Goal: Task Accomplishment & Management: Complete application form

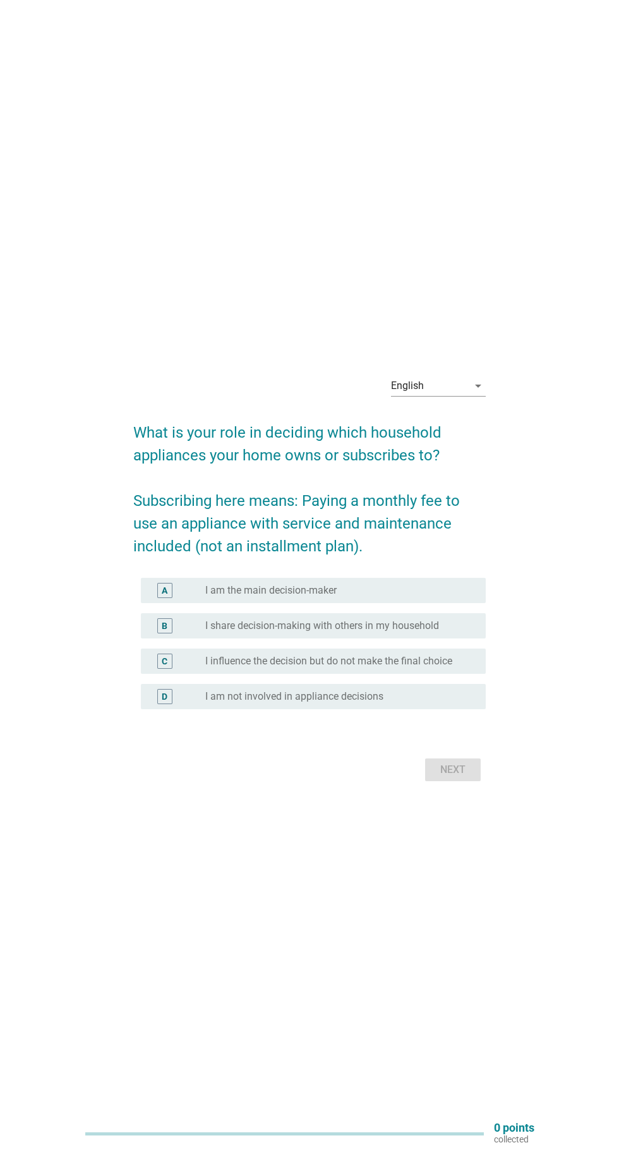
click at [477, 396] on div "English arrow_drop_down" at bounding box center [438, 386] width 95 height 20
click at [462, 491] on div "English Bahasa Melayu" at bounding box center [438, 459] width 95 height 71
click at [447, 477] on div "Bahasa Melayu" at bounding box center [438, 474] width 75 height 15
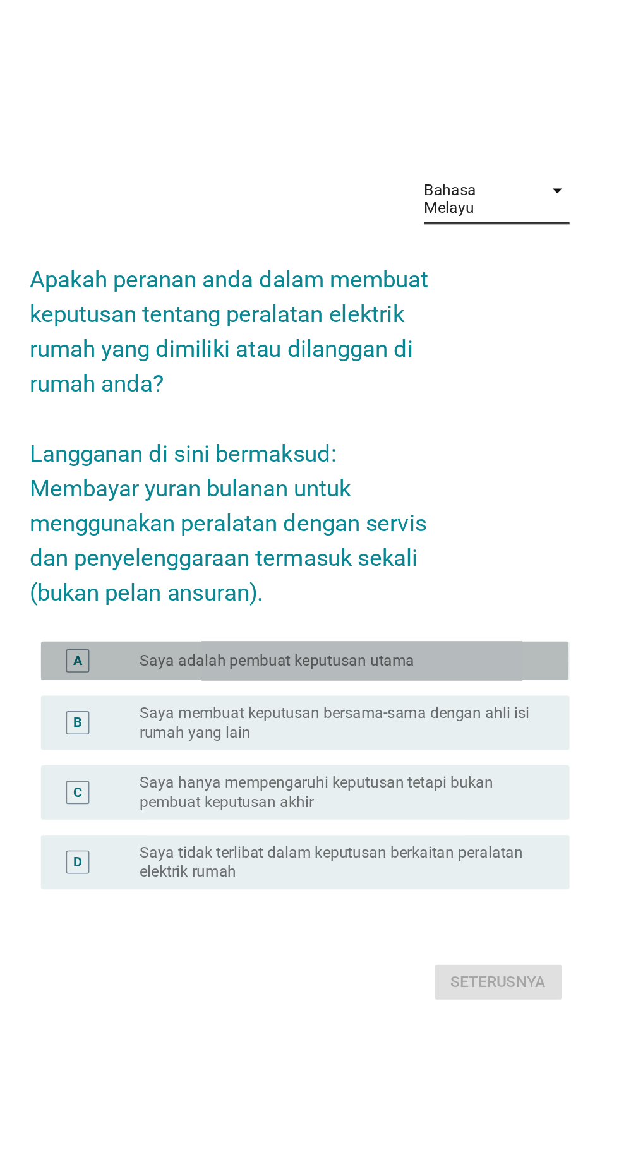
click at [411, 633] on div "radio_button_unchecked Saya adalah pembuat keputusan utama" at bounding box center [335, 626] width 260 height 13
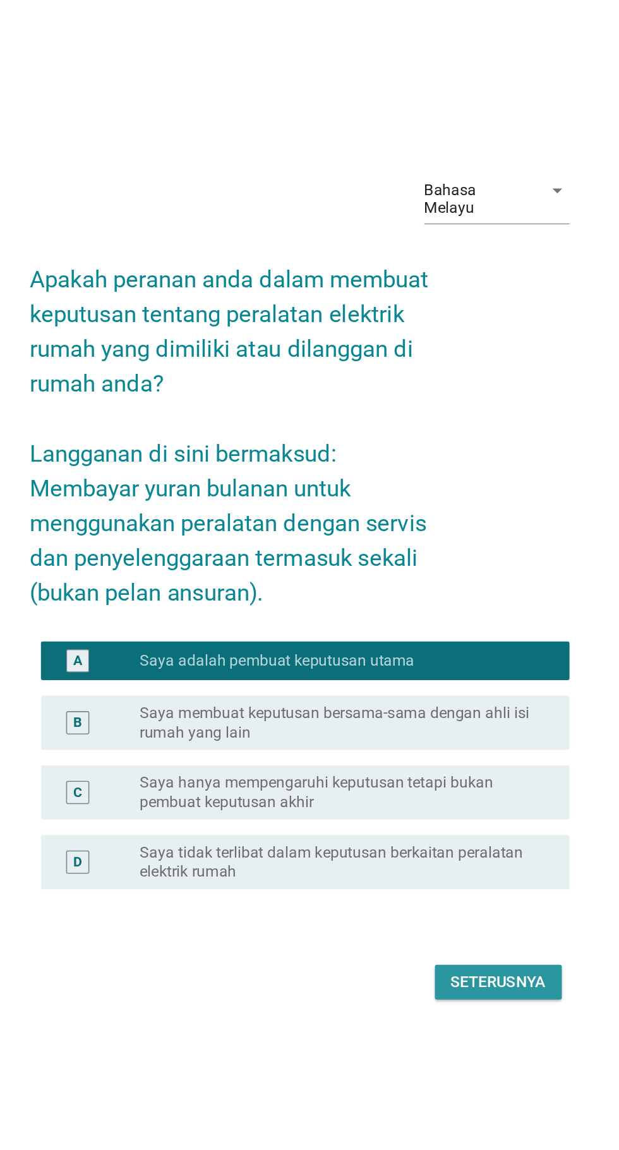
click at [449, 844] on div "Seterusnya" at bounding box center [439, 836] width 63 height 15
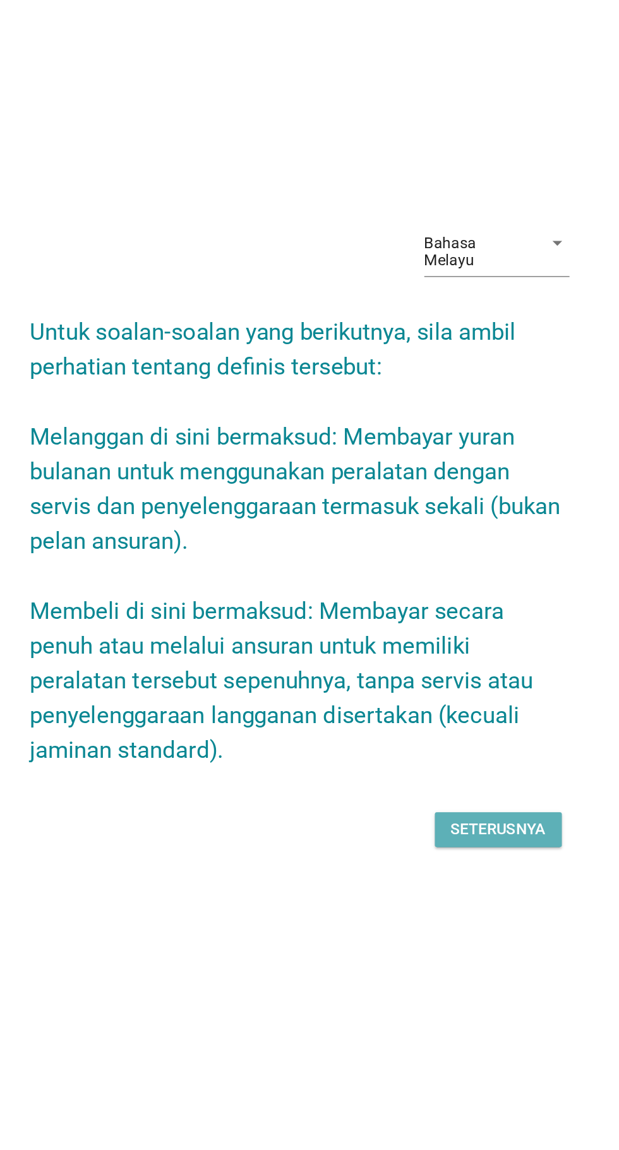
click at [454, 741] on div "Seterusnya" at bounding box center [439, 736] width 63 height 15
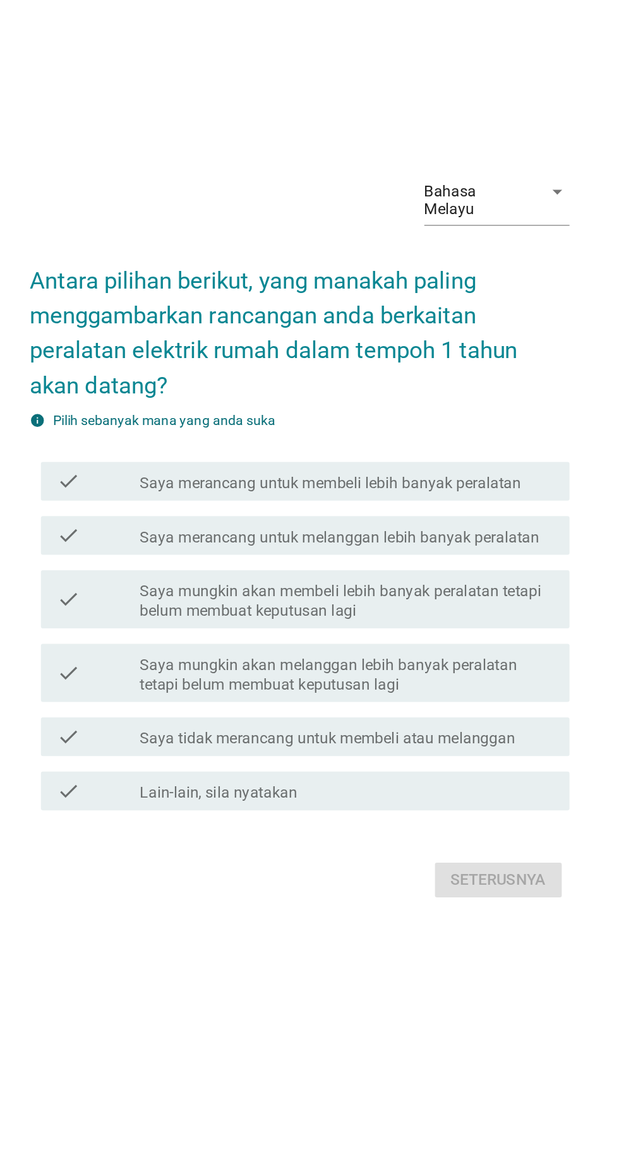
scroll to position [0, 0]
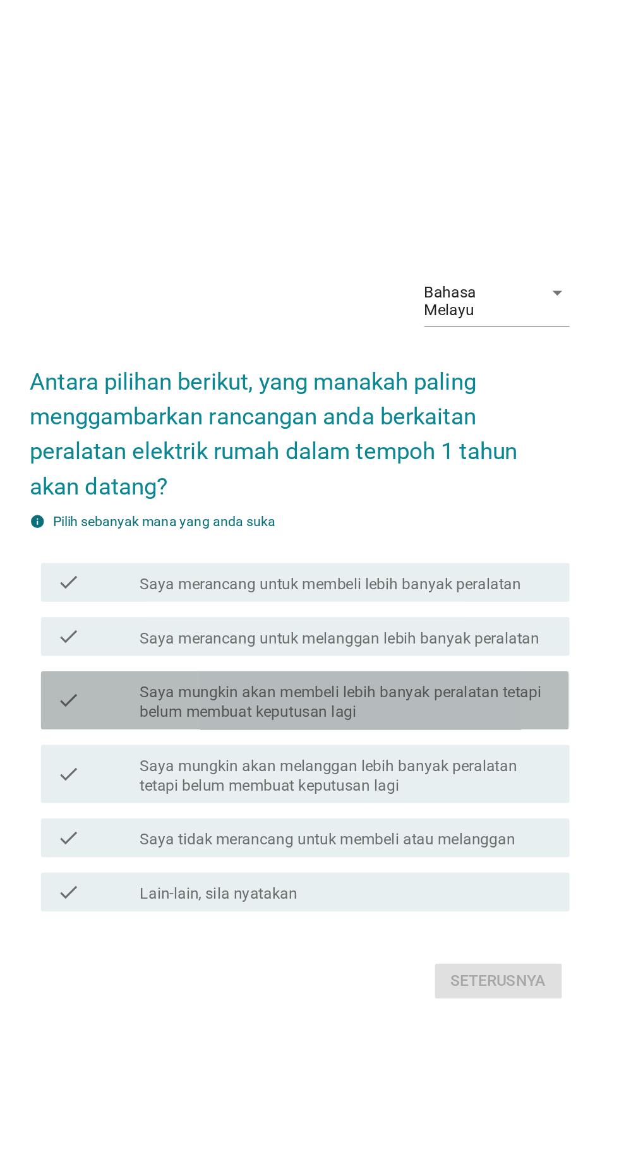
click at [423, 633] on label "Saya mungkin akan membeli lebih banyak peralatan tetapi belum membuat keputusan…" at bounding box center [340, 620] width 270 height 25
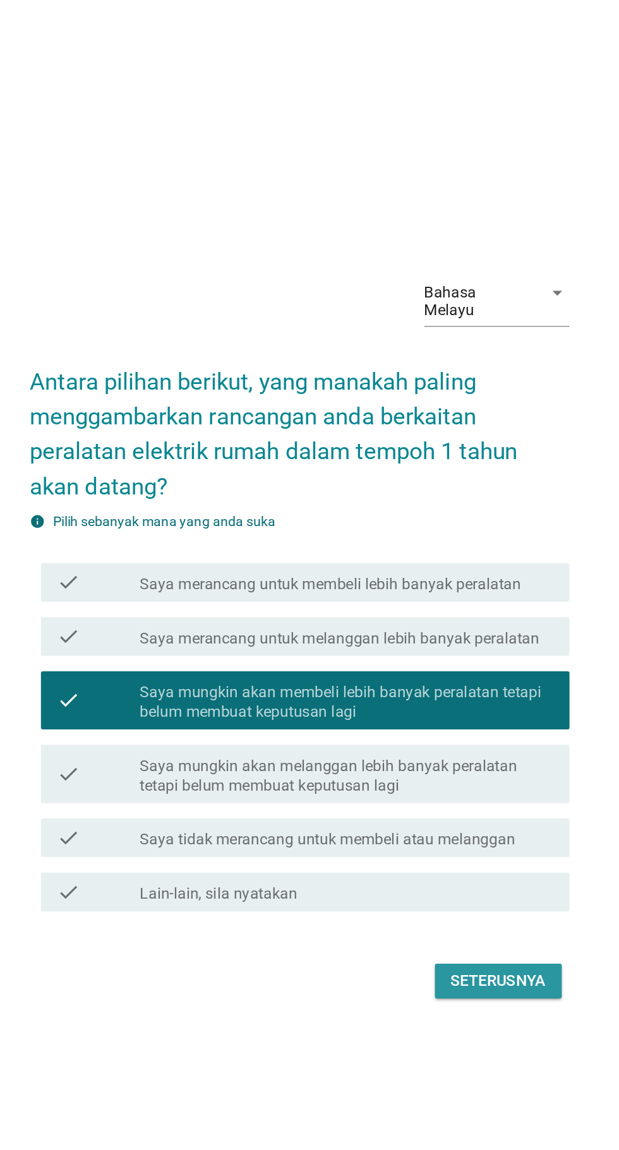
click at [454, 810] on div "Seterusnya" at bounding box center [439, 802] width 63 height 15
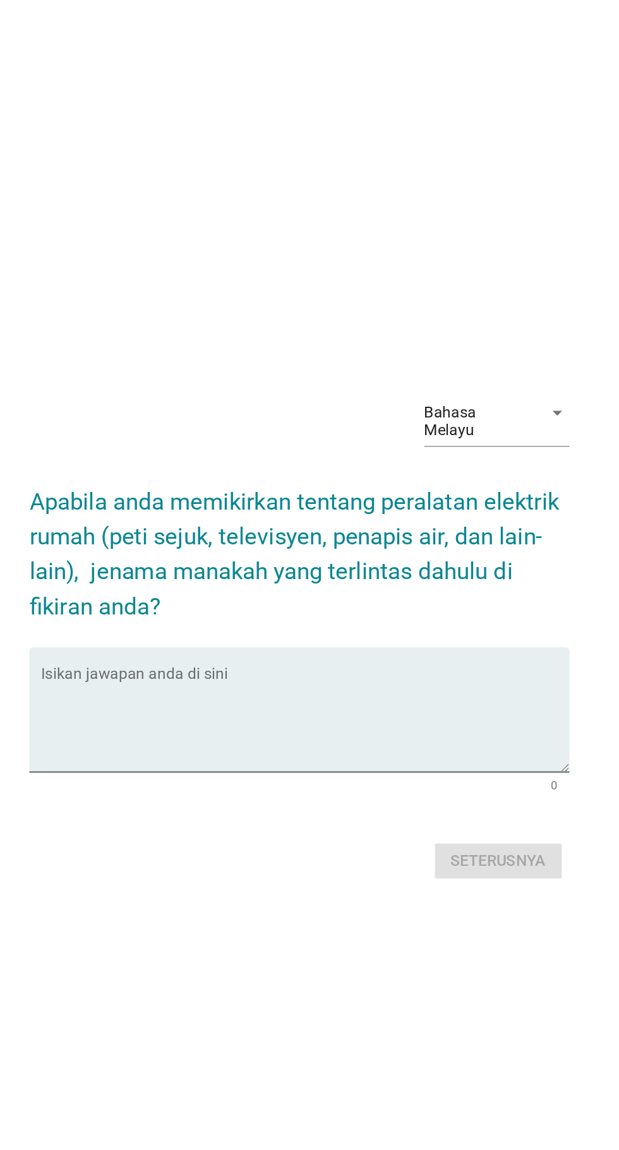
scroll to position [78, 0]
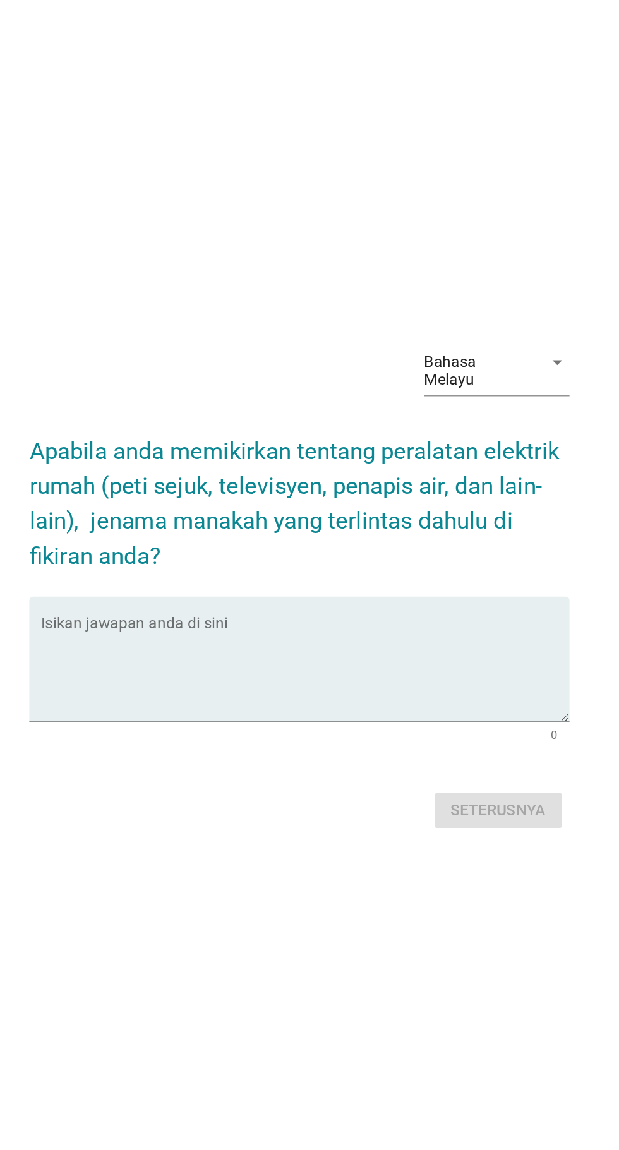
click at [171, 578] on textarea "Isikan jawapan anda di sini" at bounding box center [313, 600] width 344 height 66
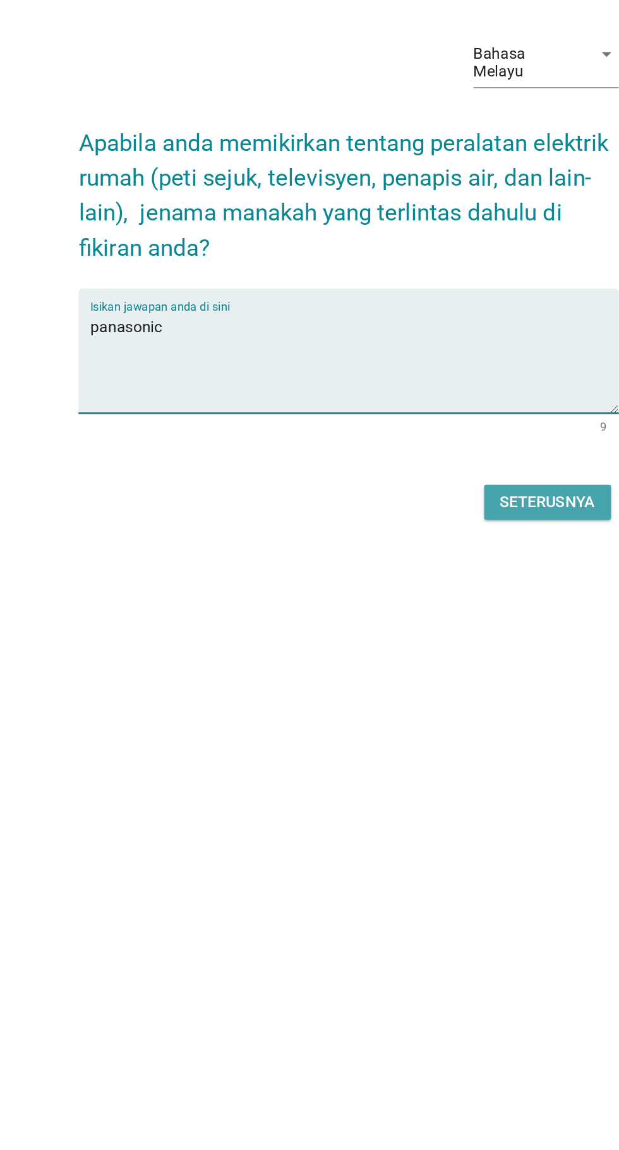
type textarea "panasonic"
click at [425, 683] on div "Seterusnya" at bounding box center [439, 690] width 63 height 15
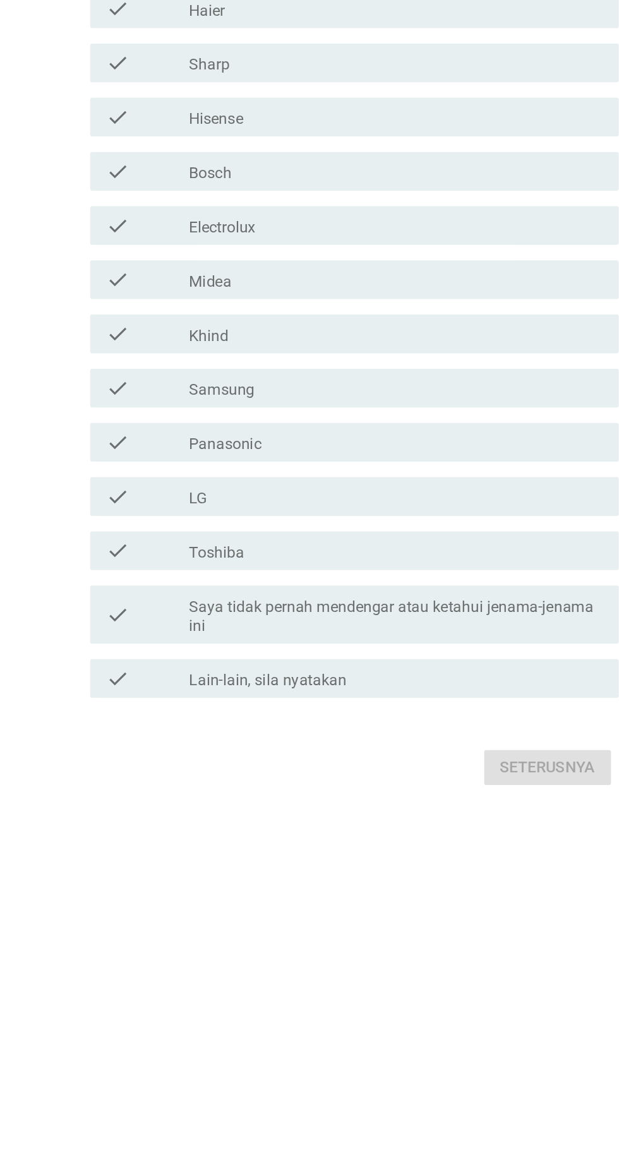
scroll to position [0, 0]
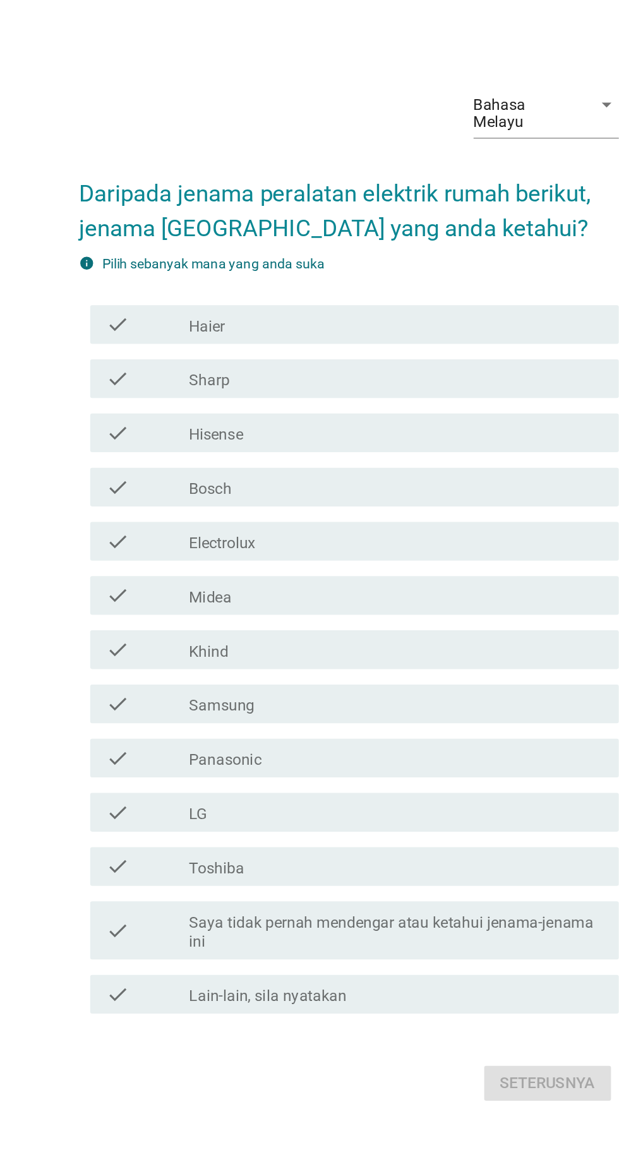
click at [191, 445] on div "check" at bounding box center [178, 436] width 54 height 15
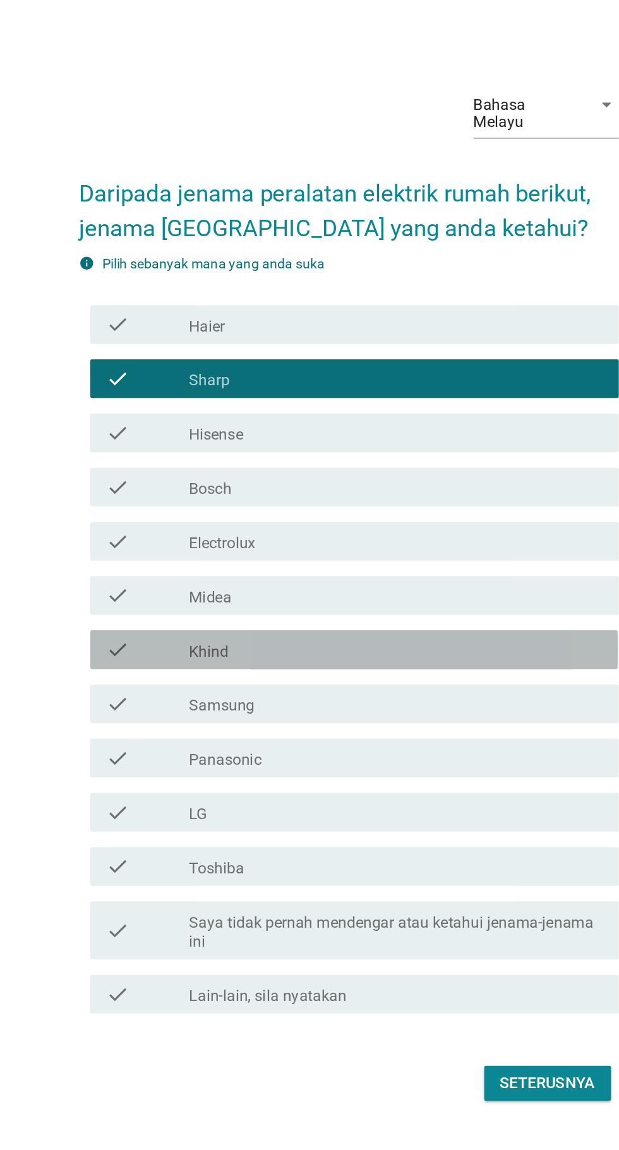
click at [360, 621] on div "check_box_outline_blank Khind" at bounding box center [340, 613] width 270 height 15
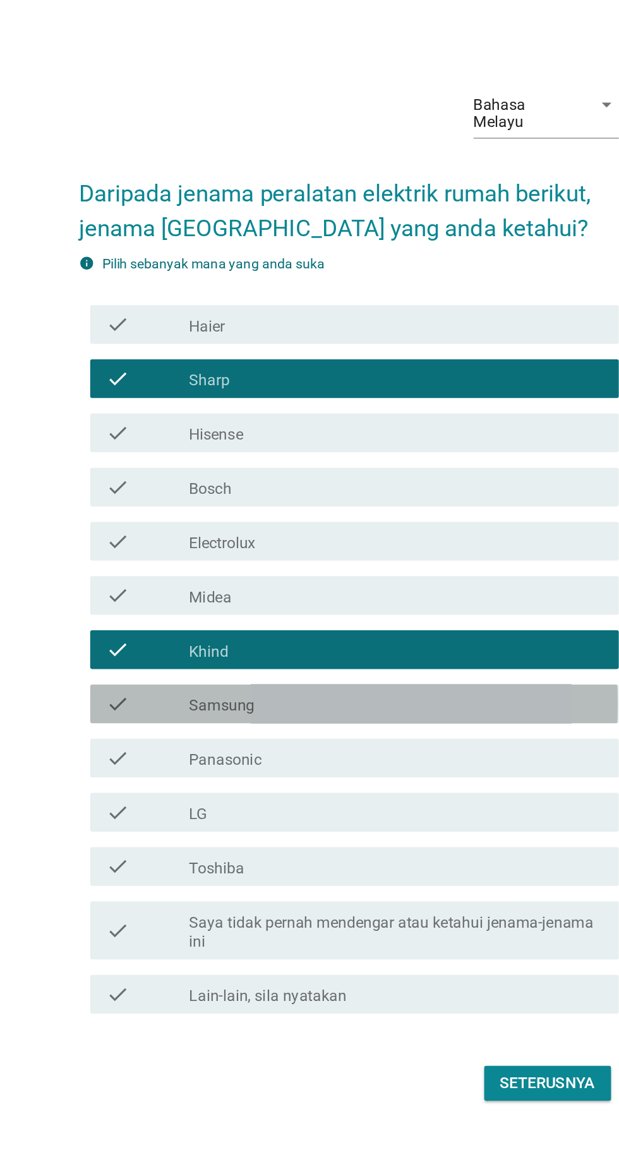
click at [350, 657] on div "check_box_outline_blank Samsung" at bounding box center [340, 649] width 270 height 15
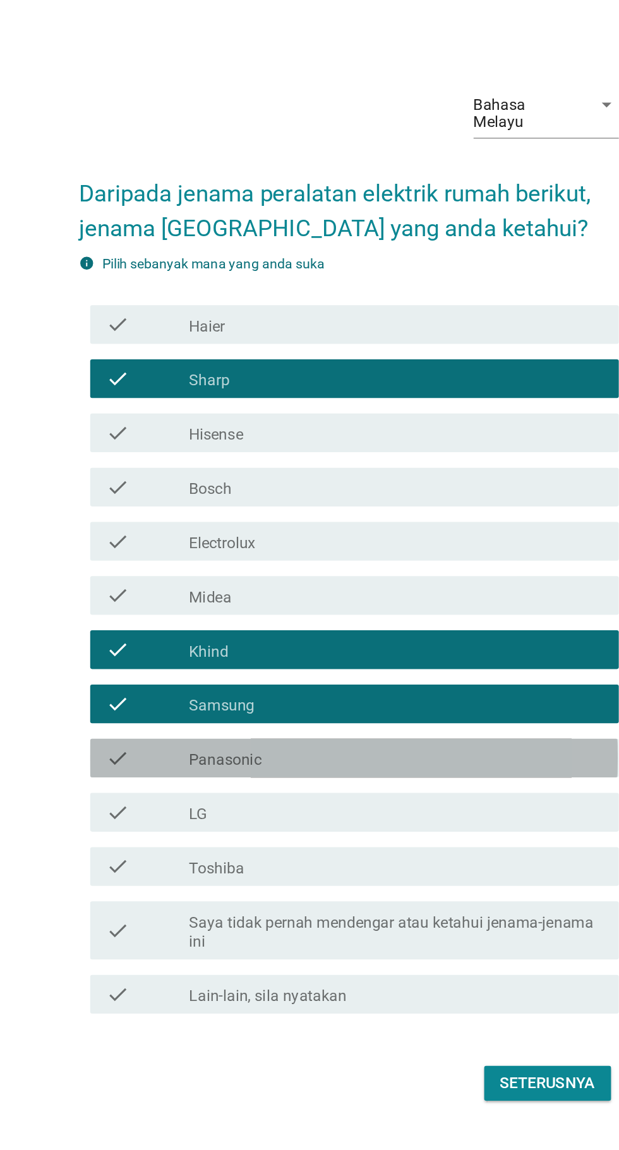
click at [339, 692] on div "check_box_outline_blank Panasonic" at bounding box center [340, 684] width 270 height 15
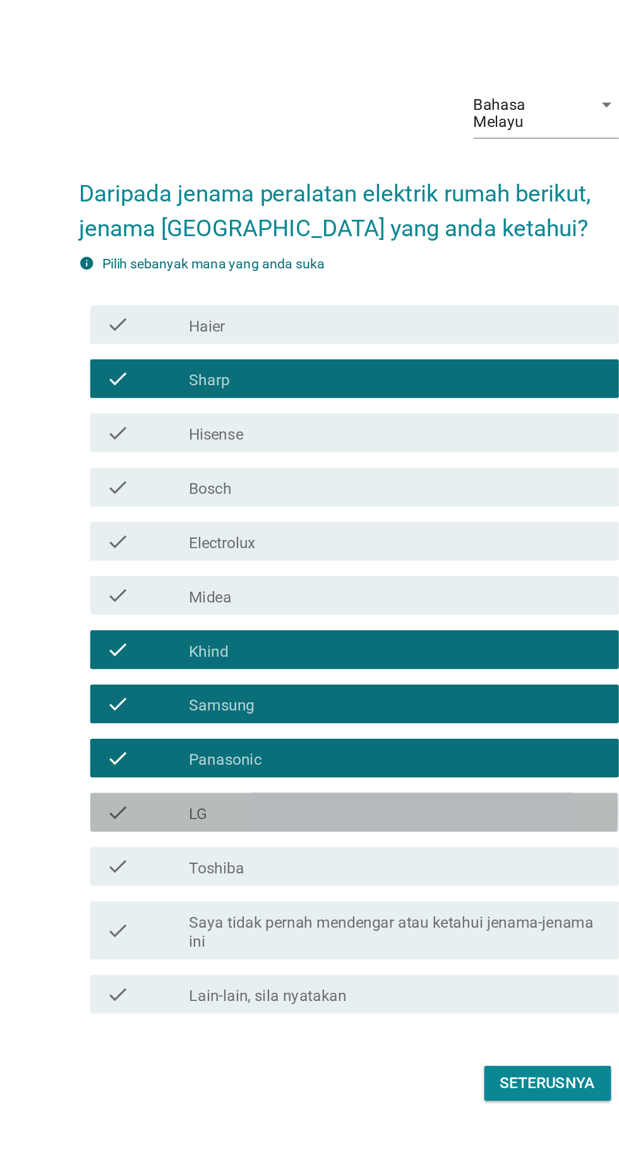
click at [345, 728] on div "check_box_outline_blank LG" at bounding box center [340, 719] width 270 height 15
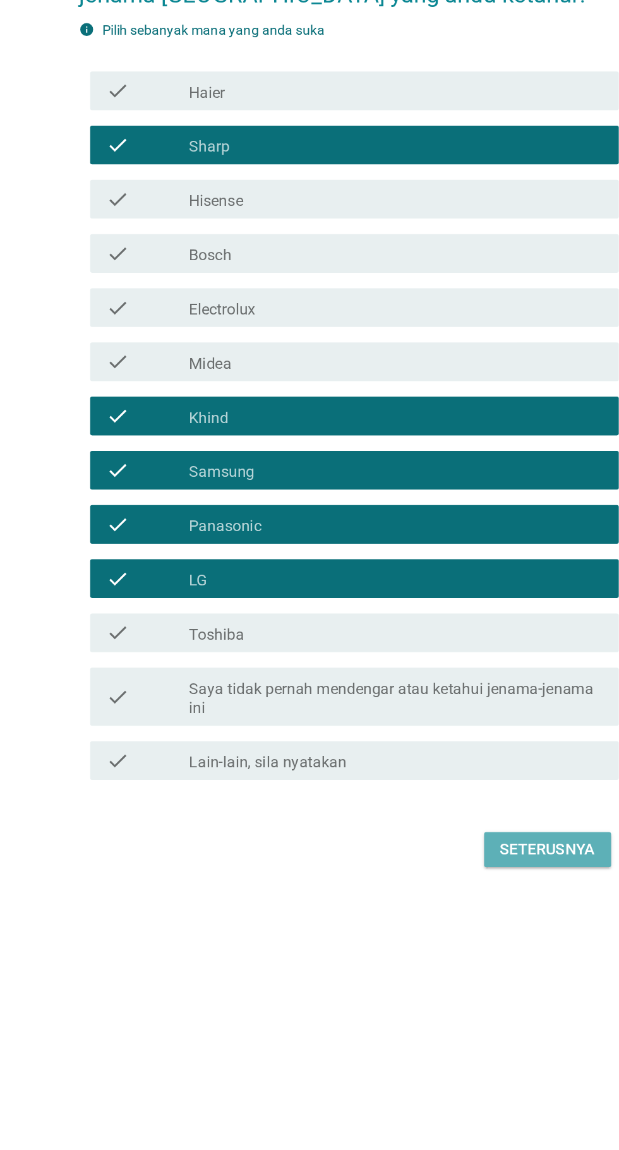
click at [436, 904] on div "Seterusnya" at bounding box center [439, 896] width 63 height 15
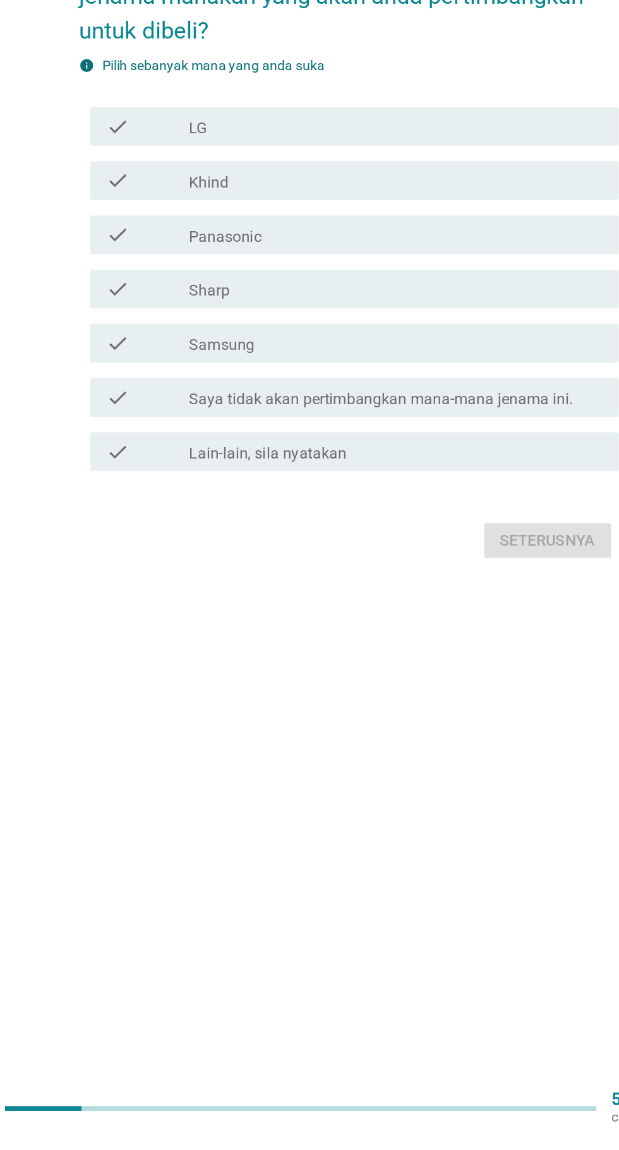
scroll to position [54, 0]
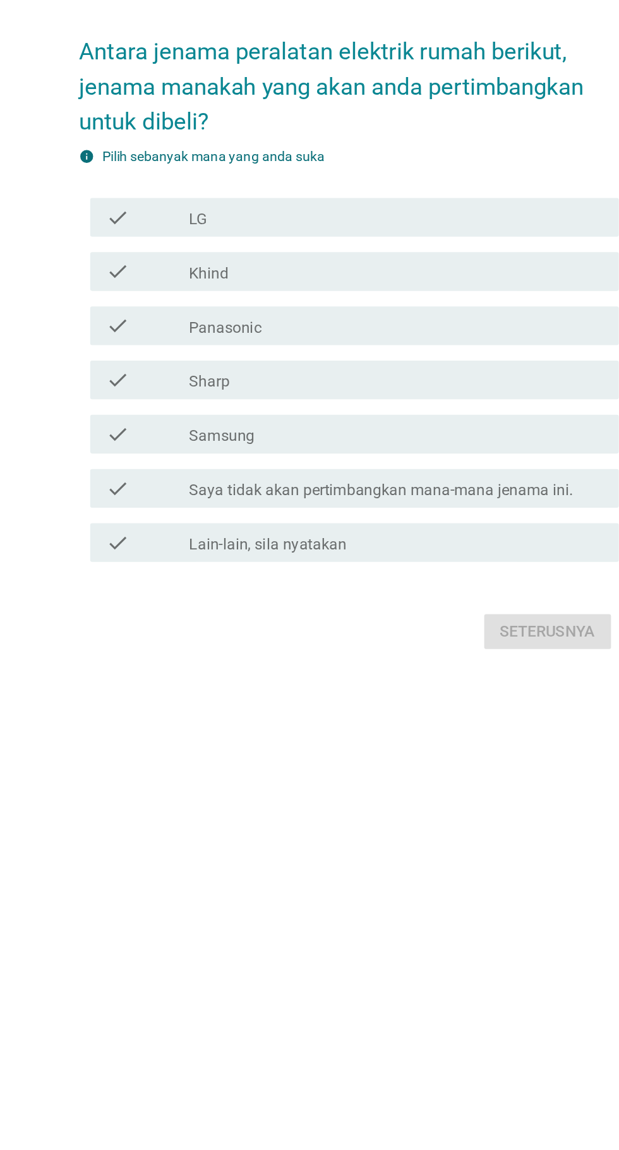
click at [375, 575] on div "check check_box_outline_blank Panasonic" at bounding box center [313, 563] width 344 height 25
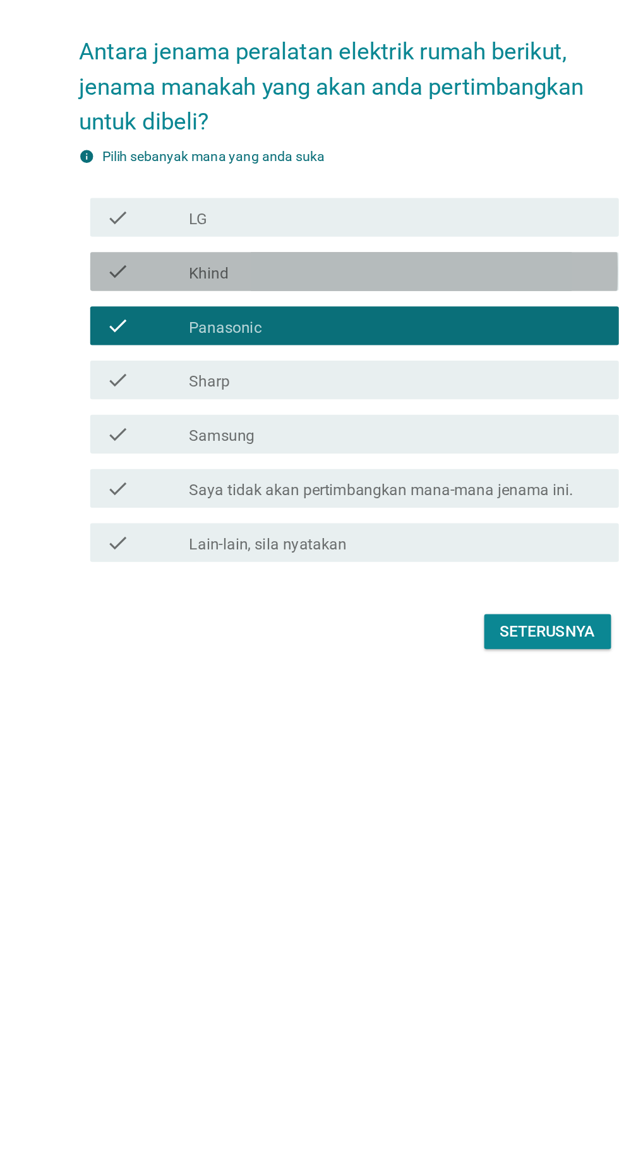
click at [380, 537] on div "check check_box_outline_blank Khind" at bounding box center [313, 527] width 344 height 25
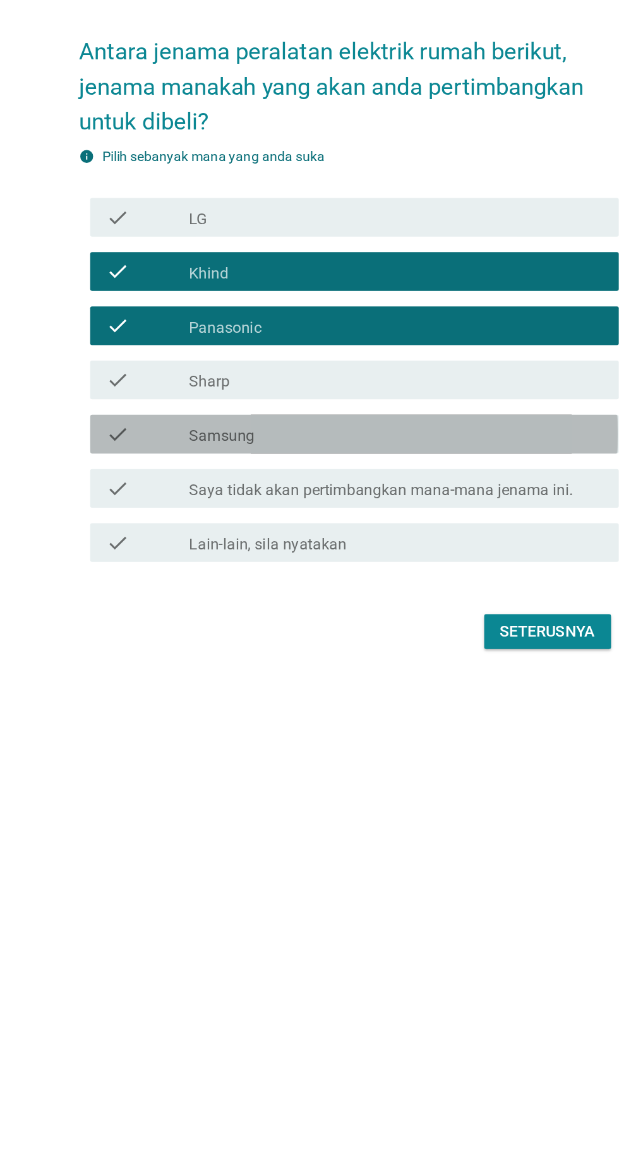
click at [375, 642] on div "check_box_outline_blank Samsung" at bounding box center [340, 634] width 270 height 15
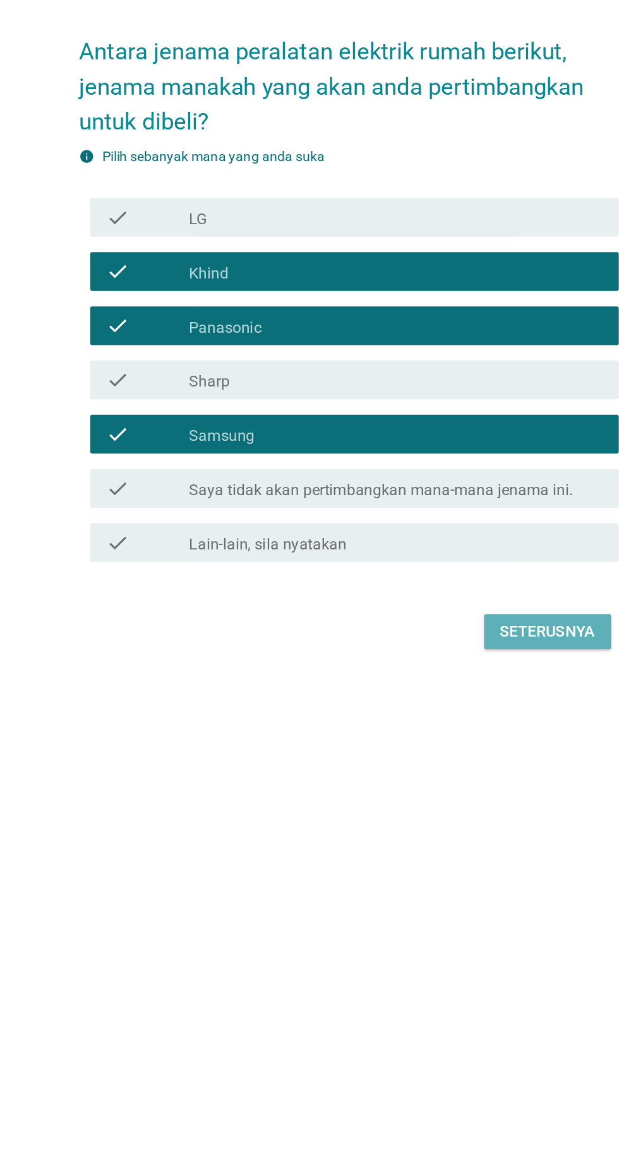
click at [440, 771] on div "Seterusnya" at bounding box center [439, 762] width 63 height 15
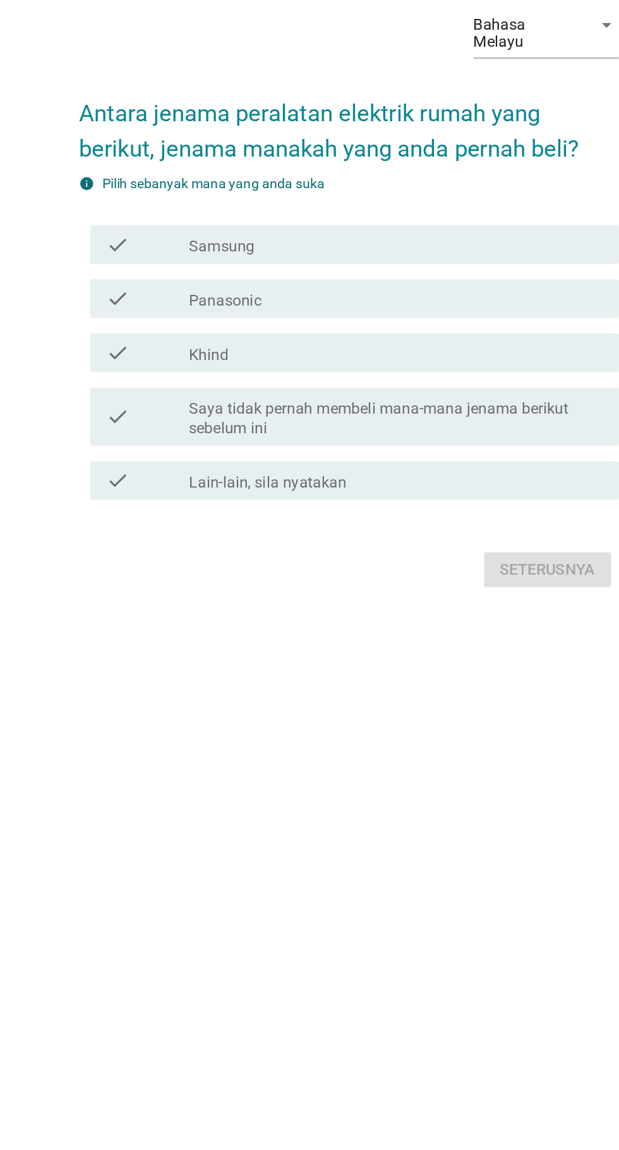
scroll to position [40, 0]
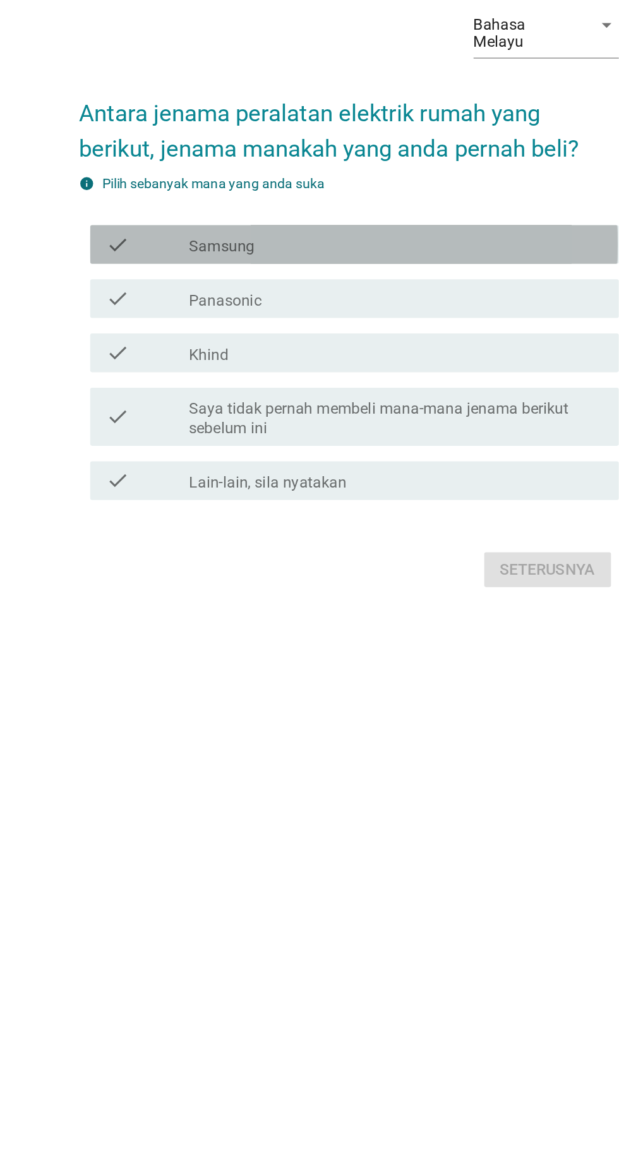
click at [382, 518] on div "check_box Samsung" at bounding box center [340, 510] width 270 height 15
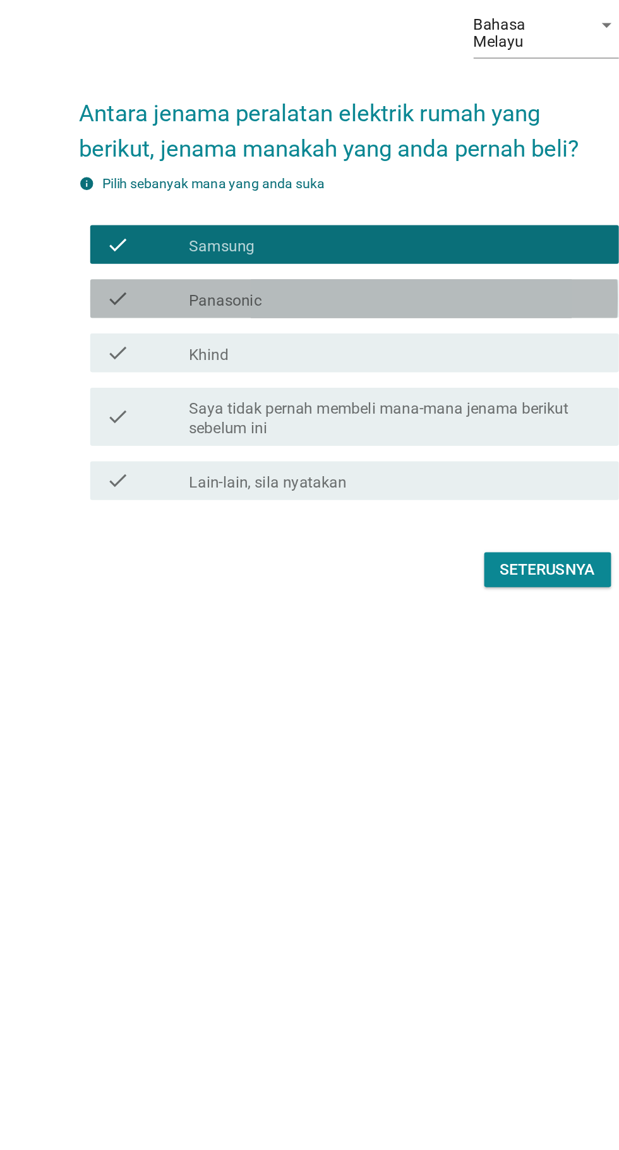
click at [367, 553] on div "check_box Panasonic" at bounding box center [340, 545] width 270 height 15
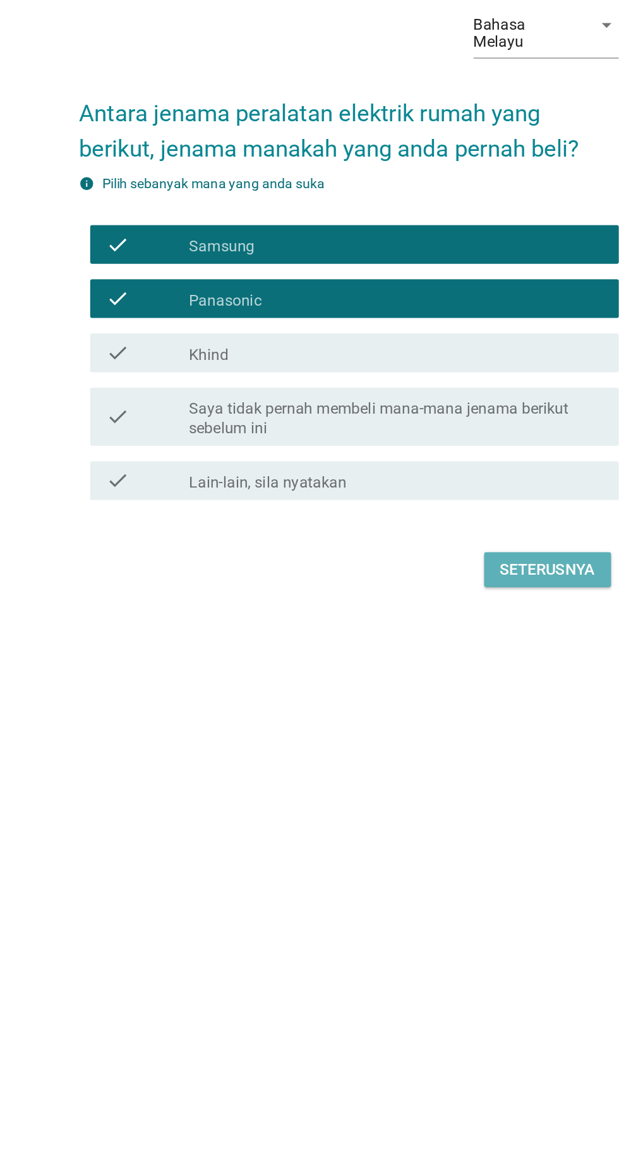
click at [439, 730] on div "Seterusnya" at bounding box center [439, 722] width 63 height 15
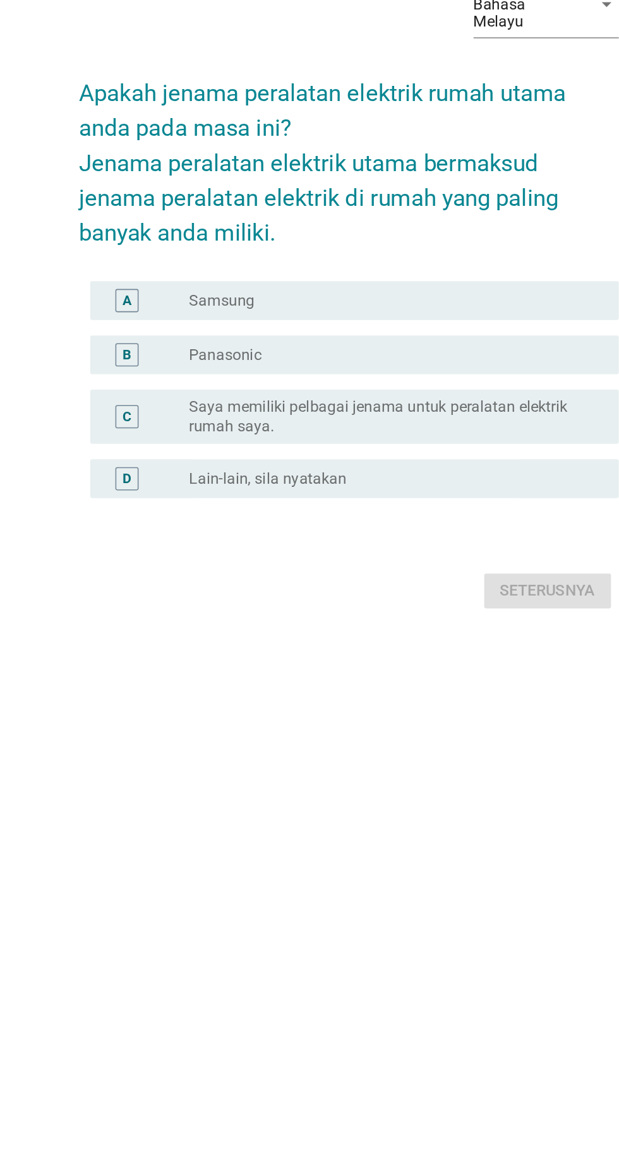
scroll to position [0, 0]
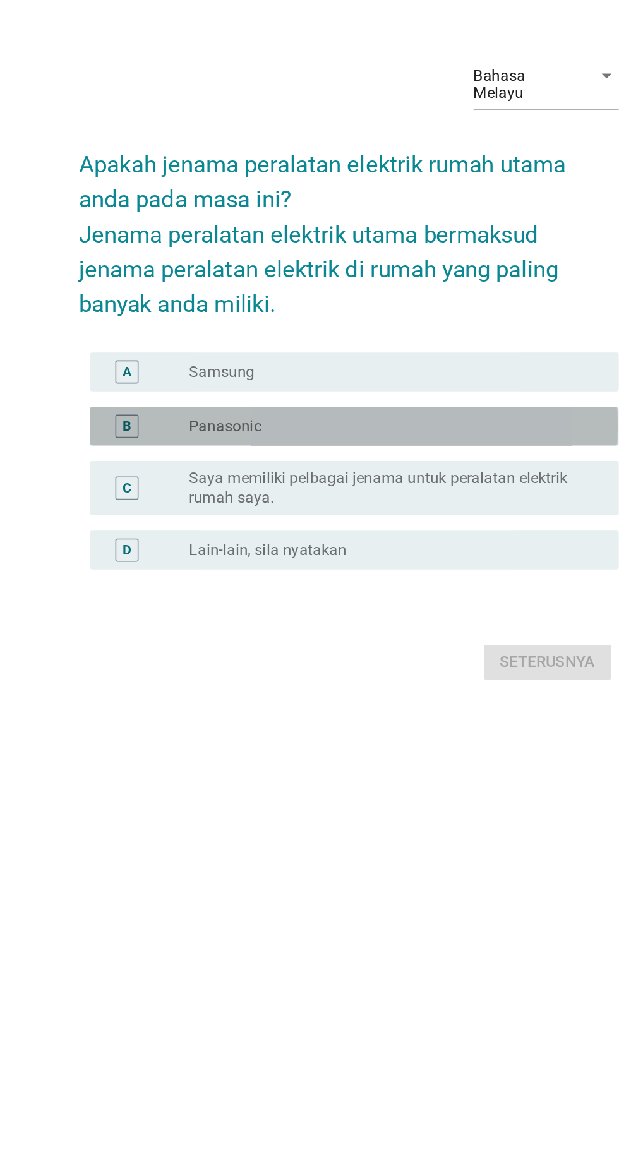
click at [380, 621] on div "radio_button_unchecked Panasonic" at bounding box center [335, 615] width 260 height 13
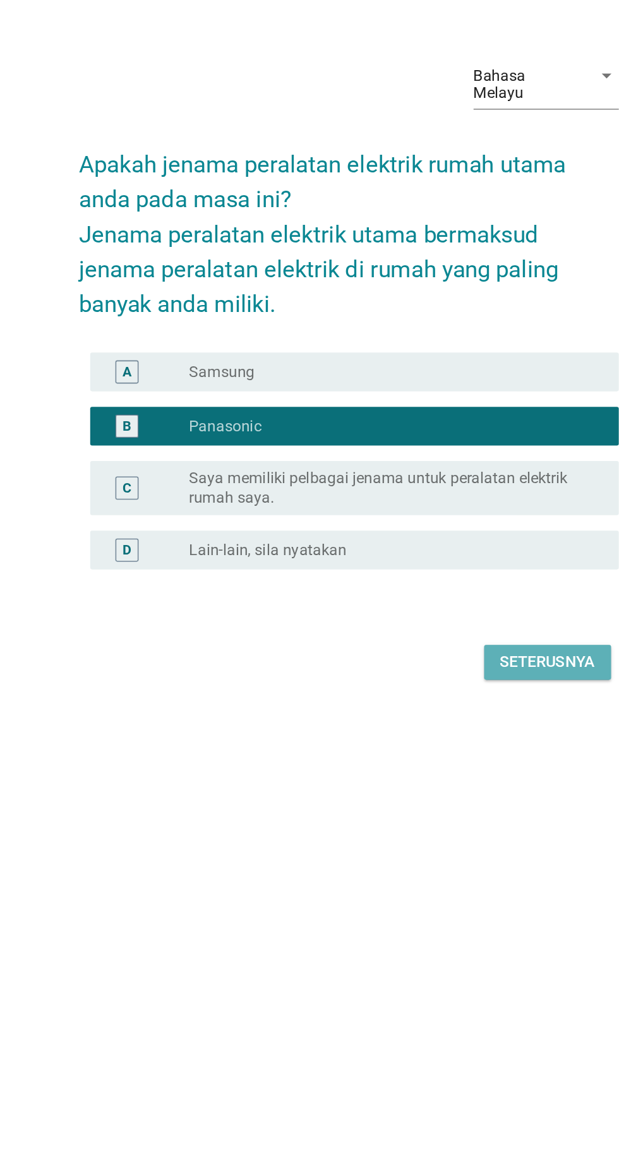
click at [433, 777] on div "Seterusnya" at bounding box center [439, 769] width 63 height 15
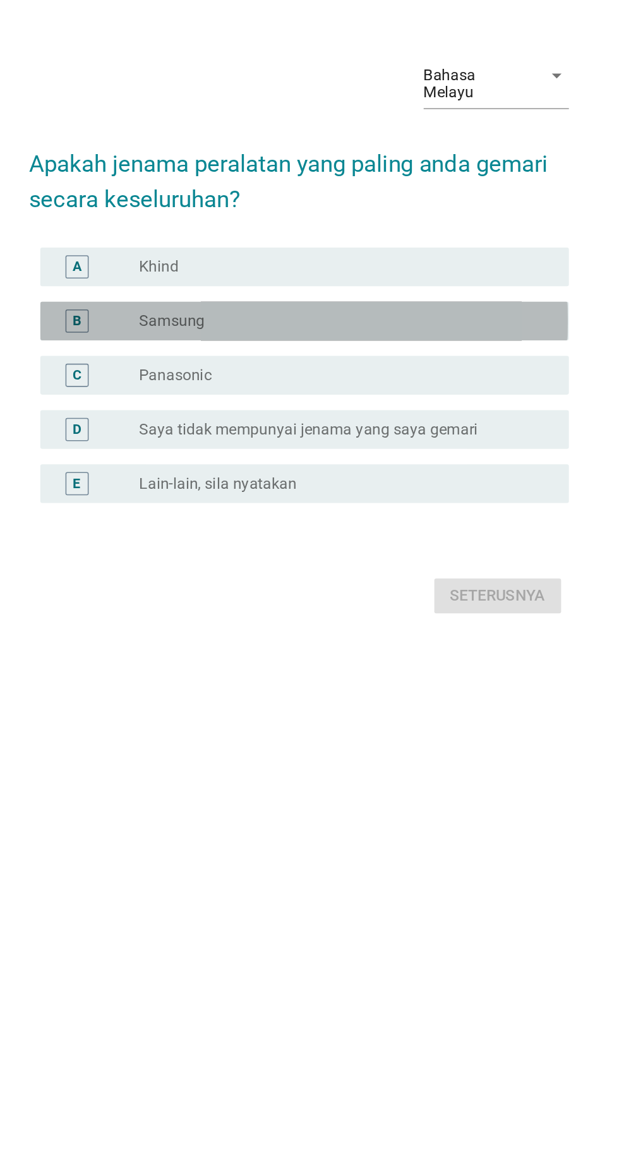
click at [376, 553] on div "radio_button_unchecked Samsung" at bounding box center [335, 547] width 260 height 13
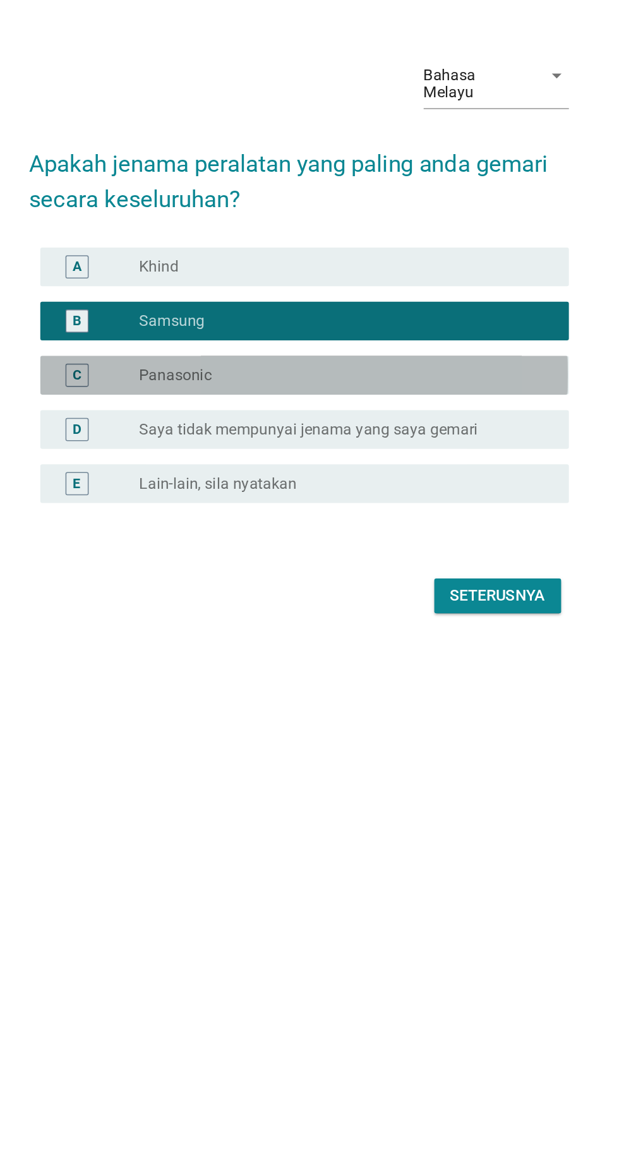
click at [392, 589] on div "radio_button_unchecked Panasonic" at bounding box center [335, 582] width 260 height 13
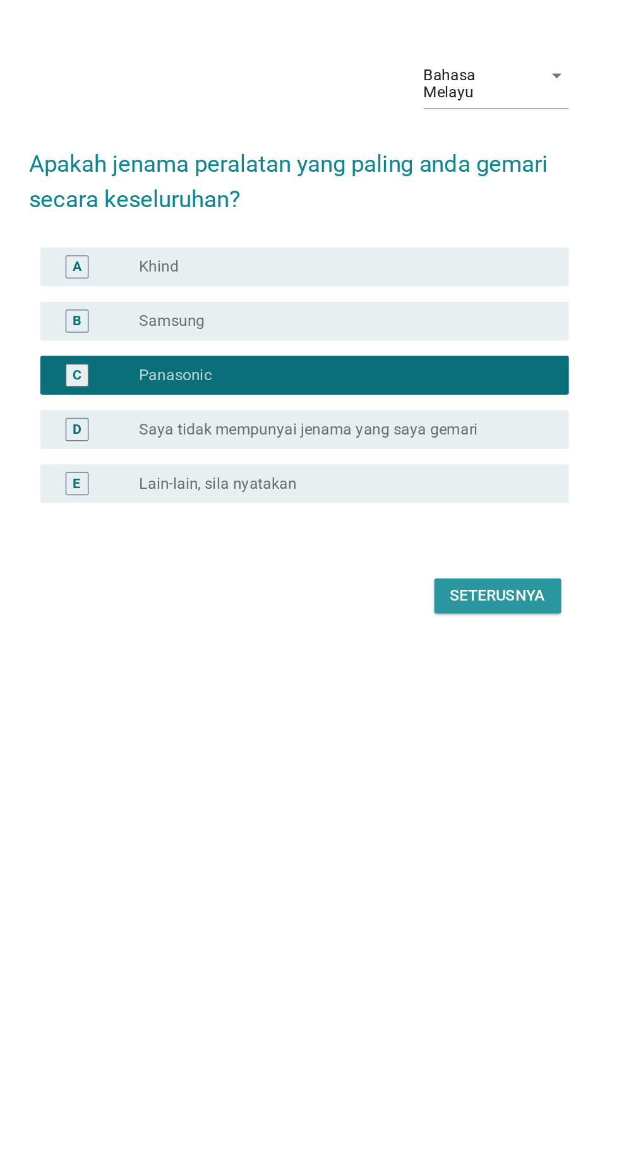
click at [451, 734] on div "Seterusnya" at bounding box center [439, 726] width 63 height 15
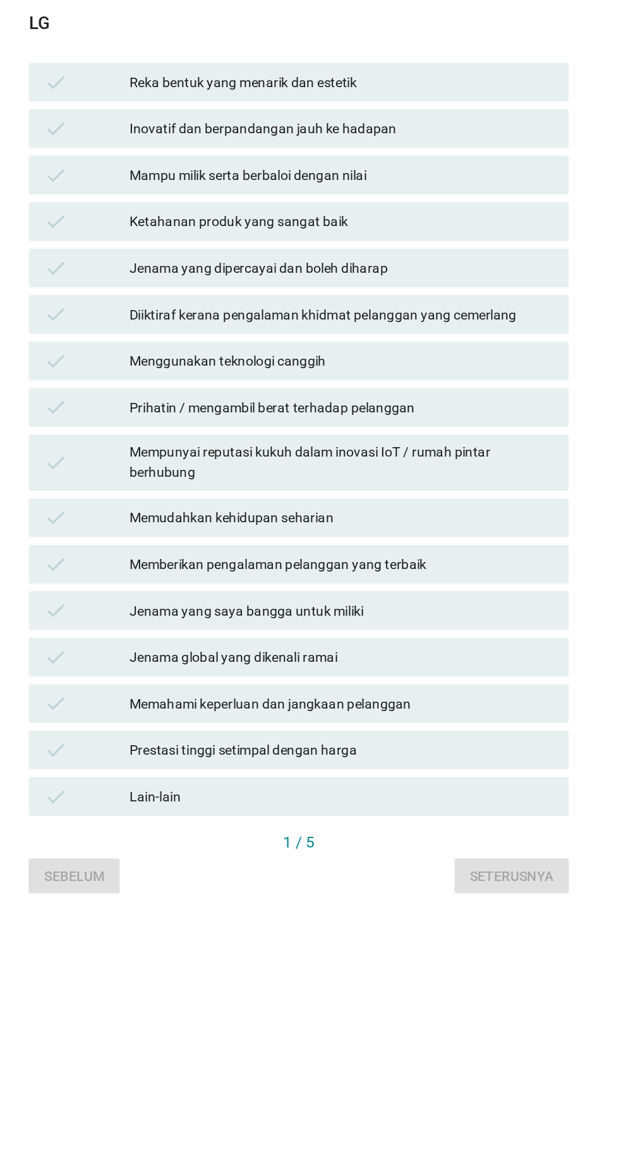
scroll to position [0, 0]
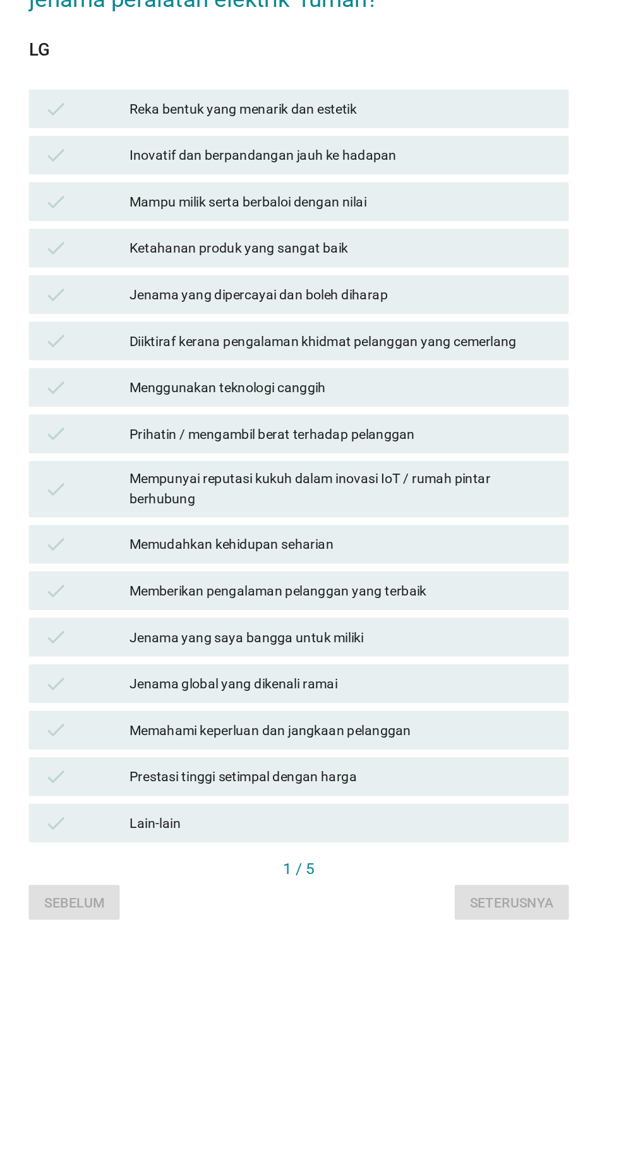
click at [376, 791] on div "Jenama global yang dikenali ramai" at bounding box center [337, 783] width 277 height 15
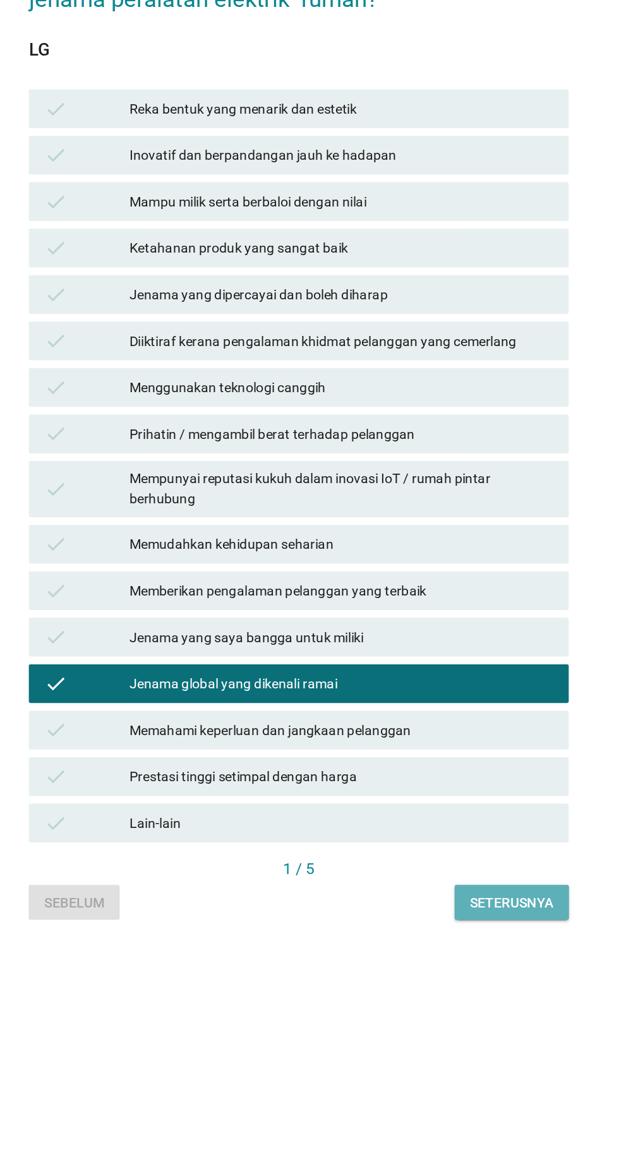
click at [459, 933] on div "Seterusnya" at bounding box center [448, 926] width 54 height 13
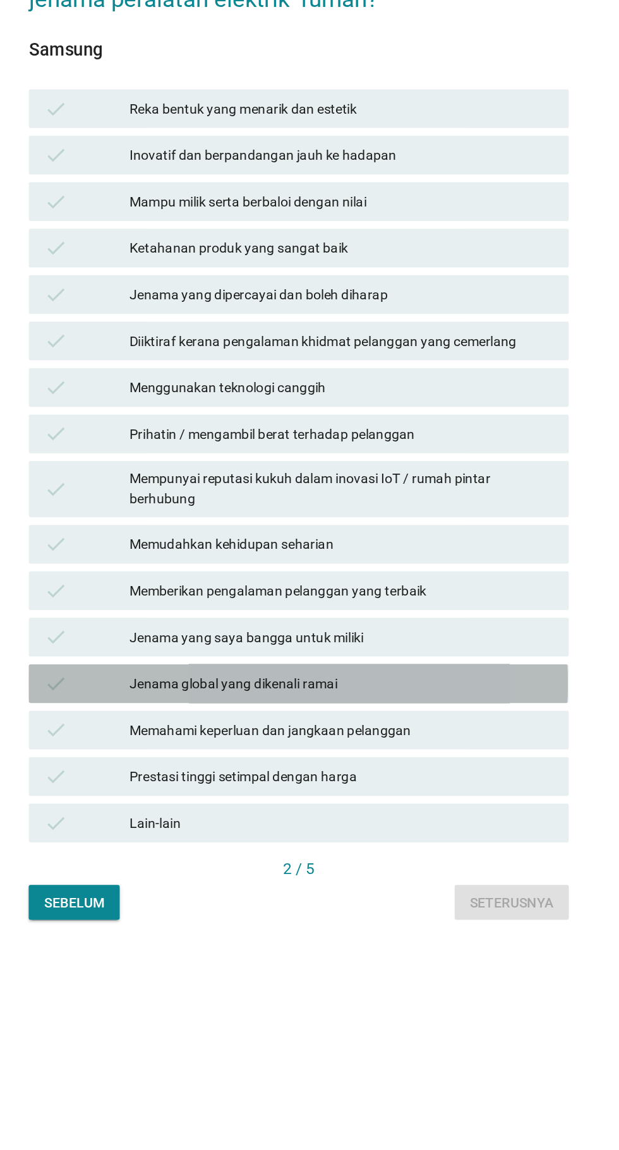
click at [388, 791] on div "Jenama global yang dikenali ramai" at bounding box center [337, 783] width 277 height 15
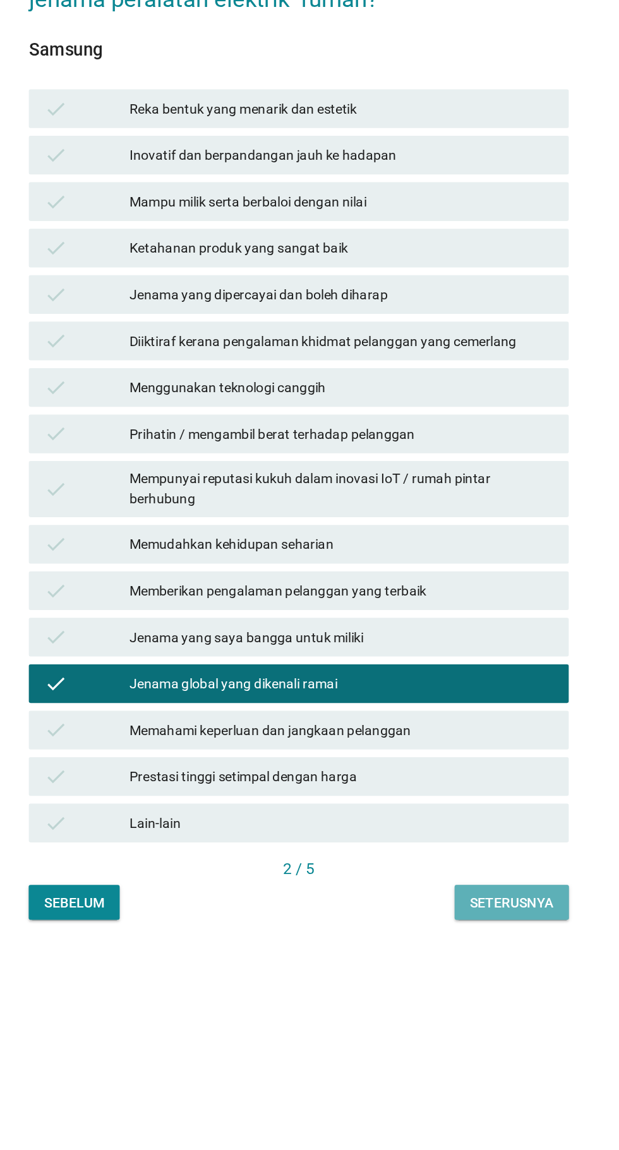
click at [461, 933] on div "Seterusnya" at bounding box center [448, 926] width 54 height 13
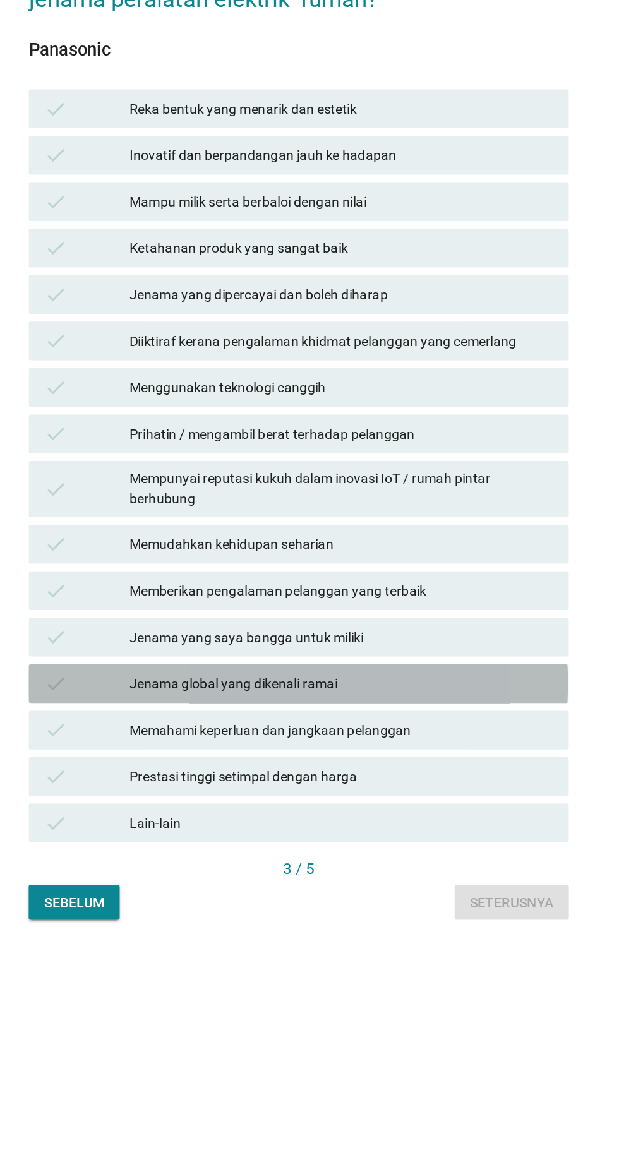
click at [405, 791] on div "Jenama global yang dikenali ramai" at bounding box center [337, 783] width 277 height 15
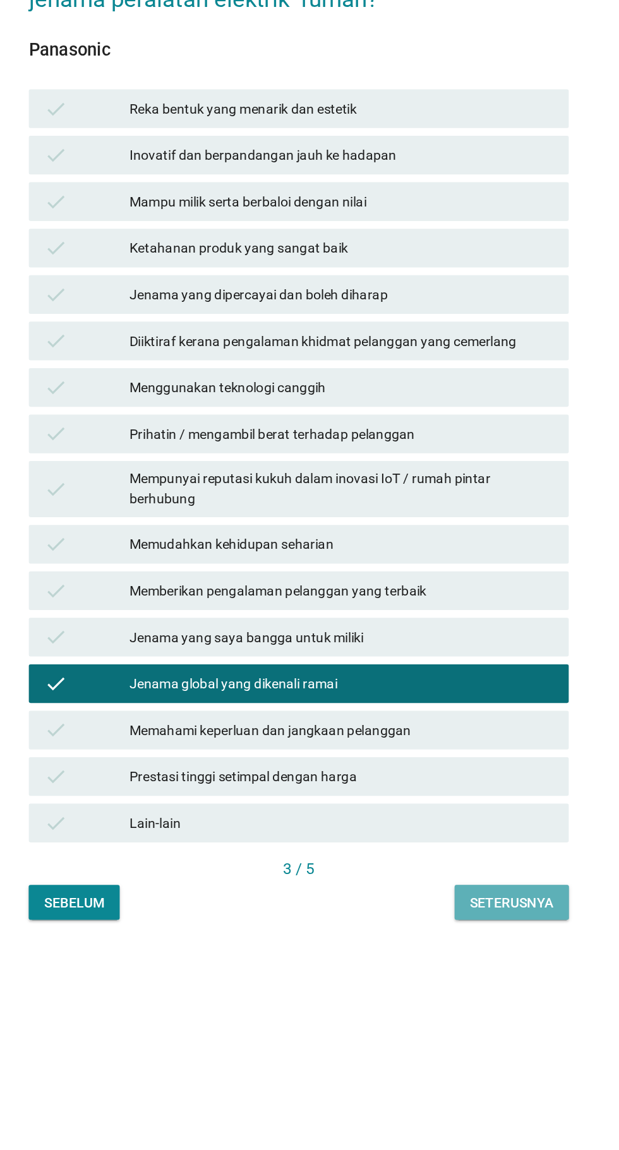
click at [459, 937] on button "Seterusnya" at bounding box center [448, 926] width 75 height 23
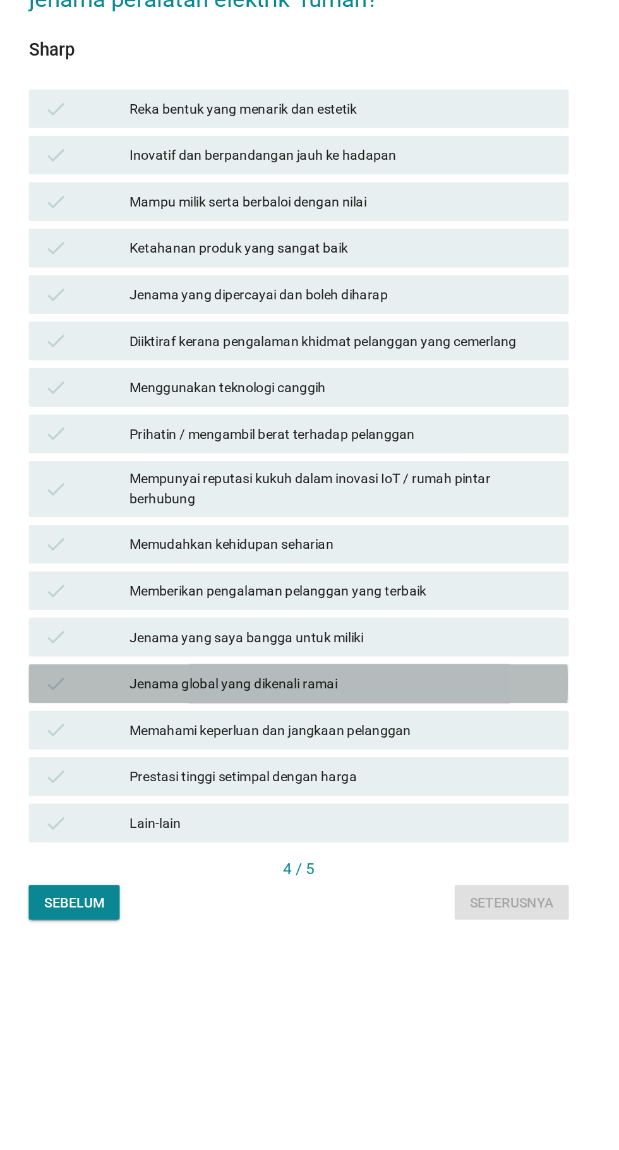
click at [381, 791] on div "Jenama global yang dikenali ramai" at bounding box center [337, 783] width 277 height 15
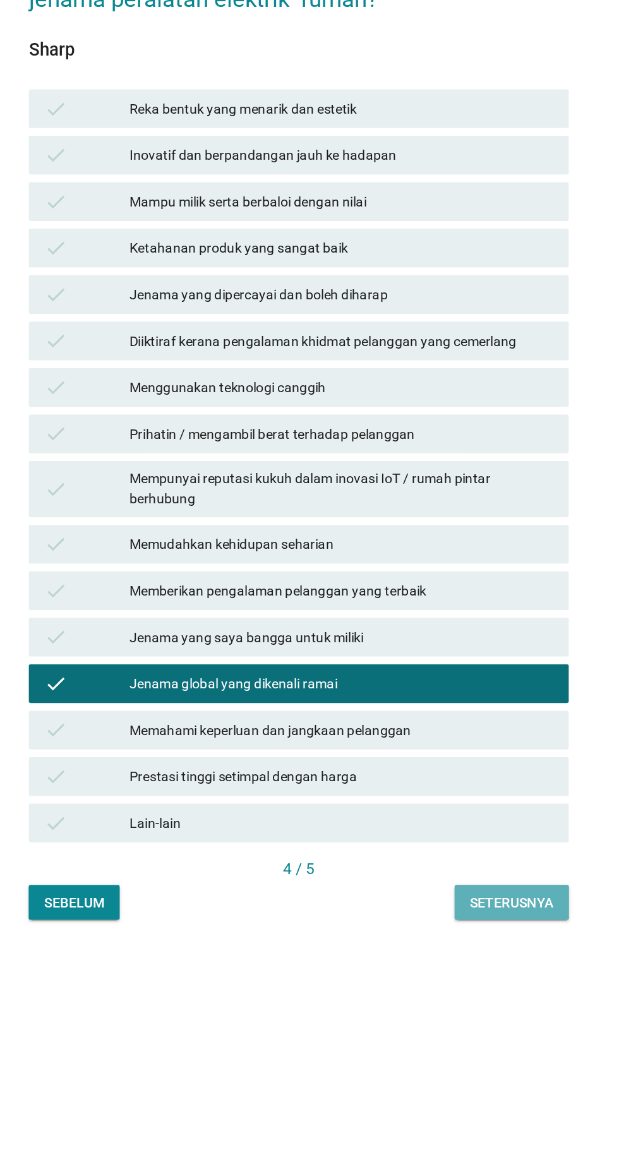
click at [460, 933] on div "Seterusnya" at bounding box center [448, 926] width 54 height 13
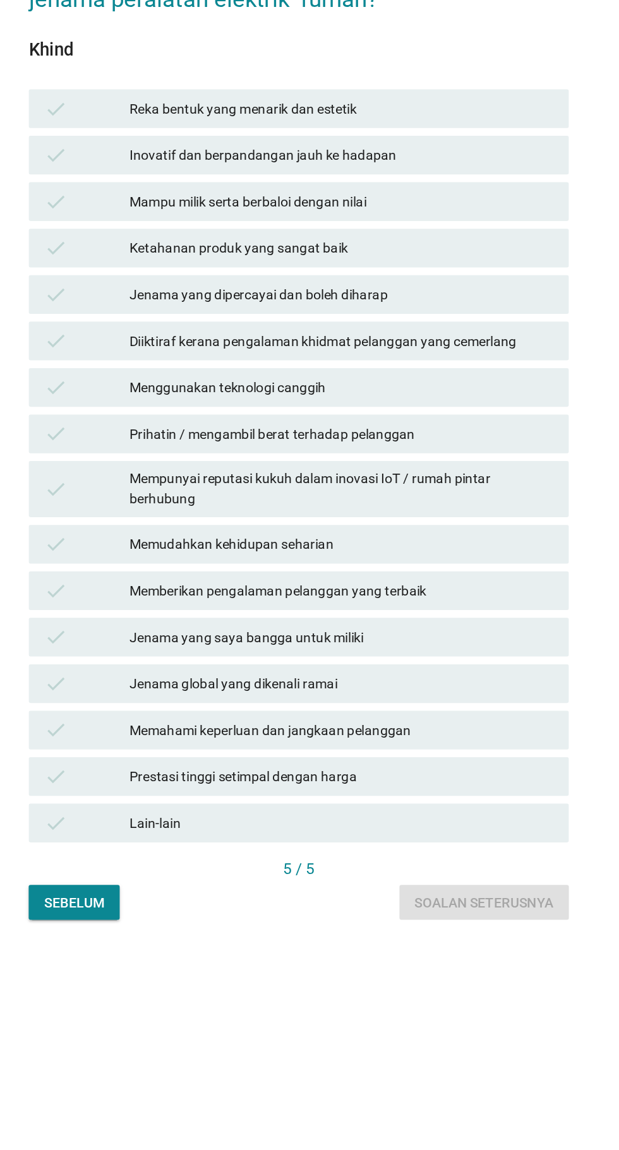
click at [402, 507] on div "Ketahanan produk yang sangat baik" at bounding box center [337, 498] width 277 height 15
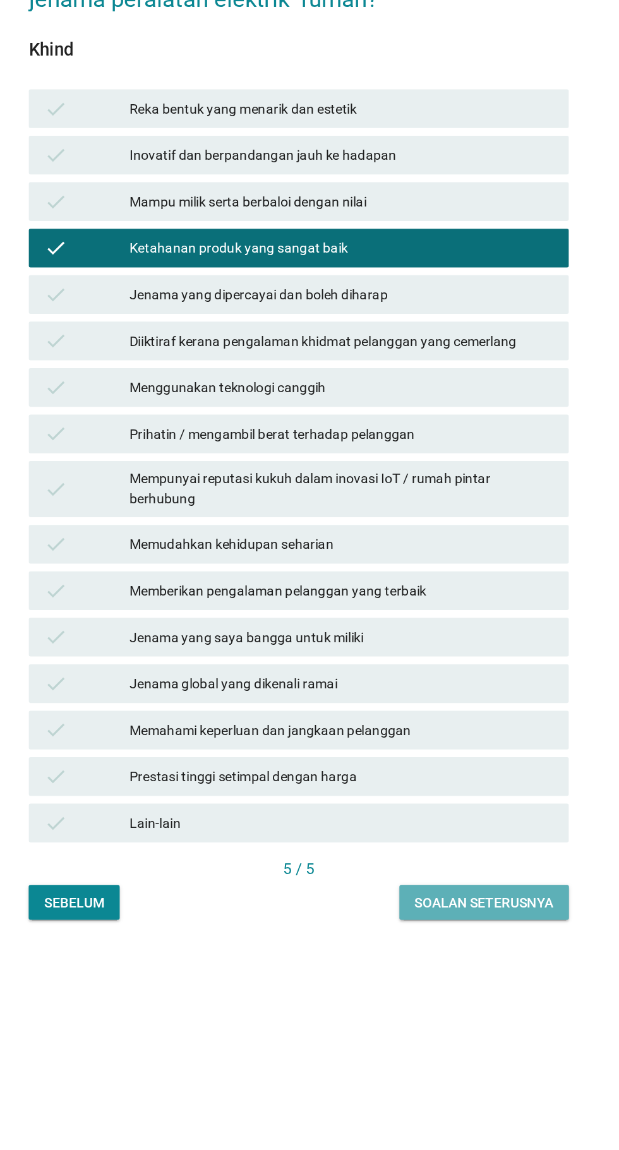
click at [438, 933] on div "Soalan seterusnya" at bounding box center [430, 926] width 90 height 13
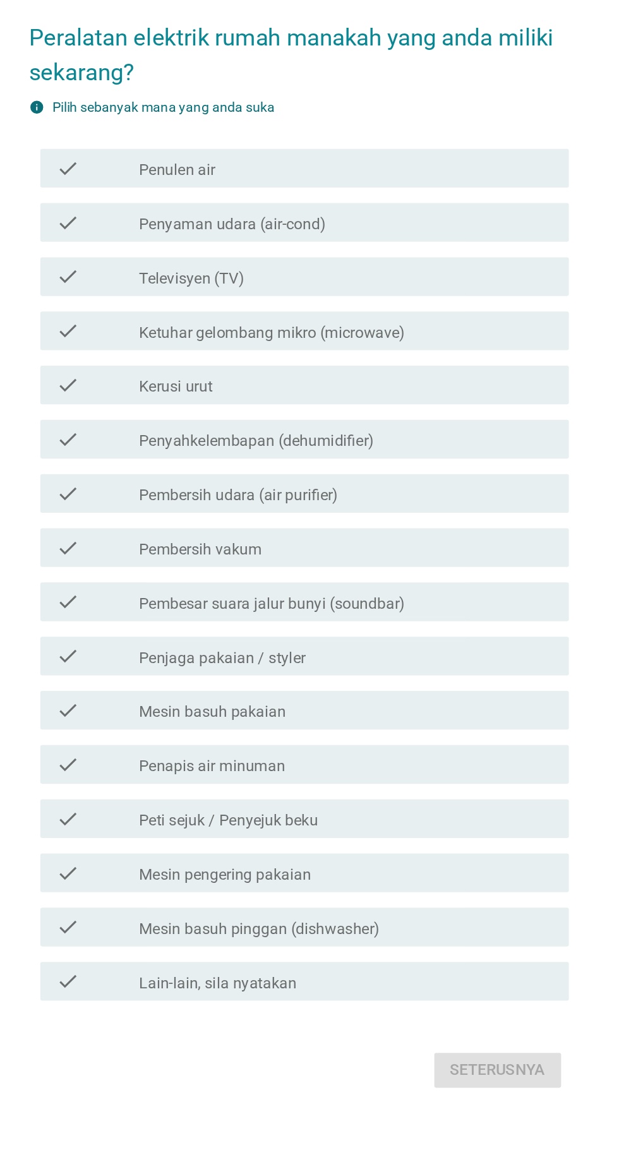
click at [393, 368] on div "check check_box_outline_blank Penulen air" at bounding box center [313, 354] width 344 height 25
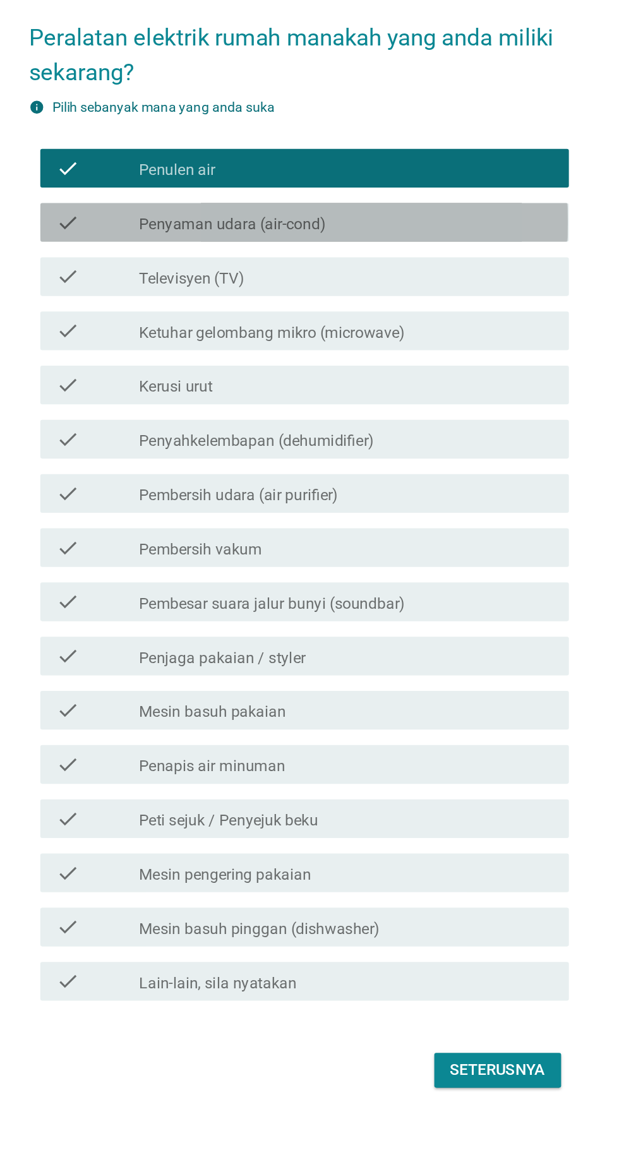
click at [383, 398] on div "check_box_outline_blank Penyaman udara (air-cond)" at bounding box center [340, 390] width 270 height 15
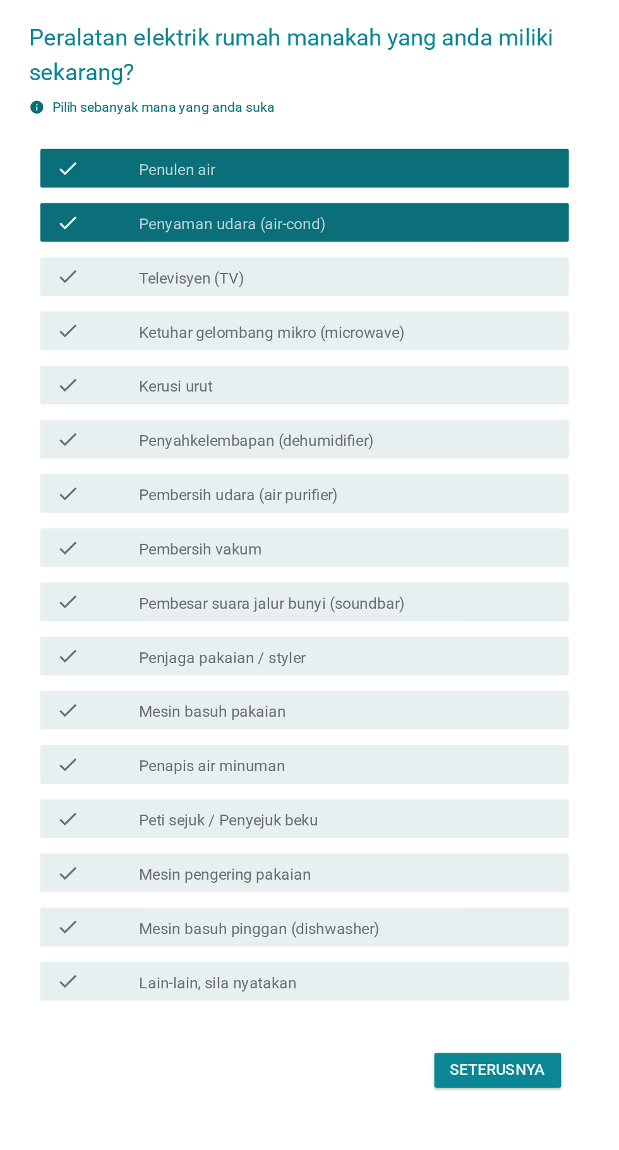
click at [383, 433] on div "check_box_outline_blank Televisyen (TV)" at bounding box center [340, 425] width 270 height 15
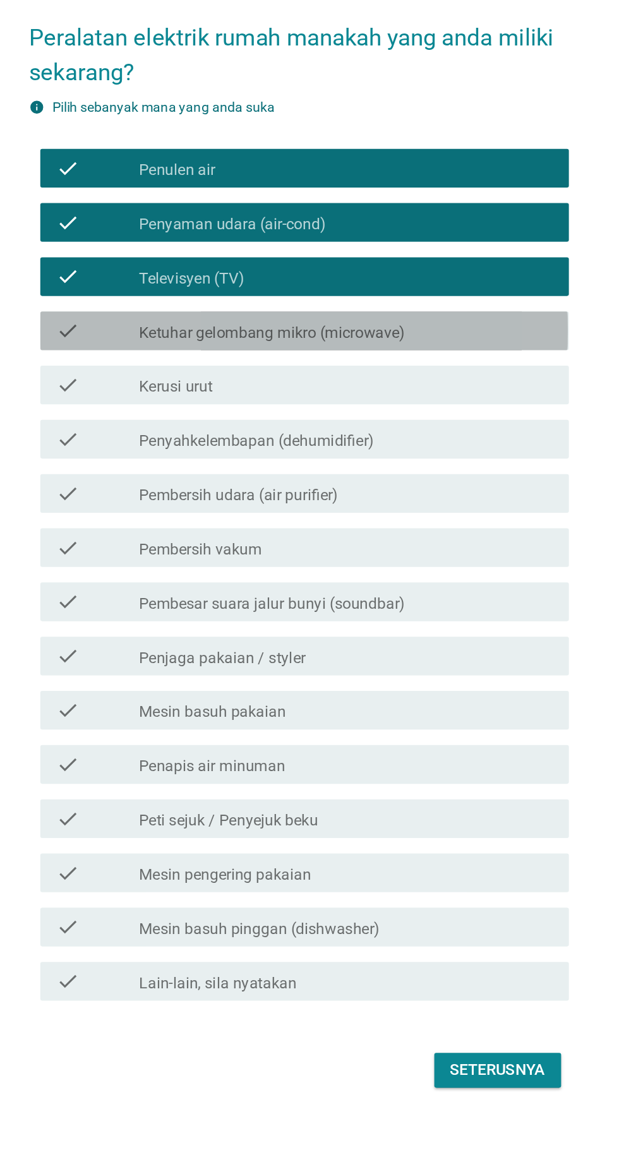
click at [412, 469] on div "check_box_outline_blank Ketuhar gelombang mikro (microwave)" at bounding box center [340, 460] width 270 height 15
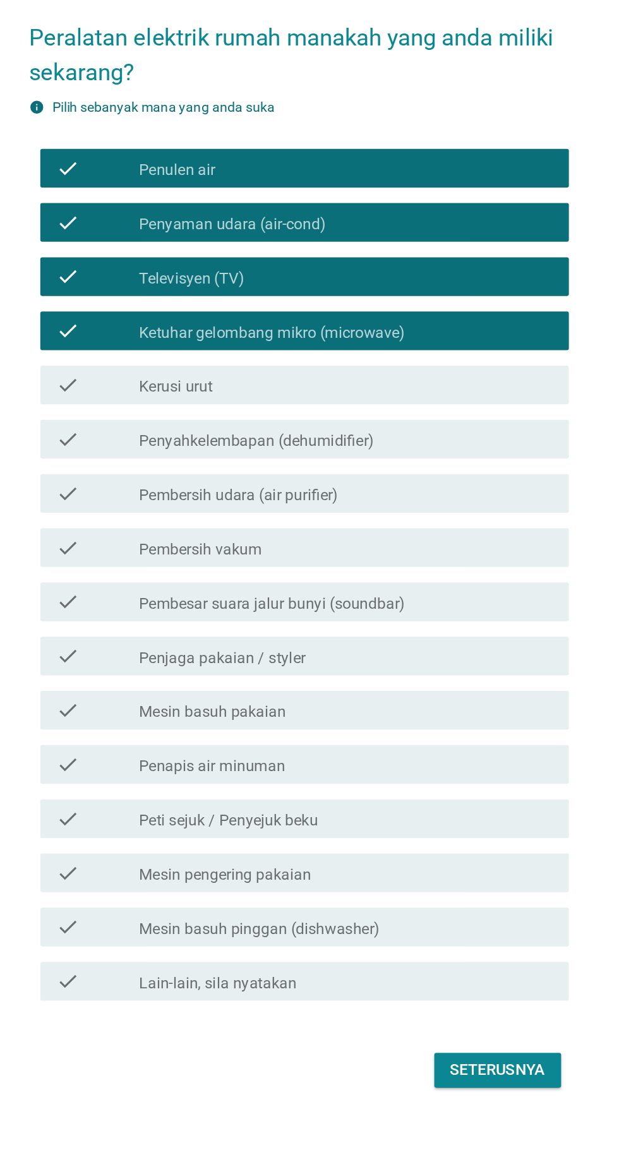
click at [366, 716] on div "check_box_outline_blank Mesin basuh pakaian" at bounding box center [340, 708] width 270 height 15
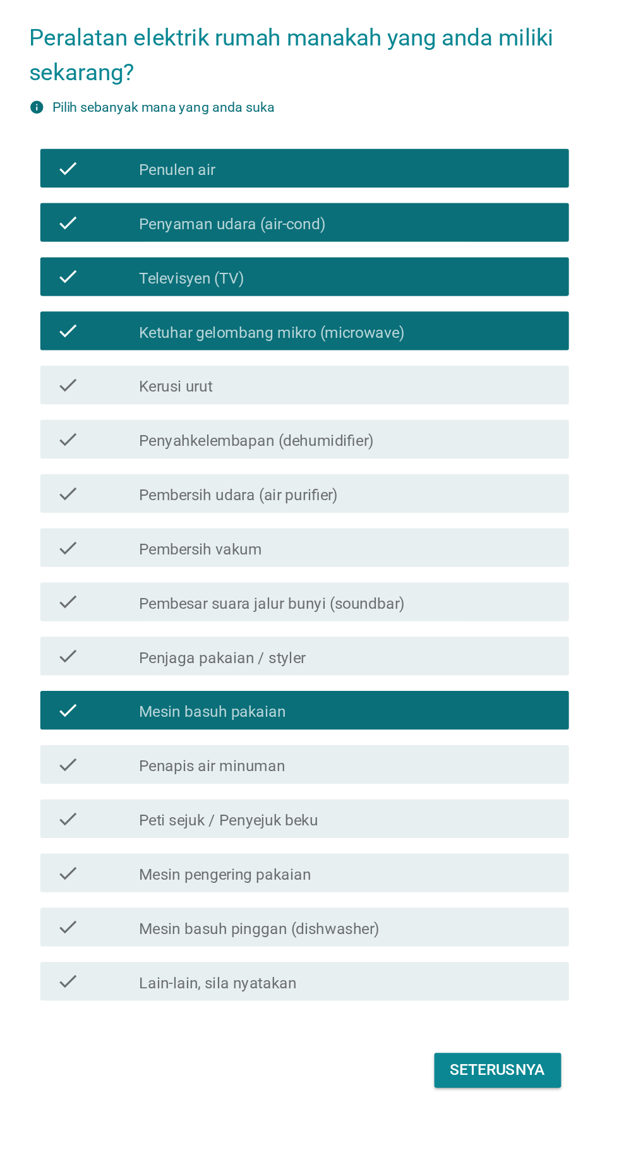
click at [380, 752] on div "check_box_outline_blank Penapis air minuman" at bounding box center [340, 743] width 270 height 15
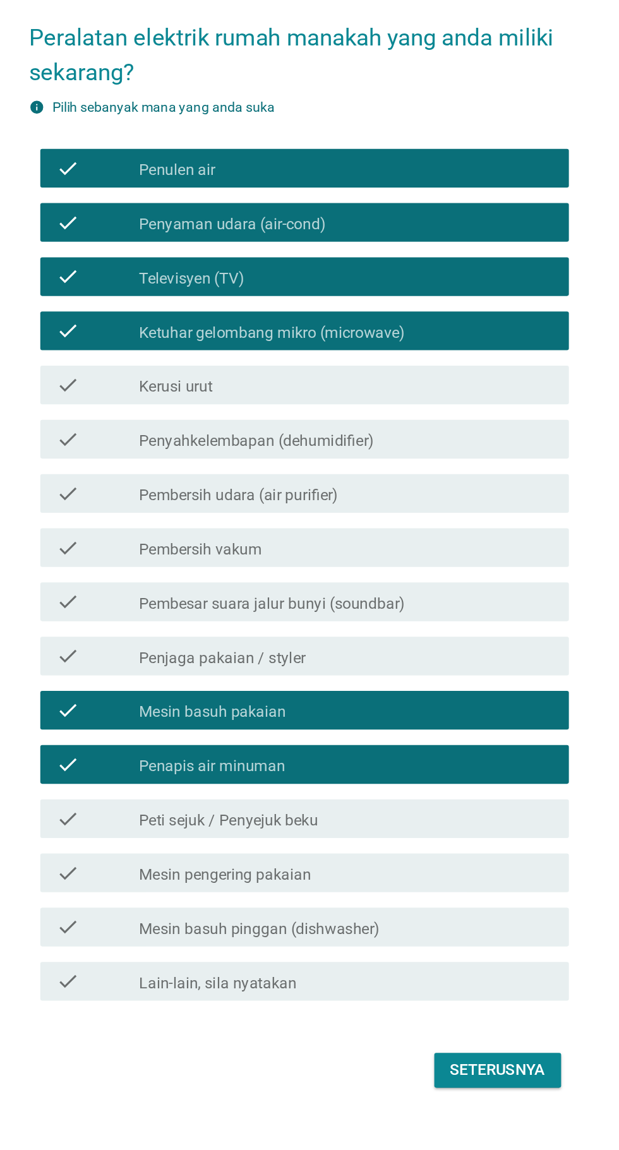
click at [384, 787] on div "check_box_outline_blank Peti sejuk / Penyejuk beku" at bounding box center [340, 779] width 270 height 15
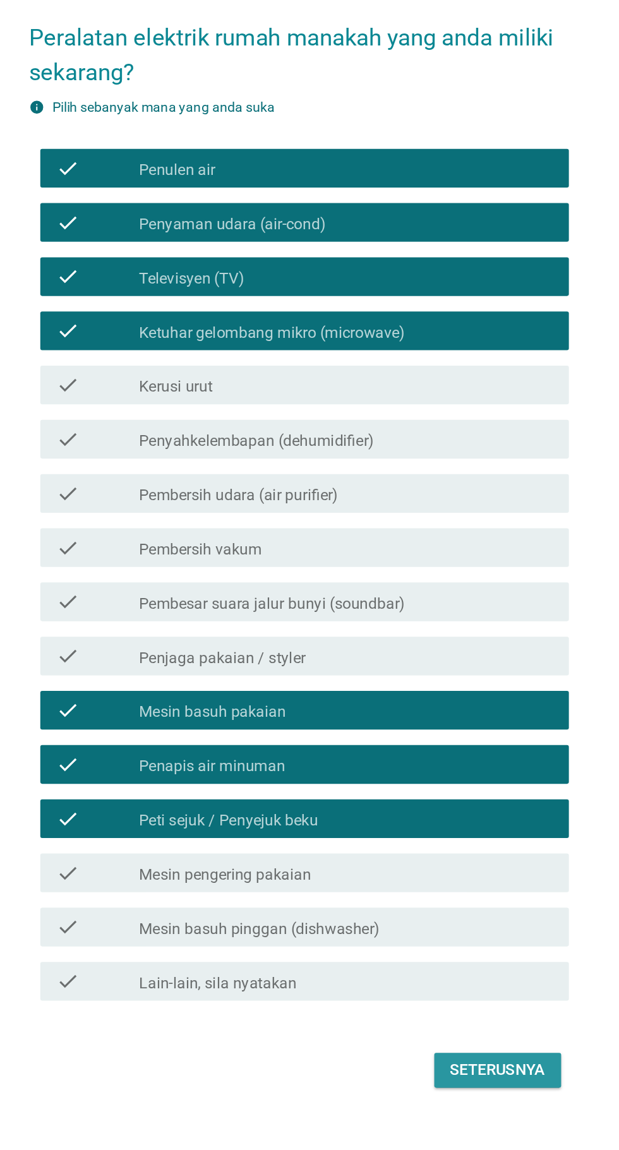
click at [452, 951] on div "Seterusnya" at bounding box center [439, 943] width 63 height 15
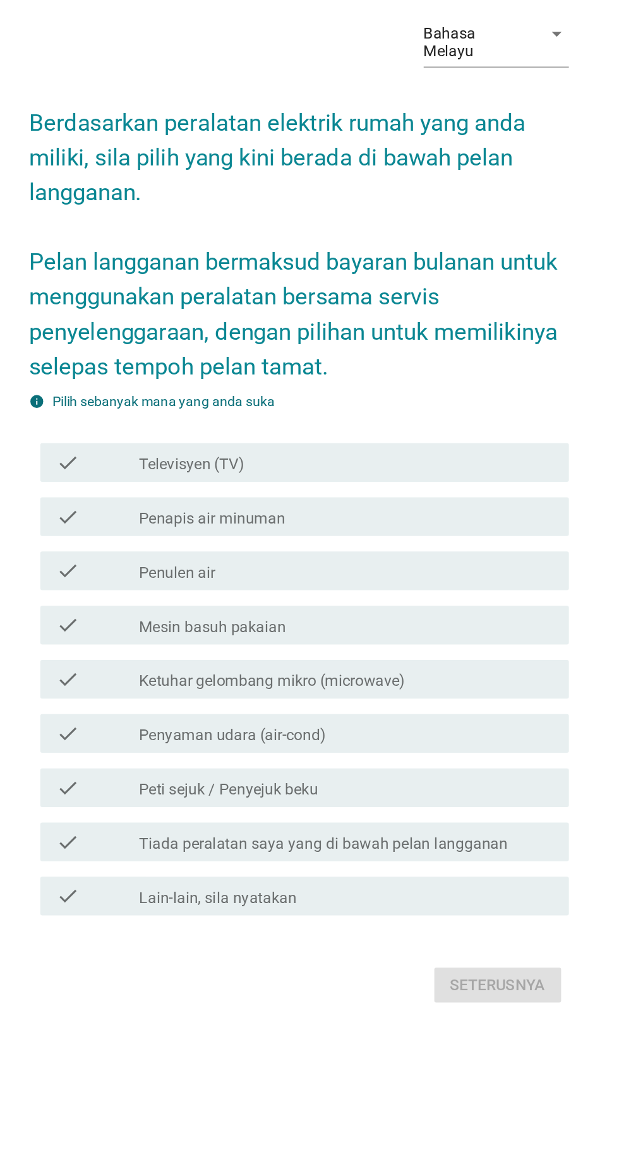
scroll to position [32, 0]
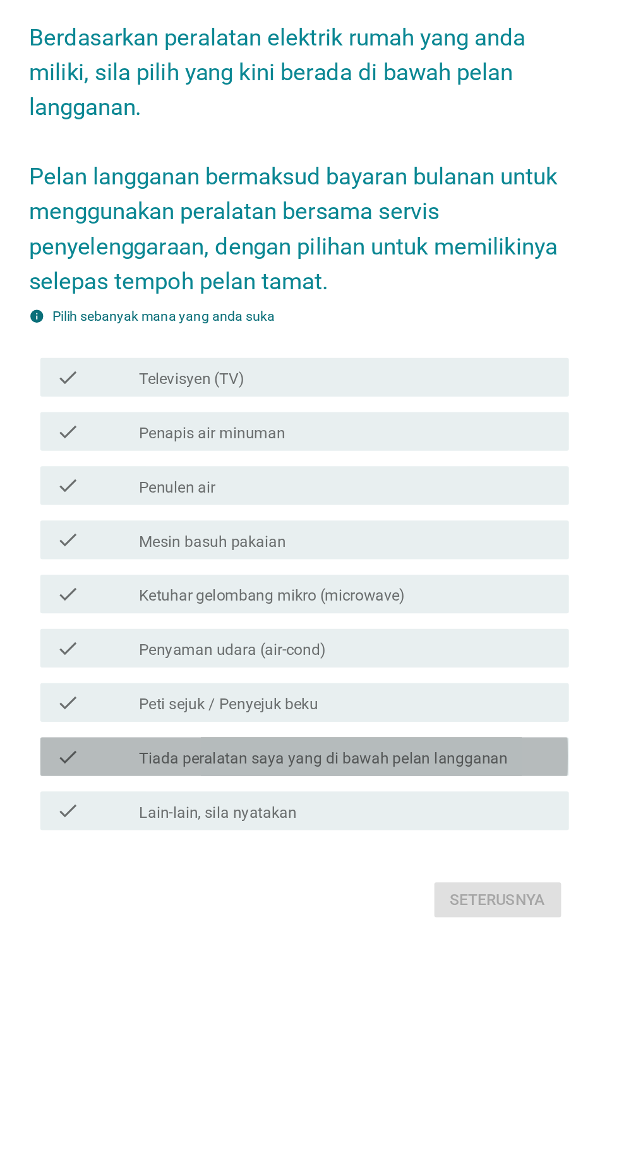
click at [430, 770] on label "Tiada peralatan saya yang di bawah pelan langganan" at bounding box center [325, 763] width 241 height 13
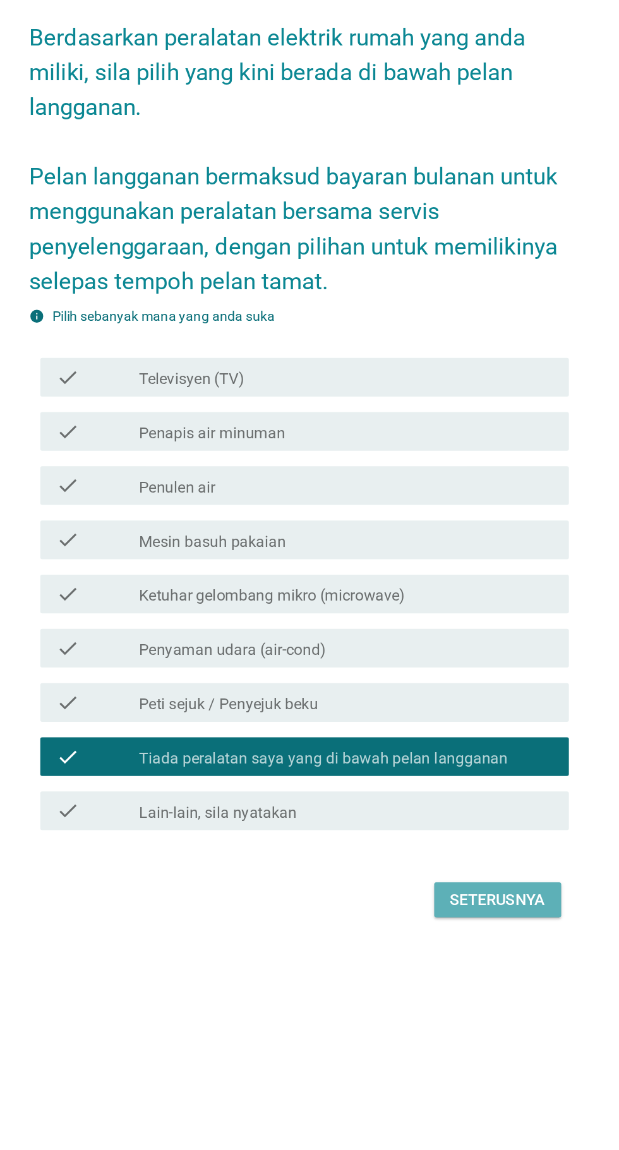
click at [455, 863] on div "Seterusnya" at bounding box center [439, 855] width 63 height 15
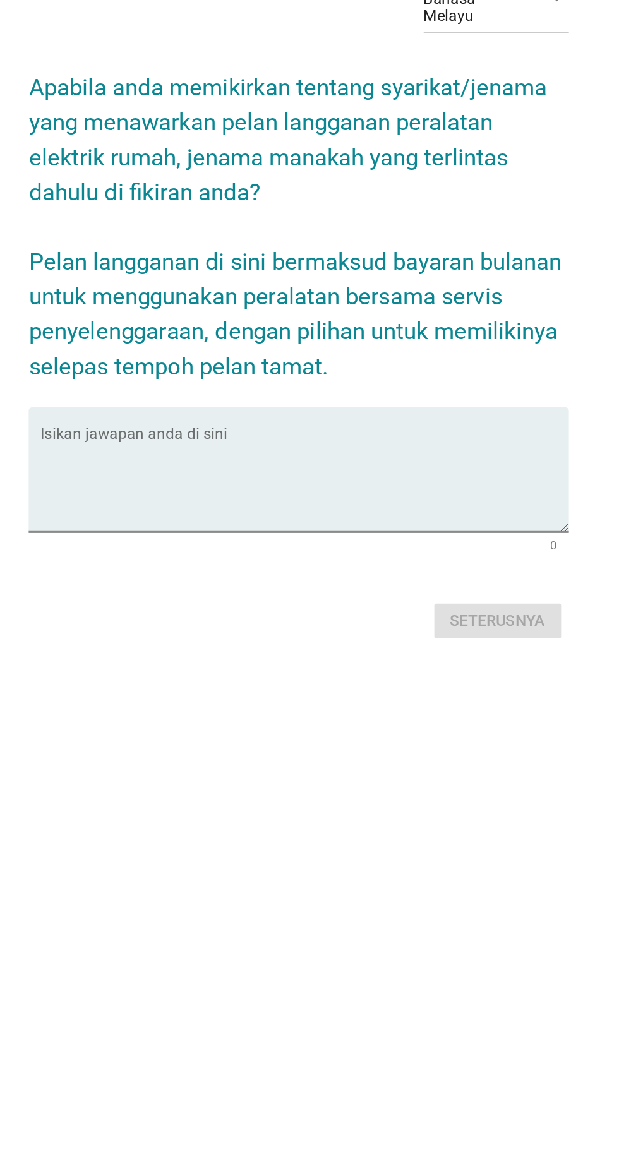
click at [382, 681] on textarea "Isikan jawapan anda di sini" at bounding box center [313, 657] width 344 height 66
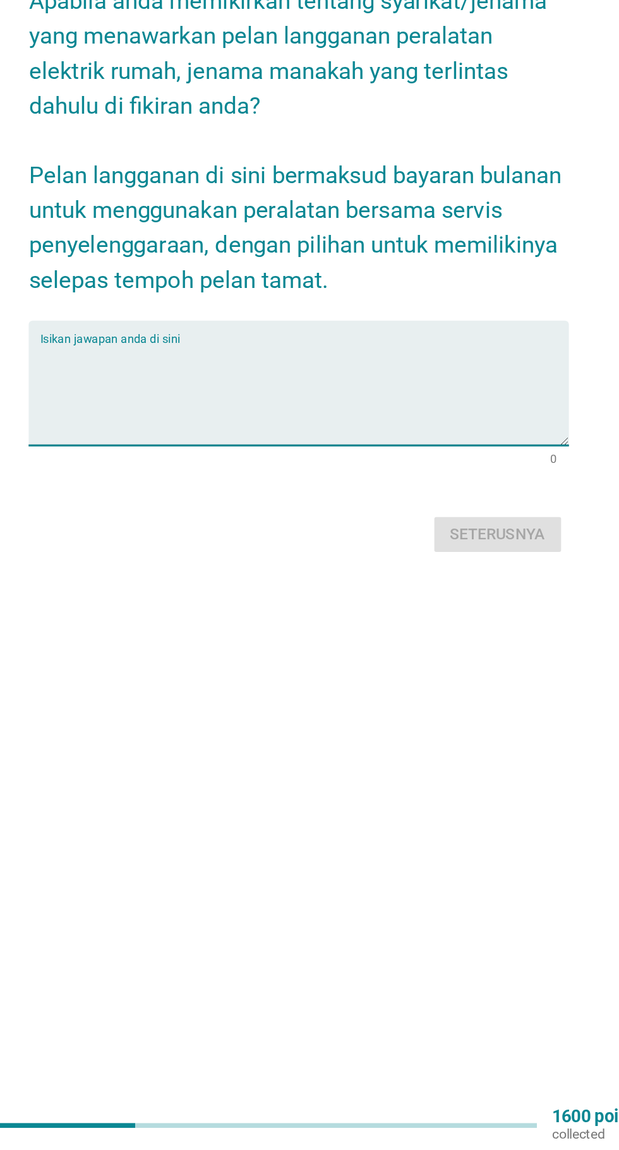
scroll to position [39, 0]
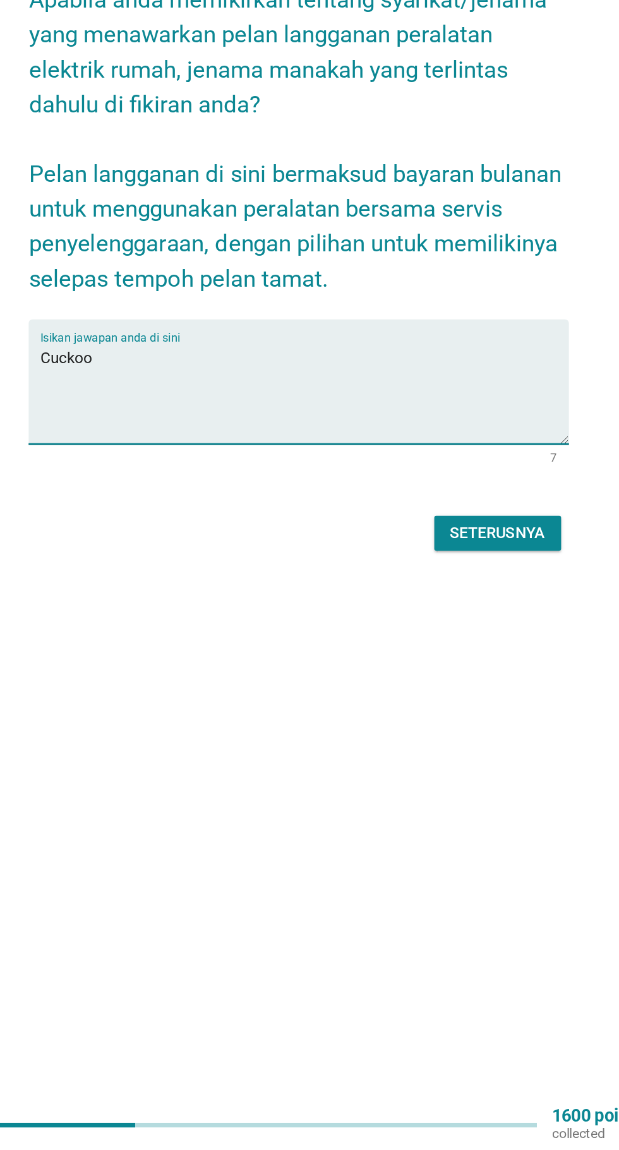
type textarea "Cuckoo"
click at [445, 755] on div "Seterusnya" at bounding box center [439, 747] width 63 height 15
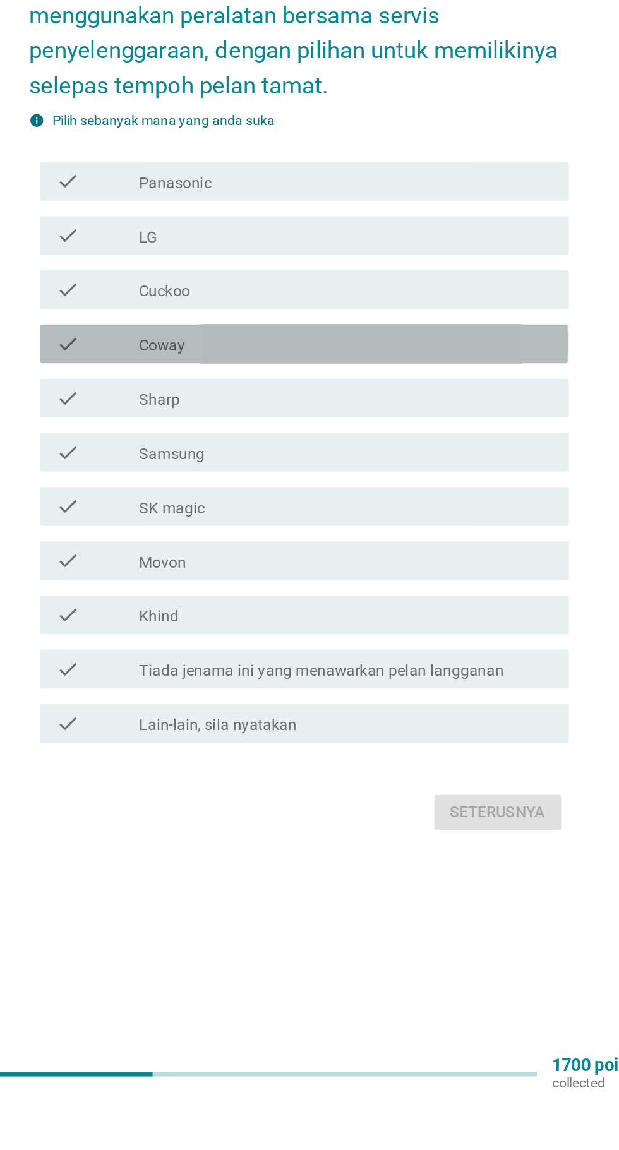
scroll to position [32, 0]
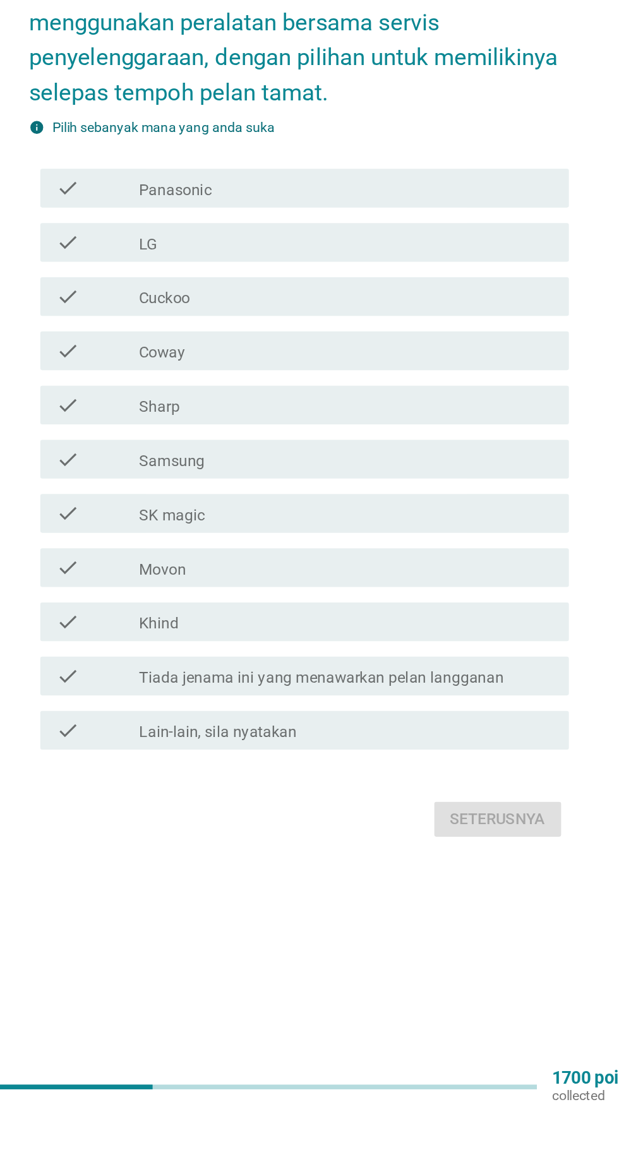
click at [289, 626] on div "check_box_outline_blank Cuckoo" at bounding box center [340, 618] width 270 height 15
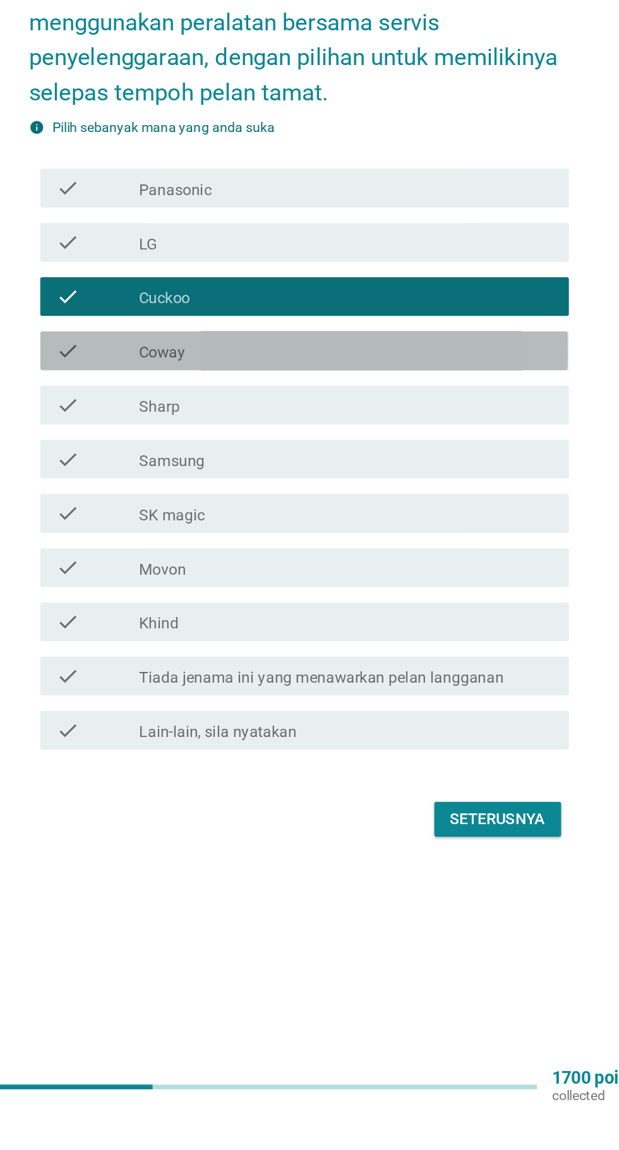
click at [321, 661] on div "check_box_outline_blank Coway" at bounding box center [340, 653] width 270 height 15
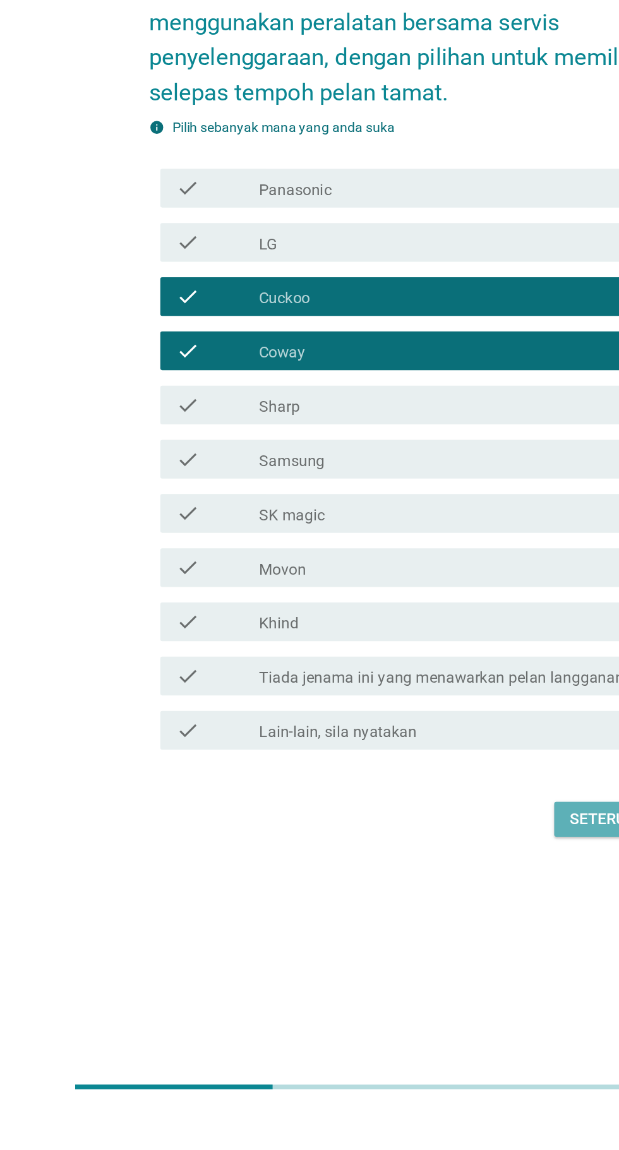
click at [426, 967] on div "Seterusnya" at bounding box center [439, 959] width 63 height 15
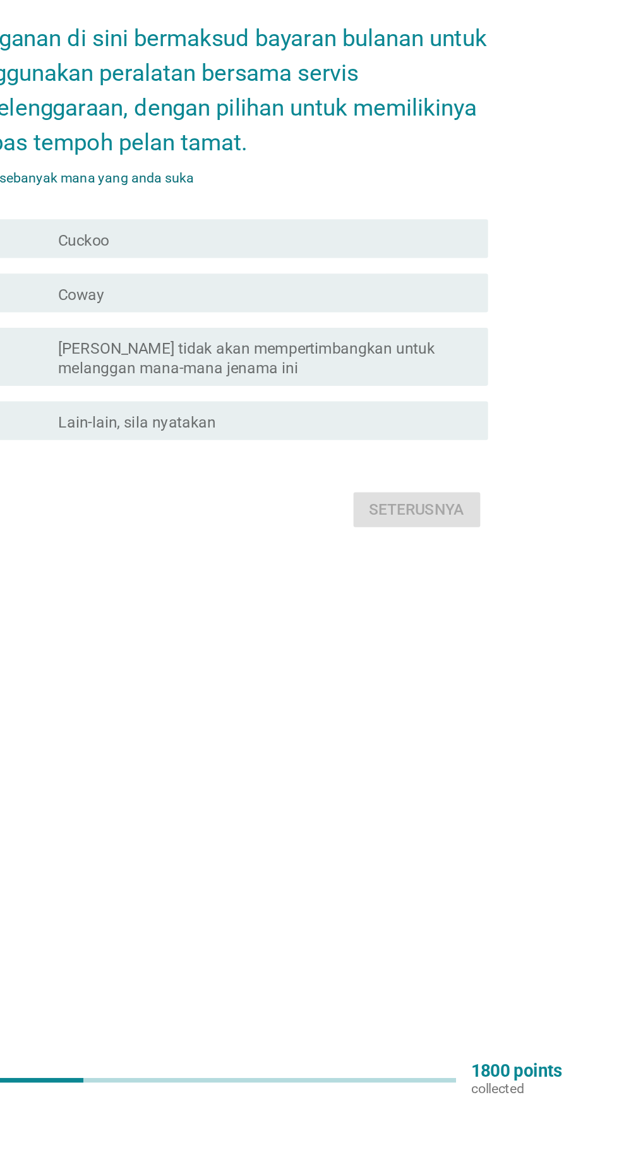
scroll to position [94, 0]
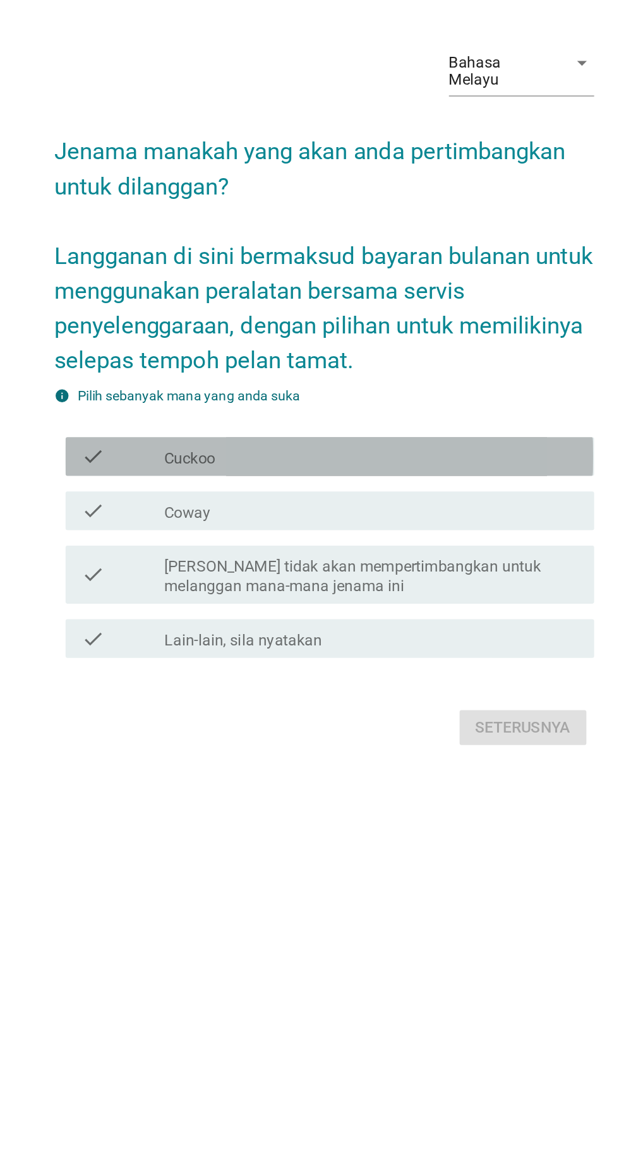
click at [316, 577] on div "check_box_outline_blank Cuckoo" at bounding box center [340, 584] width 270 height 15
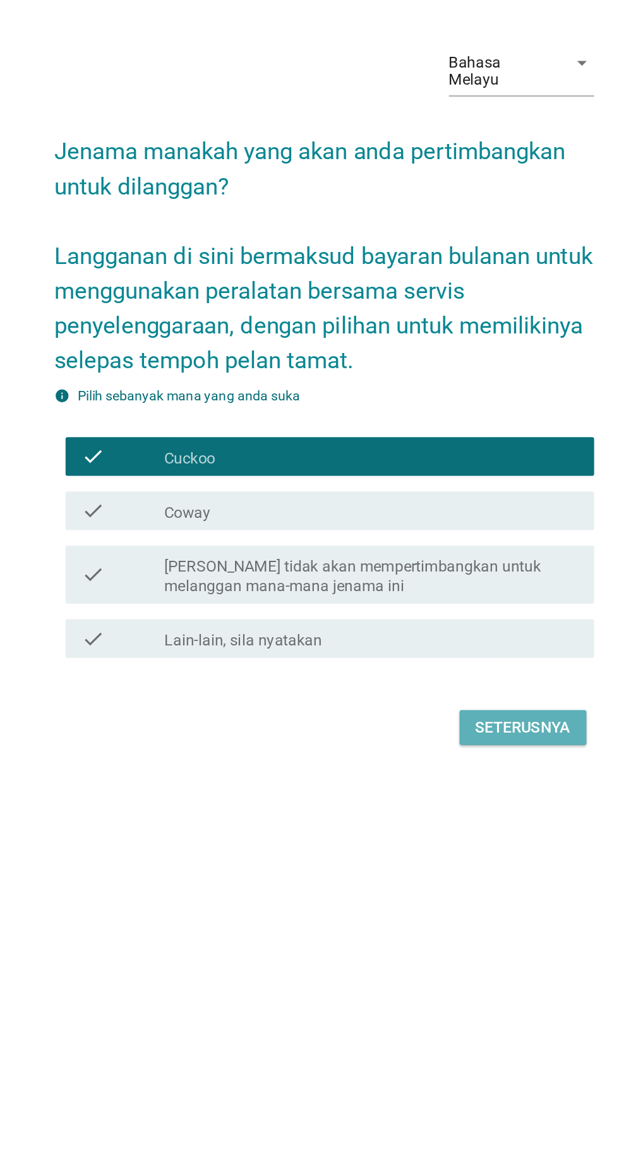
click at [445, 754] on div "Seterusnya" at bounding box center [439, 761] width 63 height 15
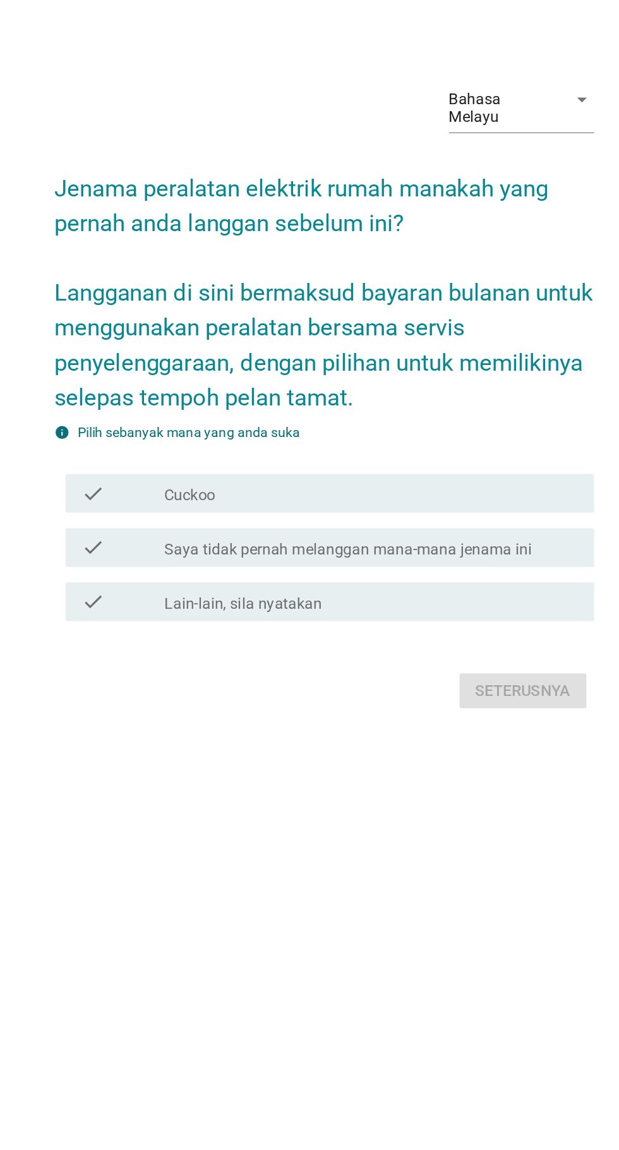
scroll to position [24, 0]
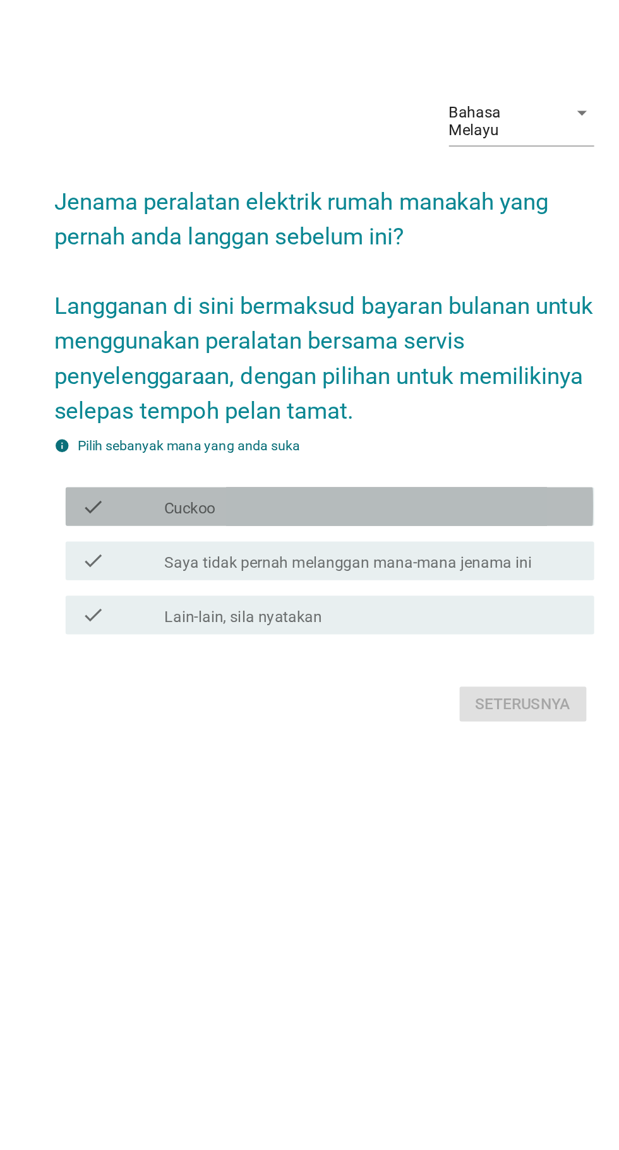
click at [236, 625] on label "Cuckoo" at bounding box center [221, 619] width 33 height 13
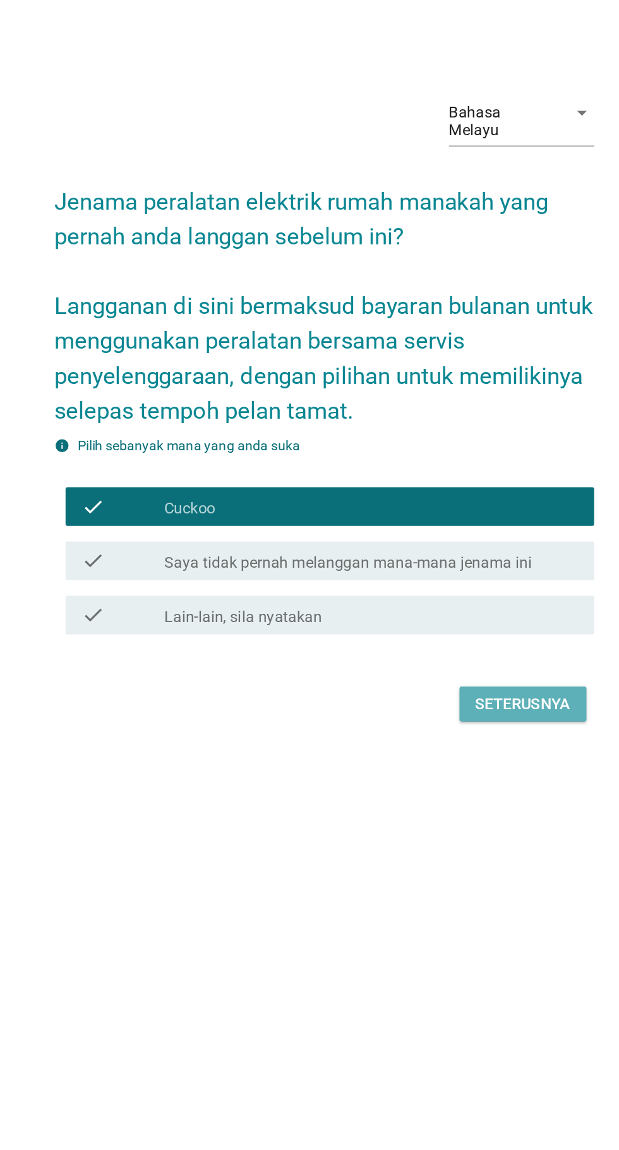
click at [443, 758] on button "Seterusnya" at bounding box center [439, 746] width 83 height 23
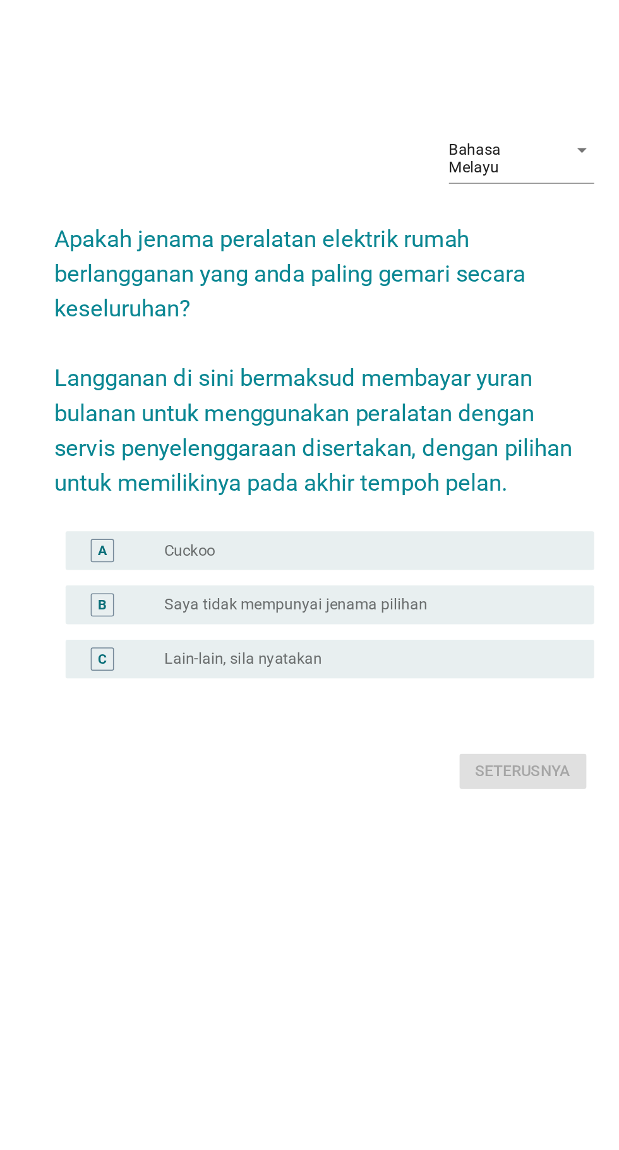
click at [233, 643] on label "Cuckoo" at bounding box center [221, 636] width 33 height 13
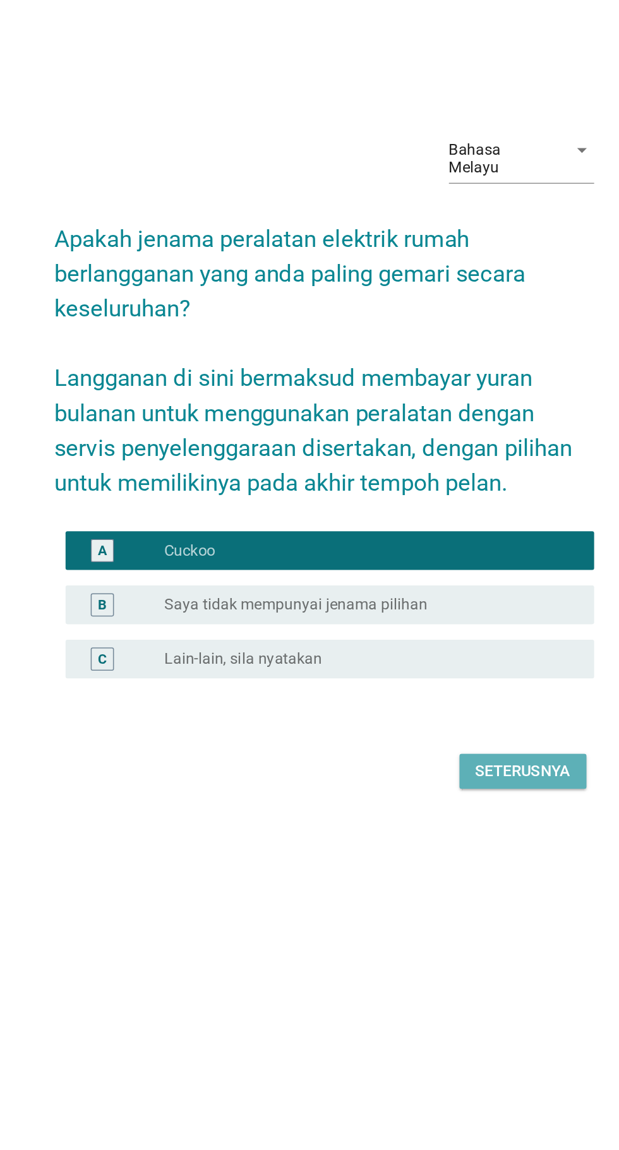
click at [442, 788] on div "Seterusnya" at bounding box center [439, 780] width 63 height 15
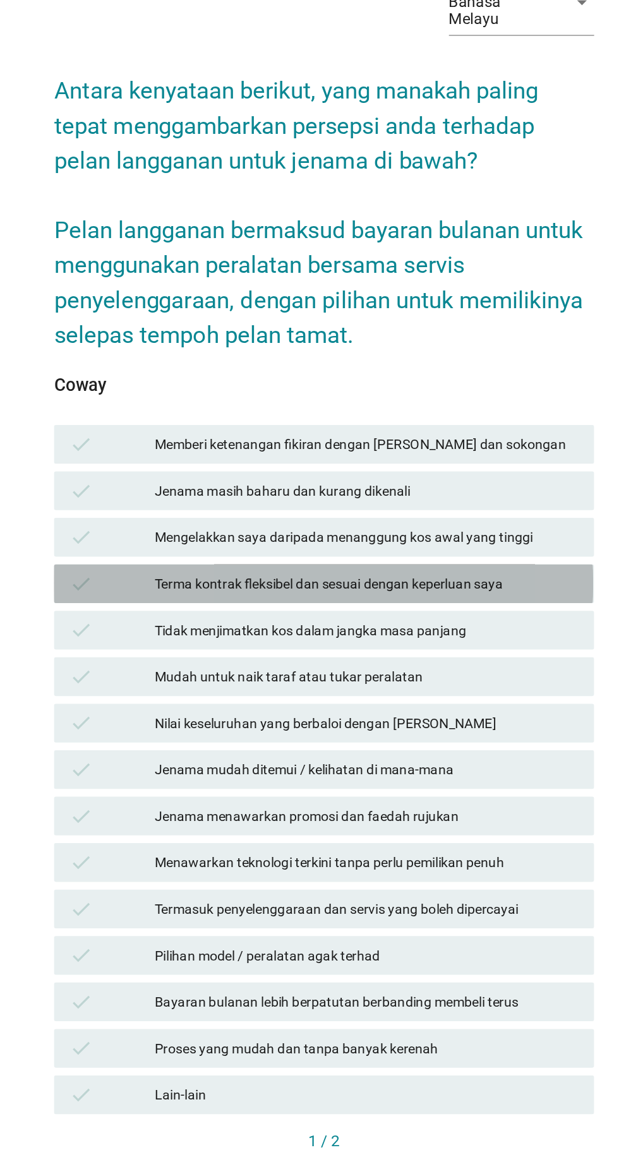
click at [248, 584] on div "Terma kontrak fleksibel dan sesuai dengan keperluan saya" at bounding box center [337, 576] width 277 height 15
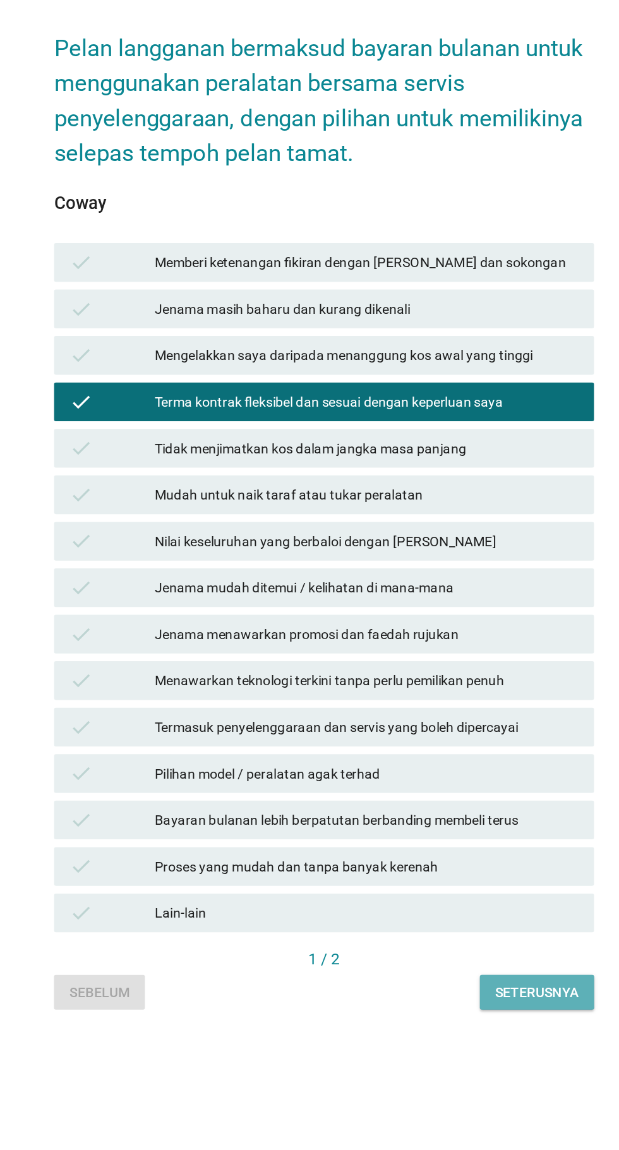
click at [442, 973] on button "Seterusnya" at bounding box center [448, 962] width 75 height 23
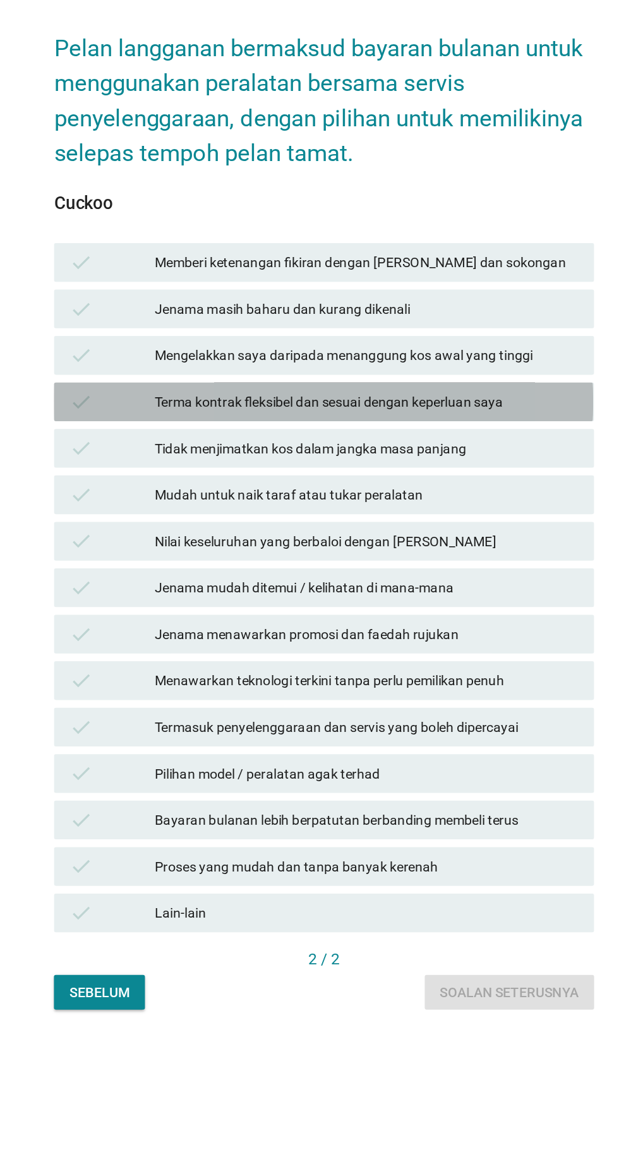
click at [222, 584] on div "Terma kontrak fleksibel dan sesuai dengan keperluan saya" at bounding box center [337, 576] width 277 height 15
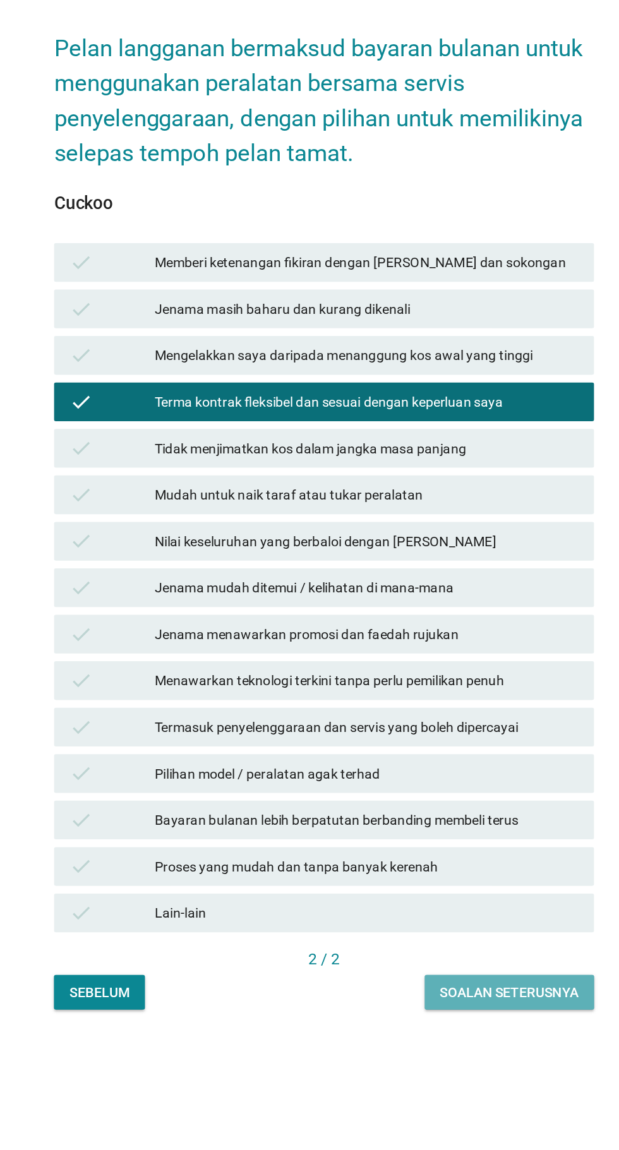
click at [441, 969] on div "Soalan seterusnya" at bounding box center [430, 962] width 90 height 13
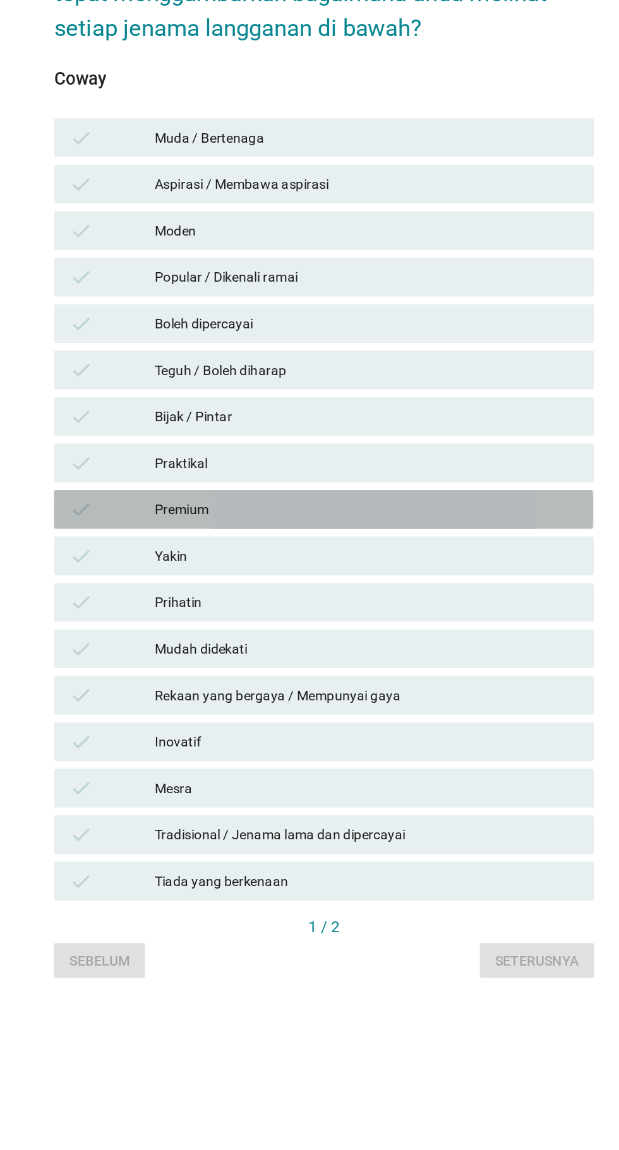
click at [221, 649] on div "Premium" at bounding box center [337, 640] width 277 height 15
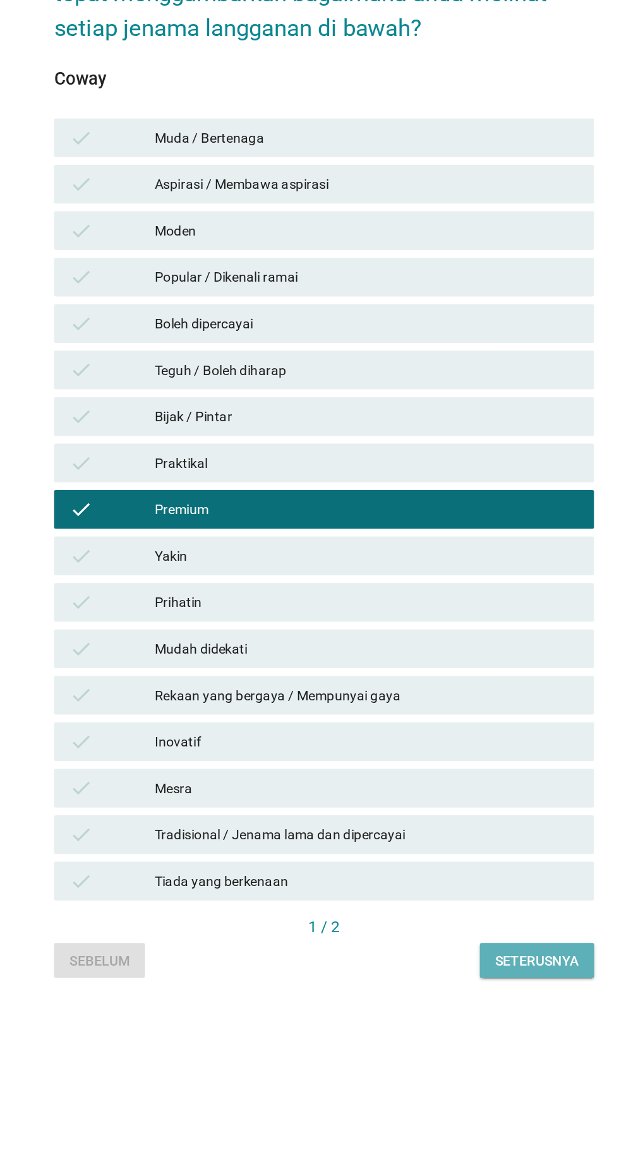
click at [460, 942] on div "Seterusnya" at bounding box center [448, 935] width 54 height 13
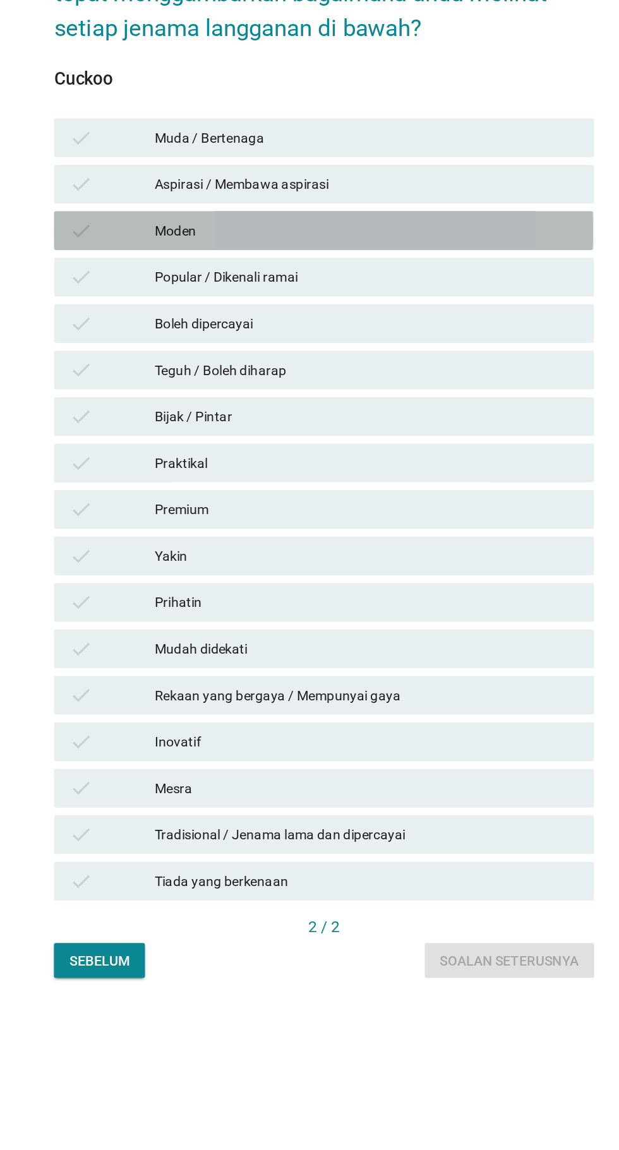
click at [215, 467] on div "Moden" at bounding box center [337, 459] width 277 height 15
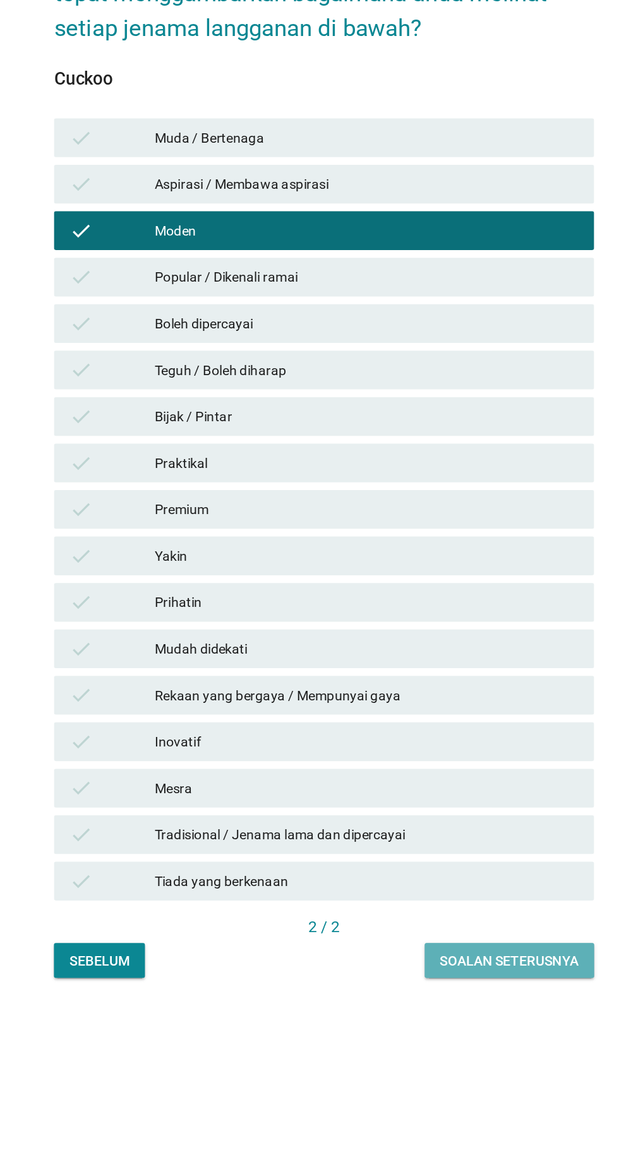
click at [463, 942] on div "Soalan seterusnya" at bounding box center [430, 935] width 90 height 13
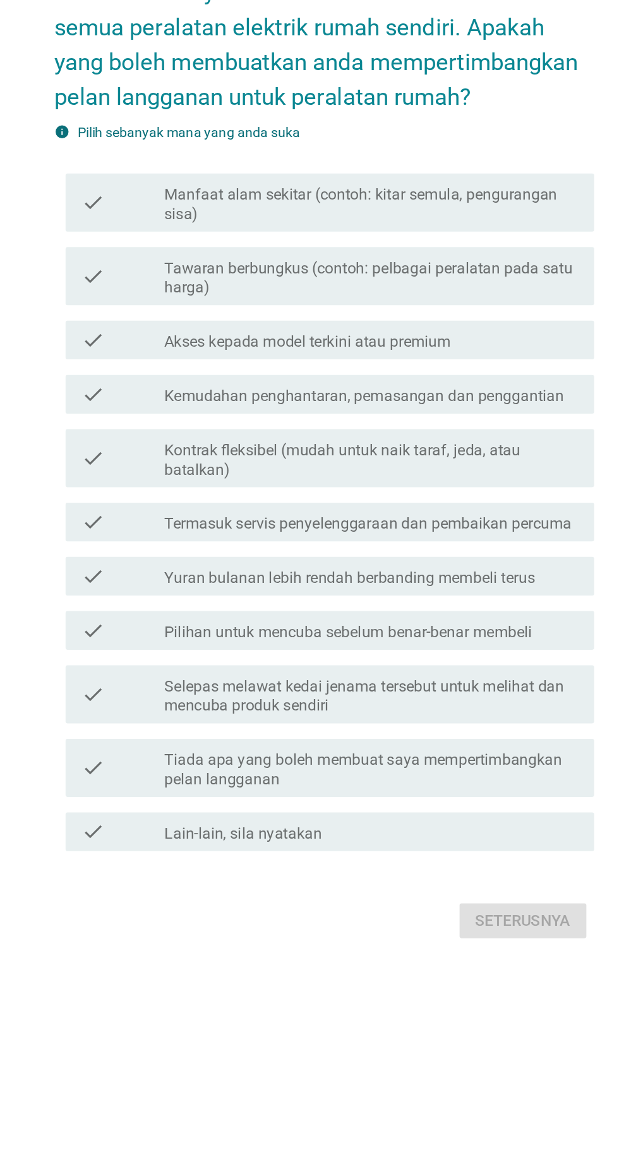
scroll to position [22, 0]
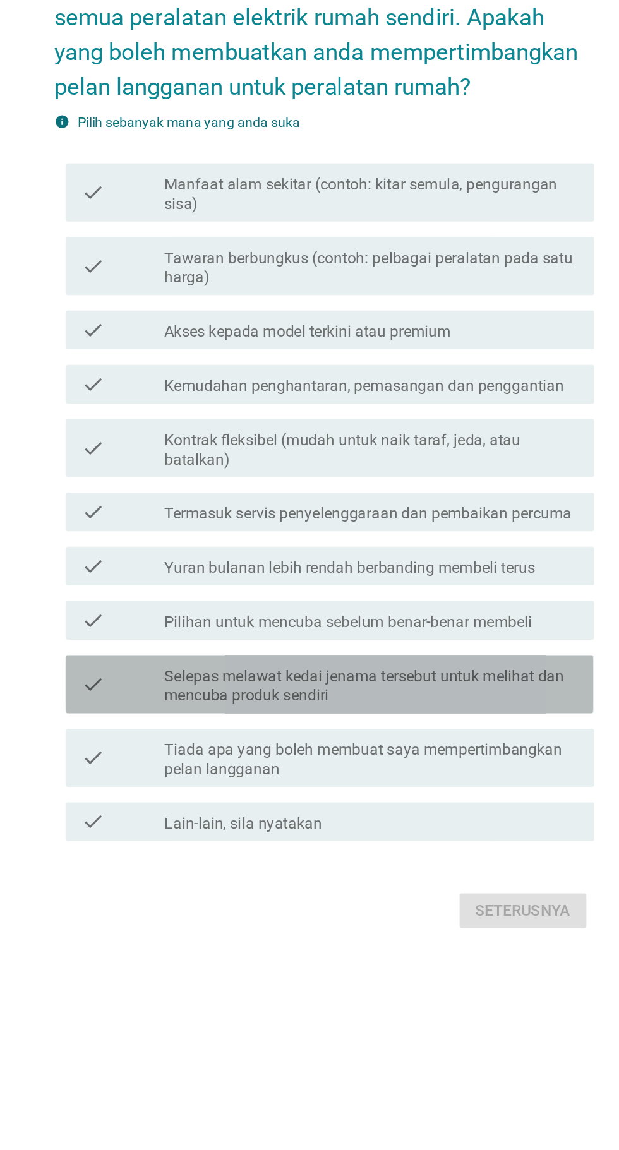
click at [233, 753] on label "Selepas melawat kedai jenama tersebut untuk melihat dan mencuba produk sendiri" at bounding box center [340, 740] width 270 height 25
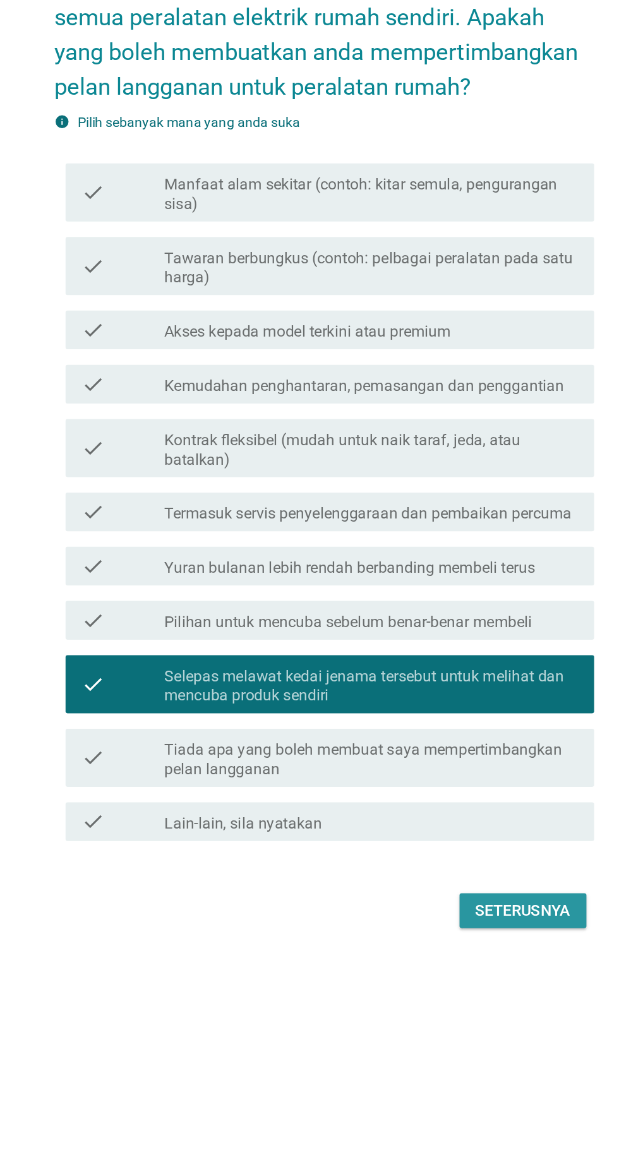
click at [452, 899] on button "Seterusnya" at bounding box center [439, 887] width 83 height 23
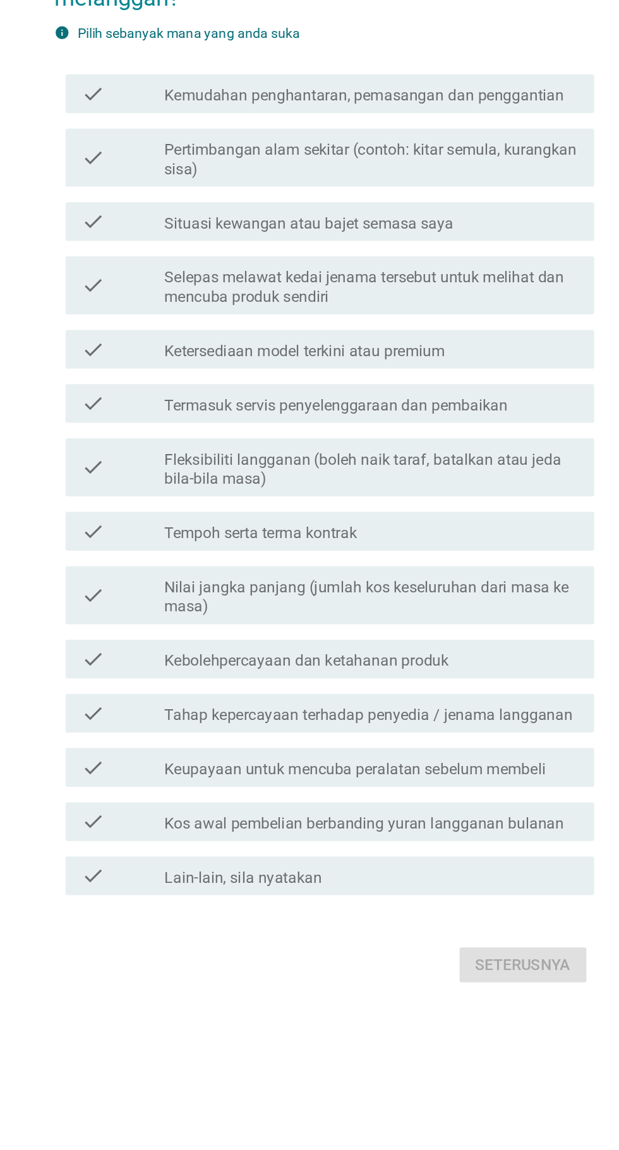
scroll to position [0, 0]
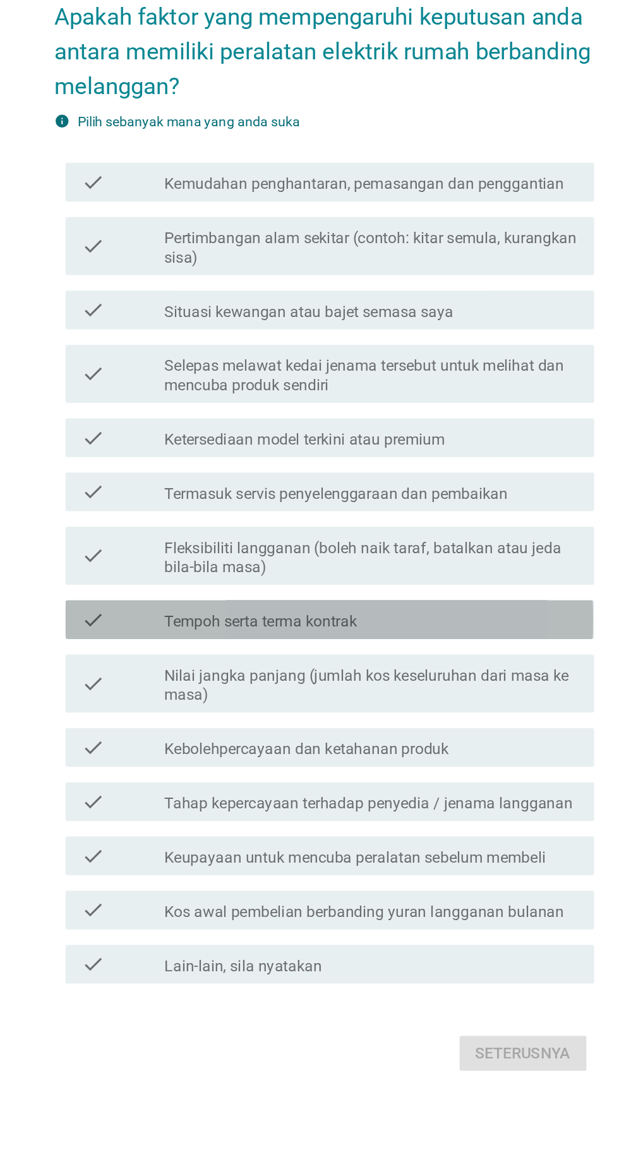
click at [232, 669] on label "Tempoh serta terma kontrak" at bounding box center [268, 663] width 126 height 13
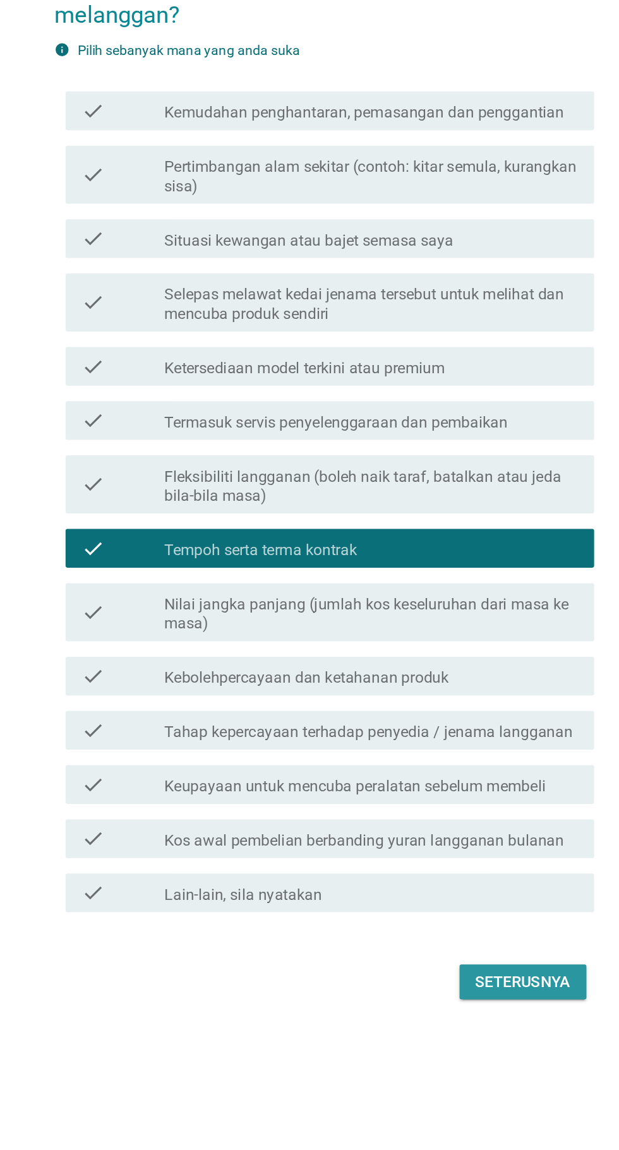
click at [448, 956] on button "Seterusnya" at bounding box center [439, 944] width 83 height 23
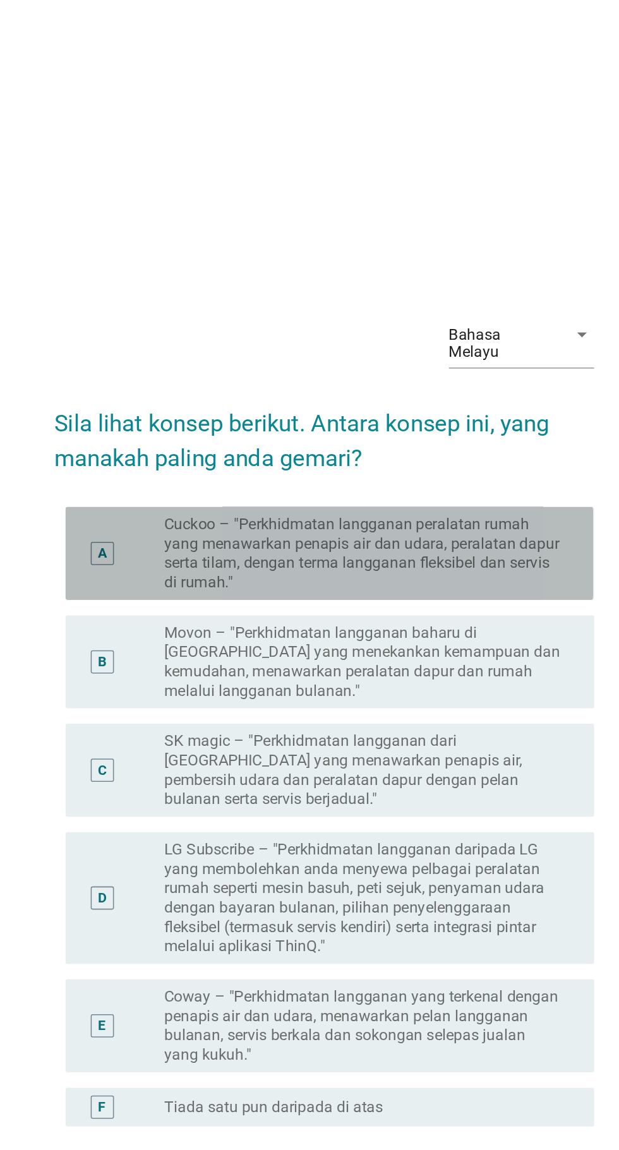
click at [235, 457] on label "Cuckoo – "Perkhidmatan langganan peralatan rumah yang menawarkan penapis air da…" at bounding box center [335, 432] width 260 height 51
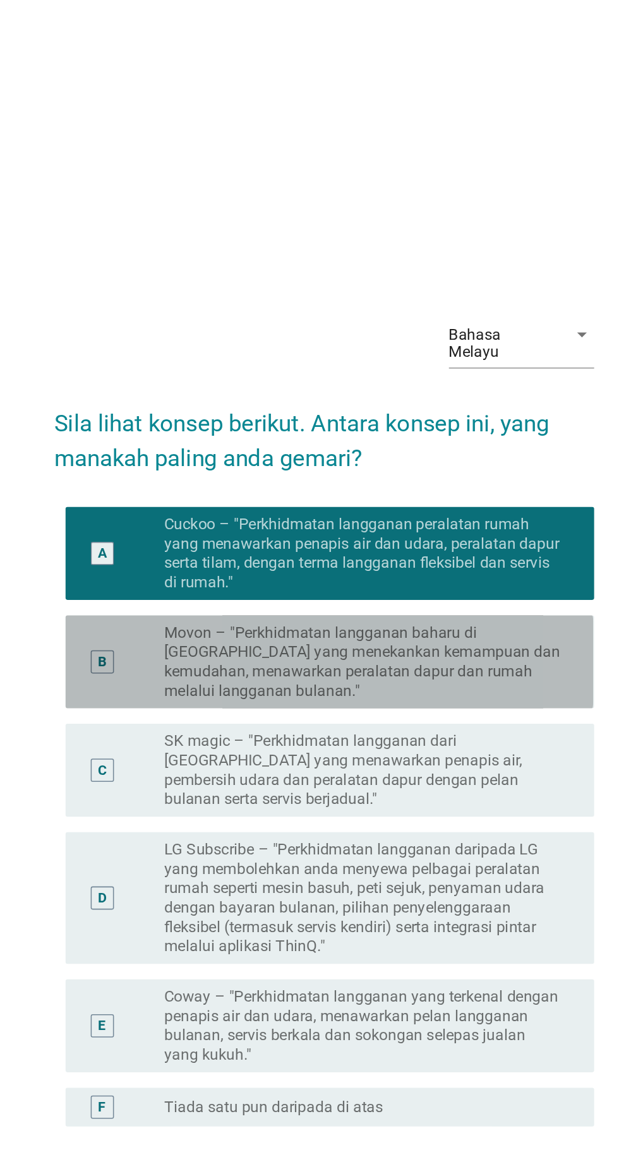
click at [229, 528] on label "Movon – "Perkhidmatan langganan baharu di [GEOGRAPHIC_DATA] yang menekankan kem…" at bounding box center [335, 502] width 260 height 51
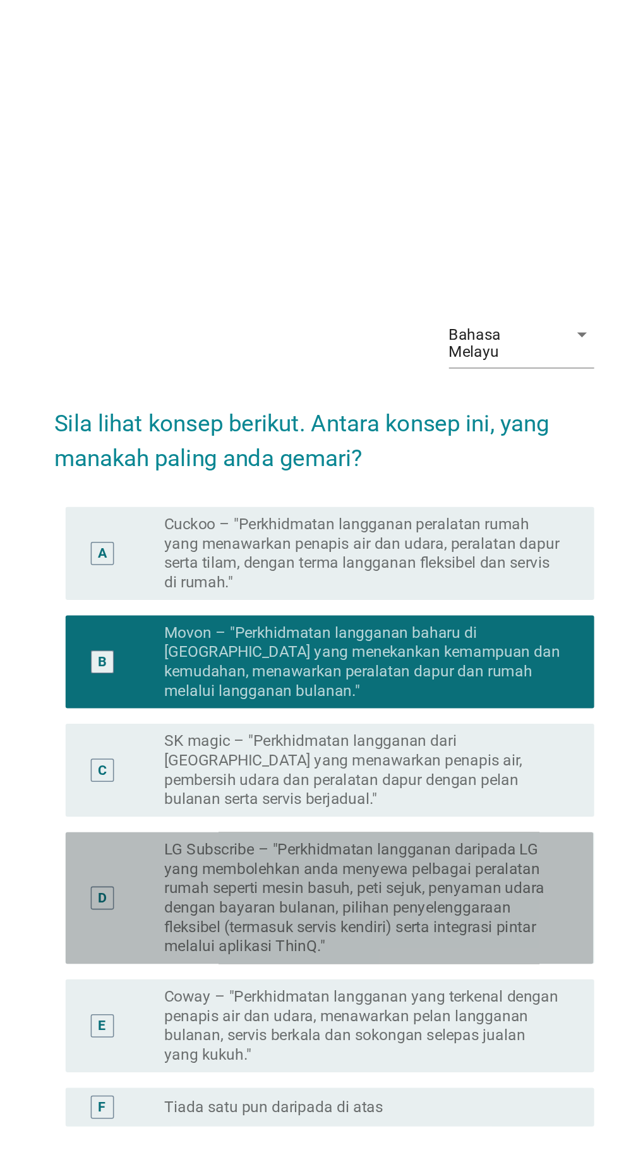
click at [459, 674] on label "LG Subscribe – "Perkhidmatan langganan daripada LG yang membolehkan anda menyew…" at bounding box center [335, 657] width 260 height 76
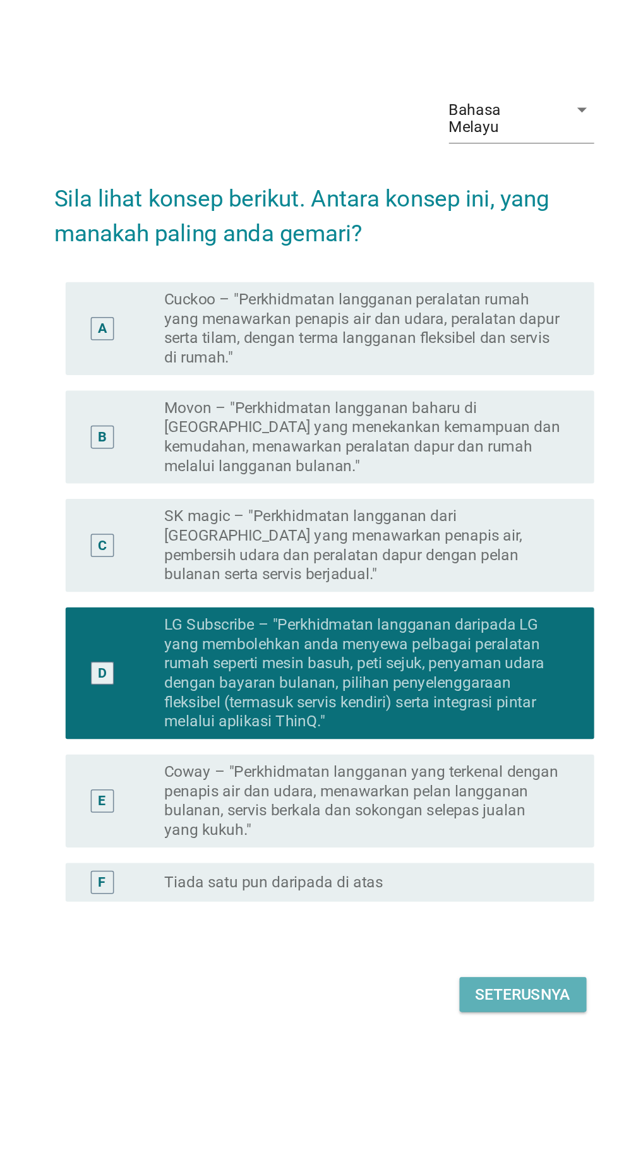
click at [472, 878] on button "Seterusnya" at bounding box center [439, 866] width 83 height 23
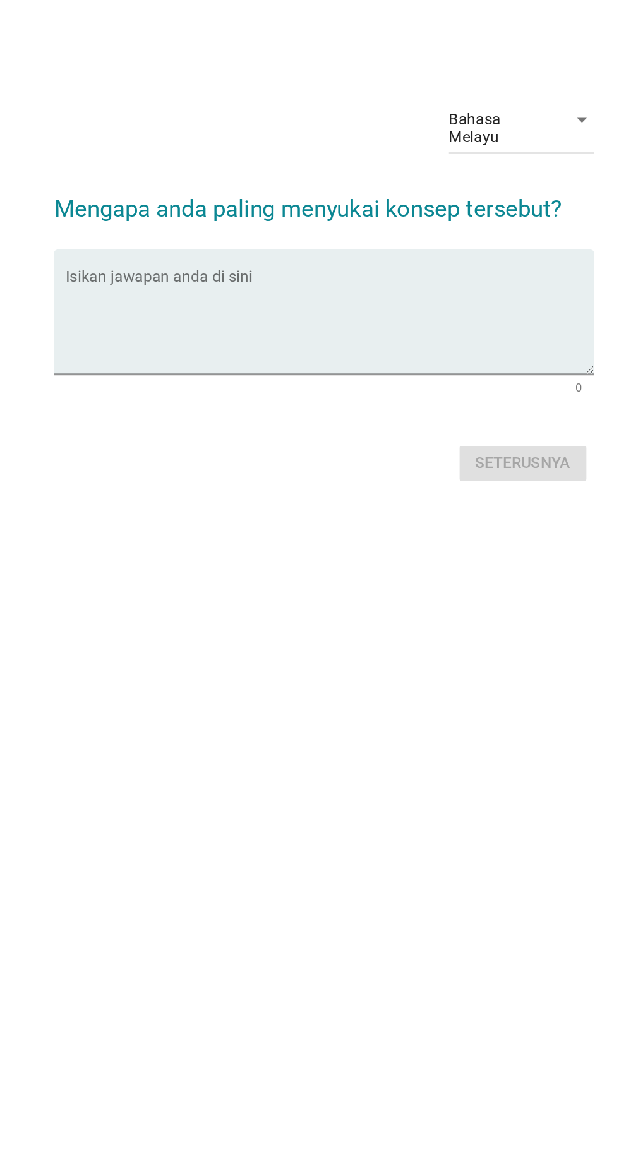
click at [186, 589] on textarea "Isikan jawapan anda di sini" at bounding box center [313, 566] width 344 height 66
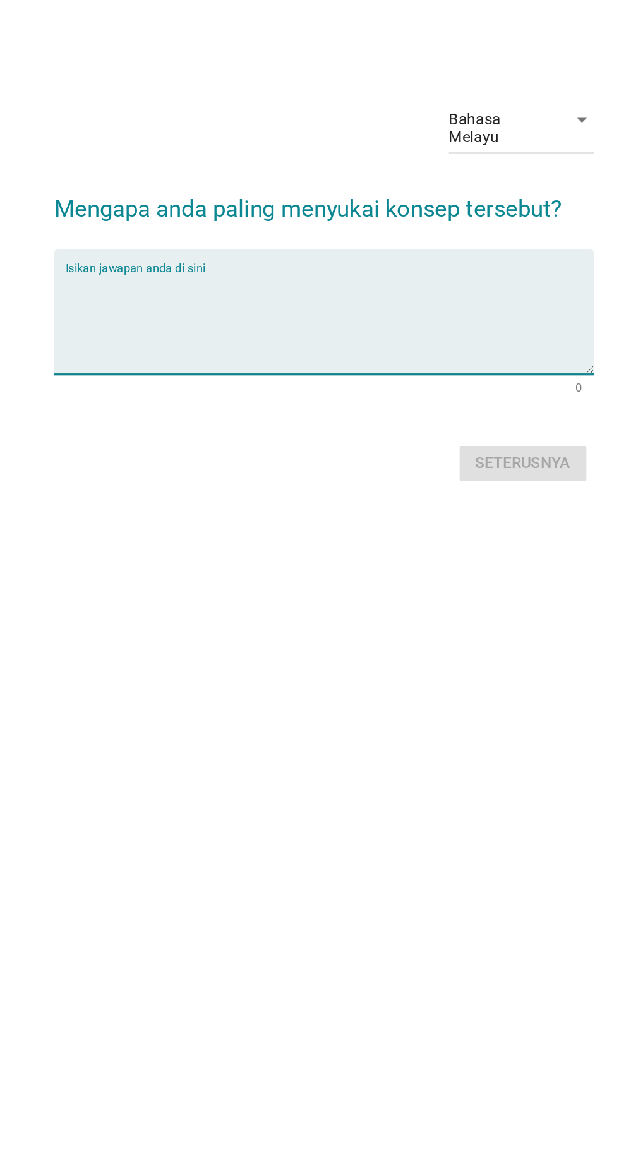
scroll to position [53, 0]
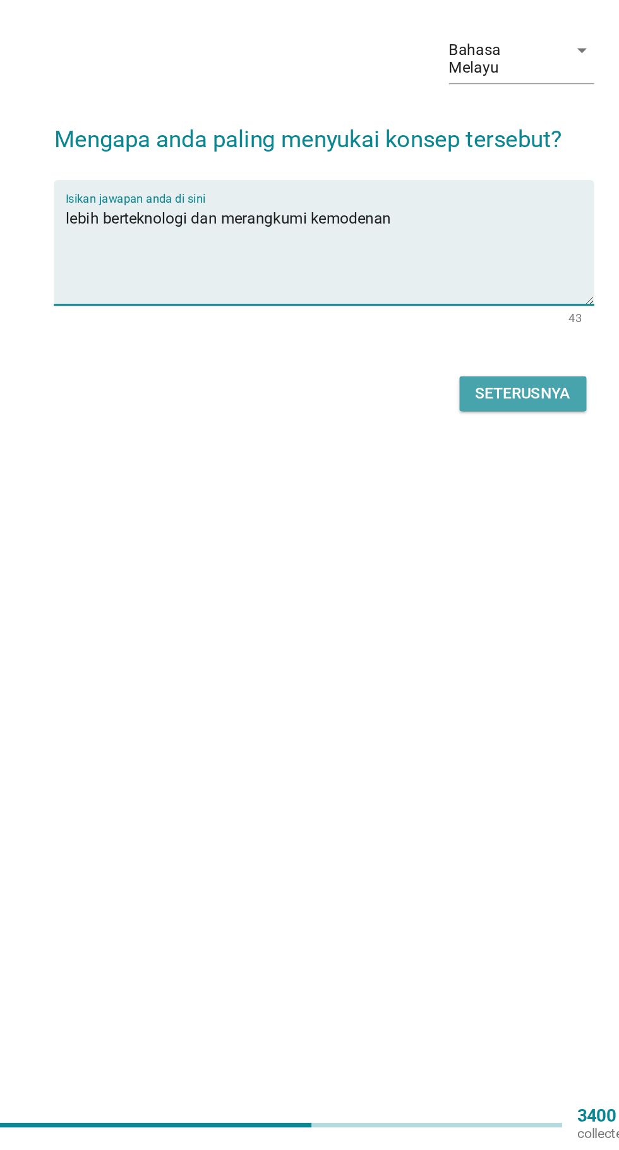
type textarea "lebih berteknologi dan merangkumi kemodenan"
click at [450, 668] on button "Seterusnya" at bounding box center [439, 656] width 83 height 23
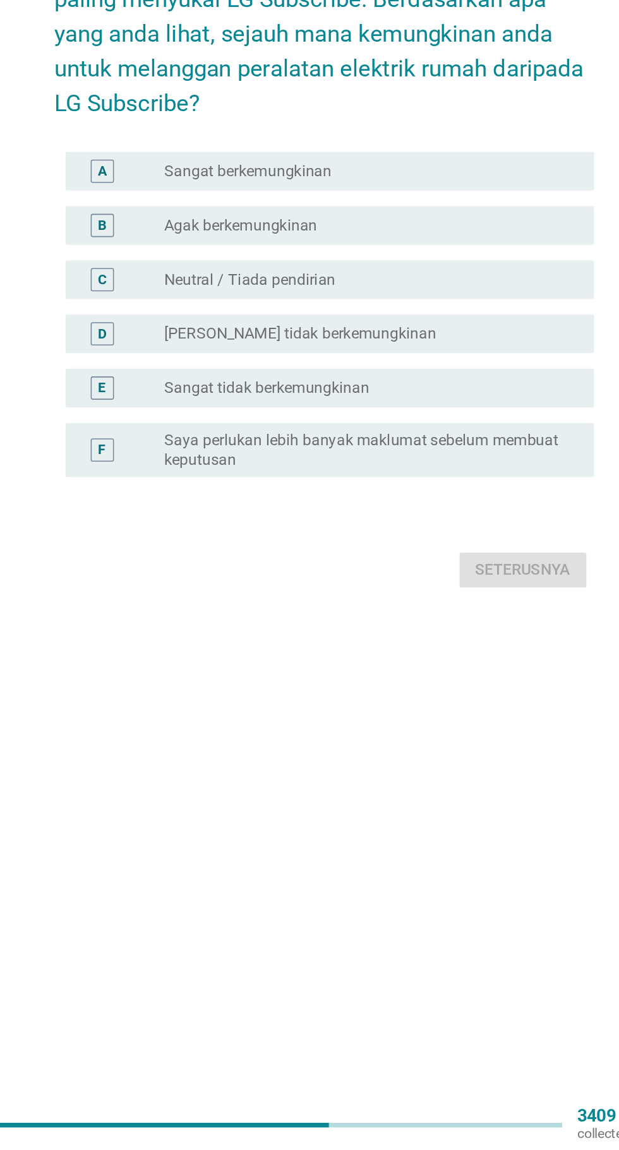
scroll to position [0, 0]
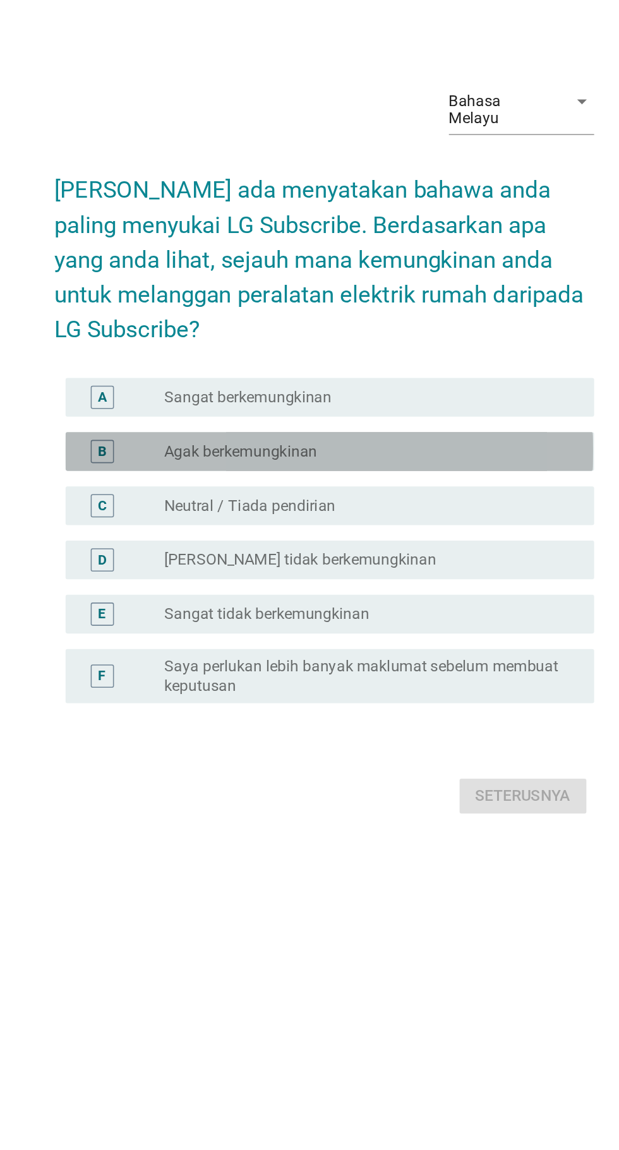
click at [160, 592] on div "B radio_button_unchecked Agak berkemungkinan" at bounding box center [313, 579] width 344 height 25
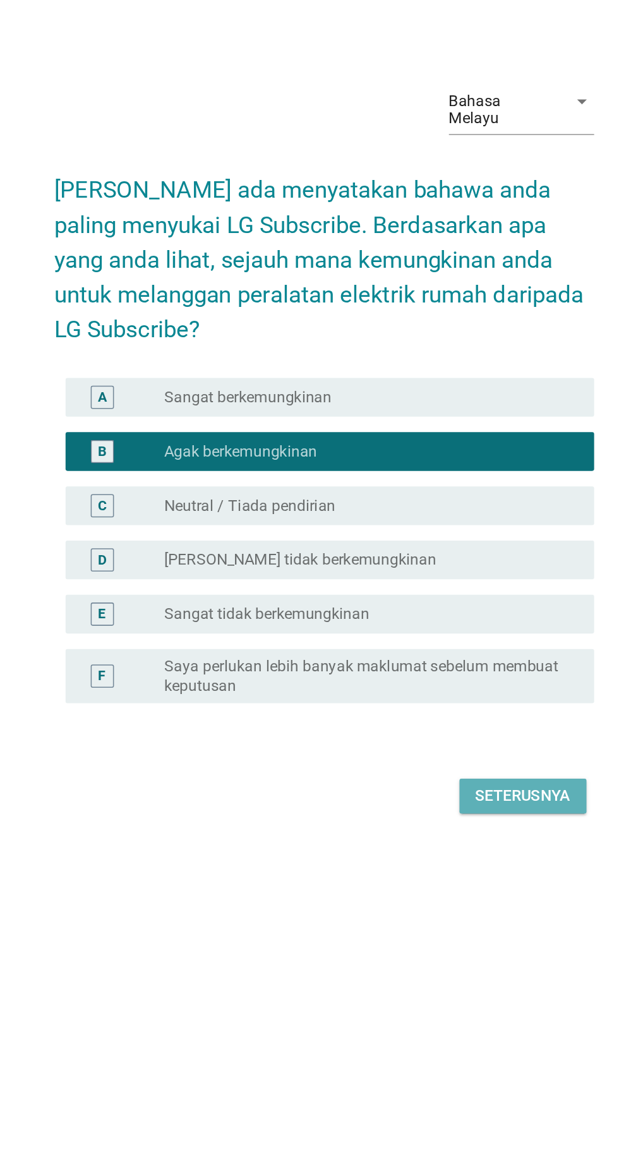
click at [442, 812] on div "Seterusnya" at bounding box center [439, 804] width 63 height 15
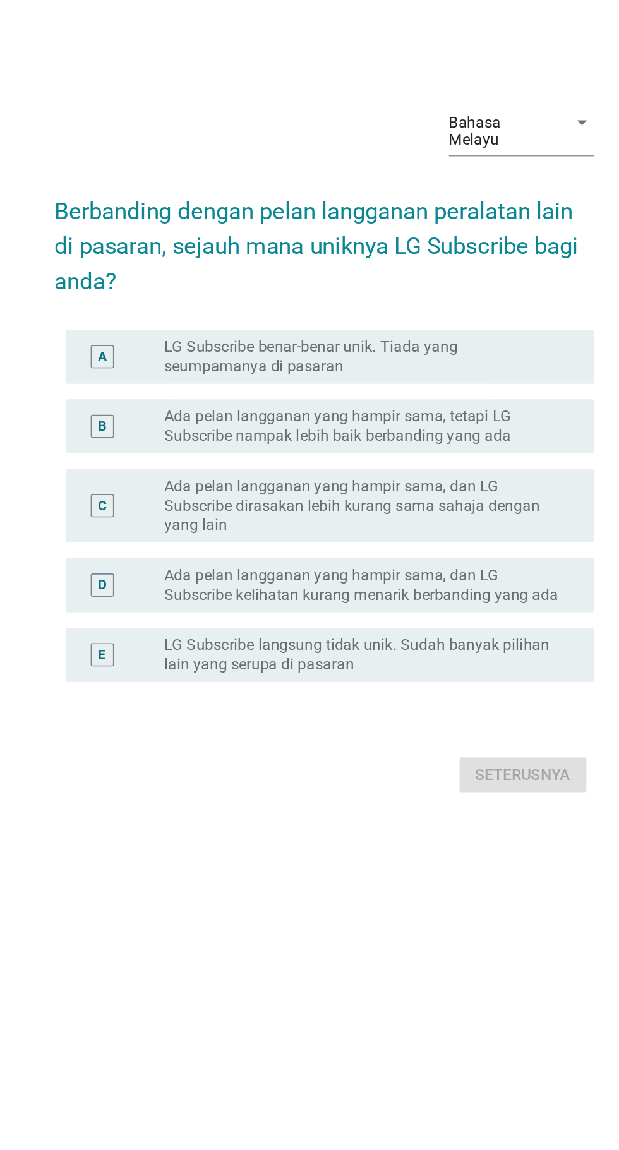
scroll to position [14, 0]
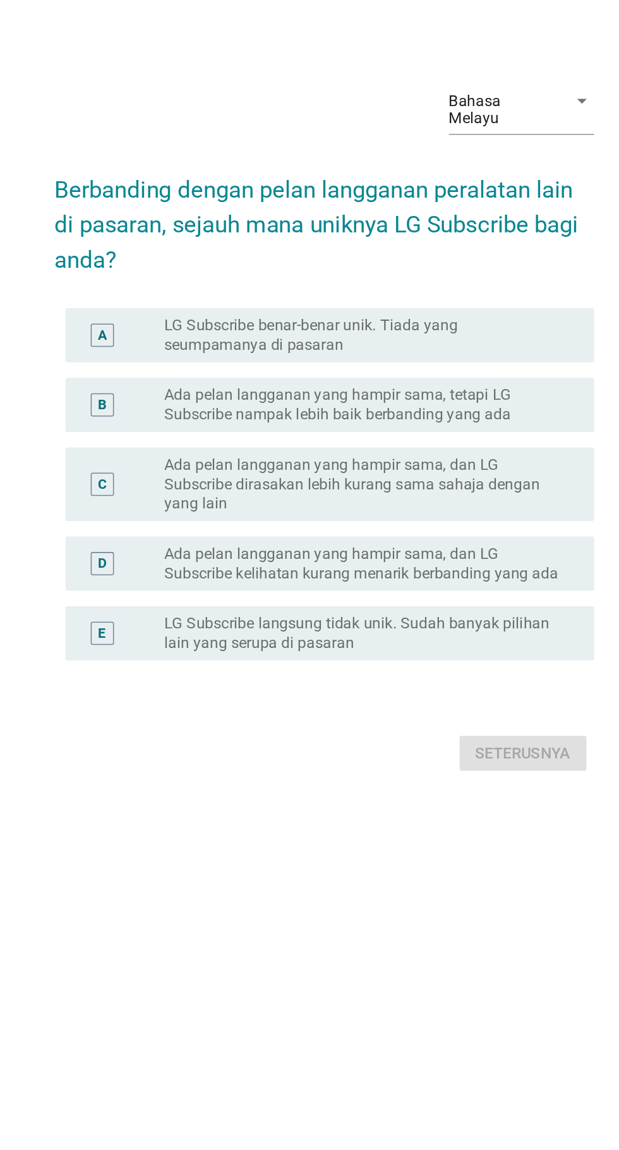
click at [156, 620] on div "C" at bounding box center [164, 601] width 27 height 38
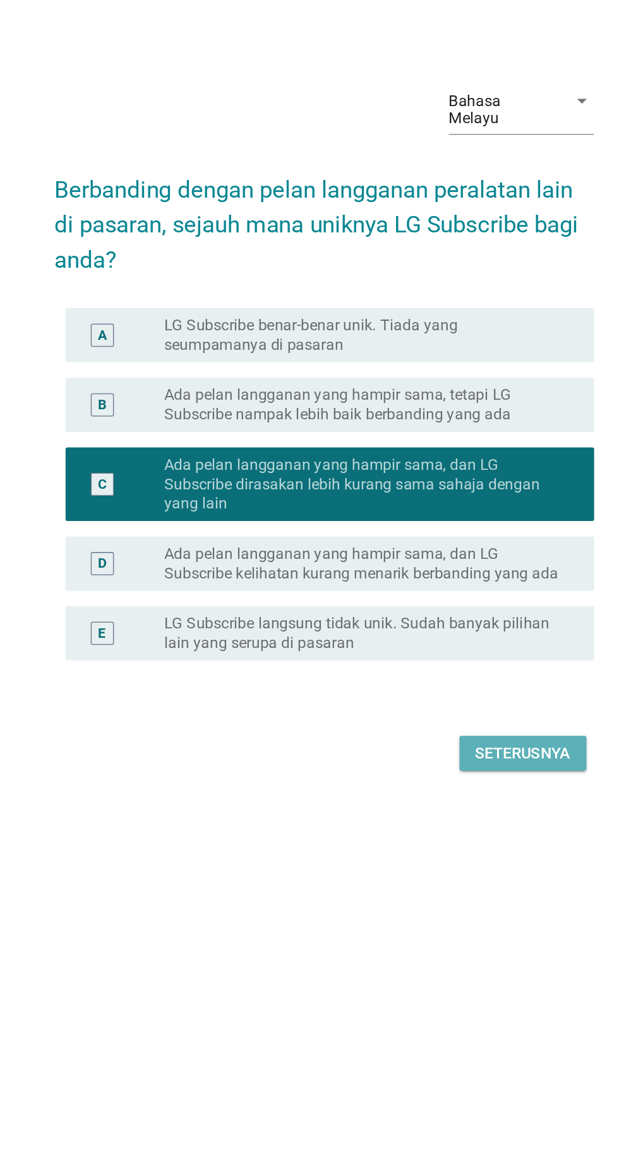
click at [457, 784] on div "Seterusnya" at bounding box center [439, 776] width 63 height 15
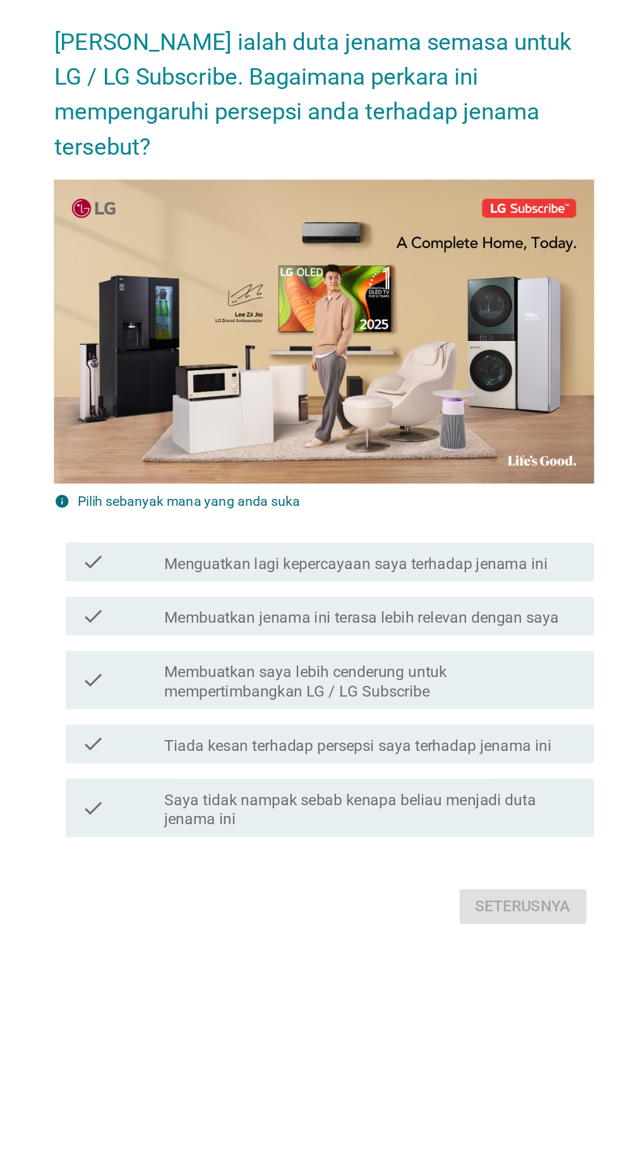
scroll to position [0, 0]
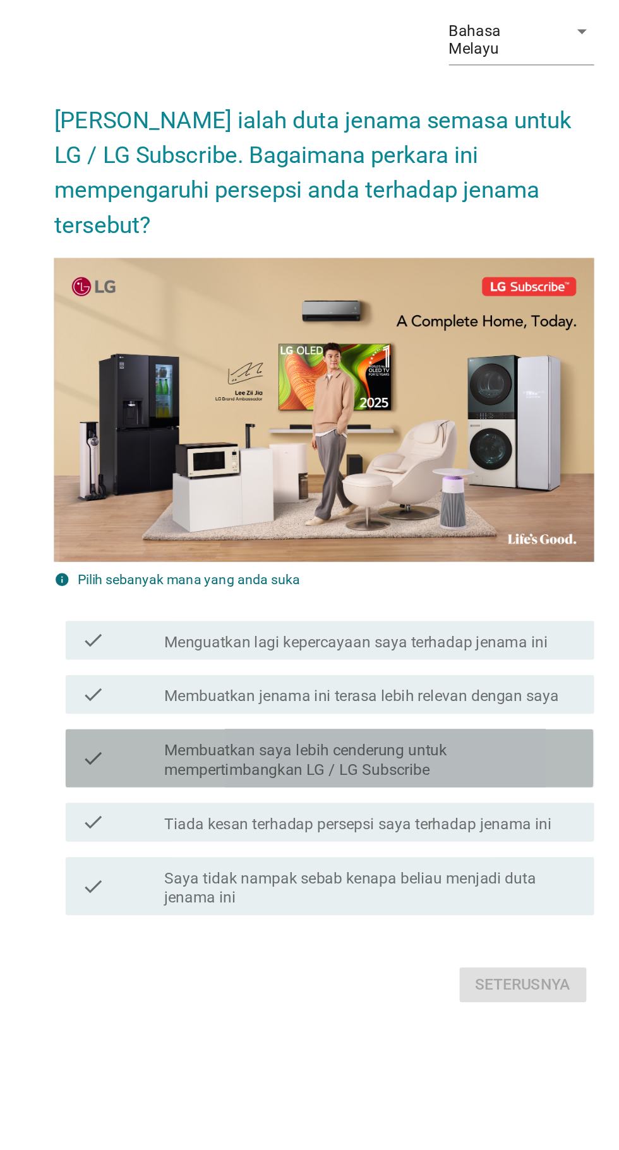
click at [227, 755] on label "Membuatkan saya lebih cenderung untuk mempertimbangkan LG / LG Subscribe" at bounding box center [340, 741] width 270 height 25
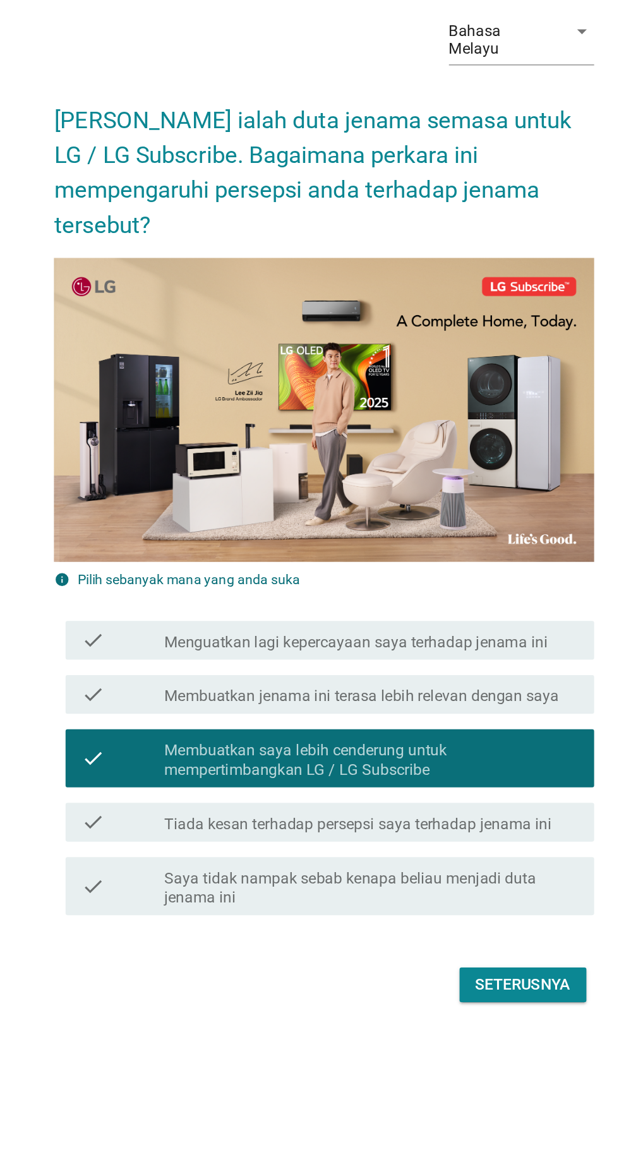
click at [455, 895] on form "[PERSON_NAME] ialah duta jenama semasa untuk LG / LG Subscribe. Bagaimana perka…" at bounding box center [309, 602] width 352 height 603
click at [442, 900] on button "Seterusnya" at bounding box center [439, 888] width 83 height 23
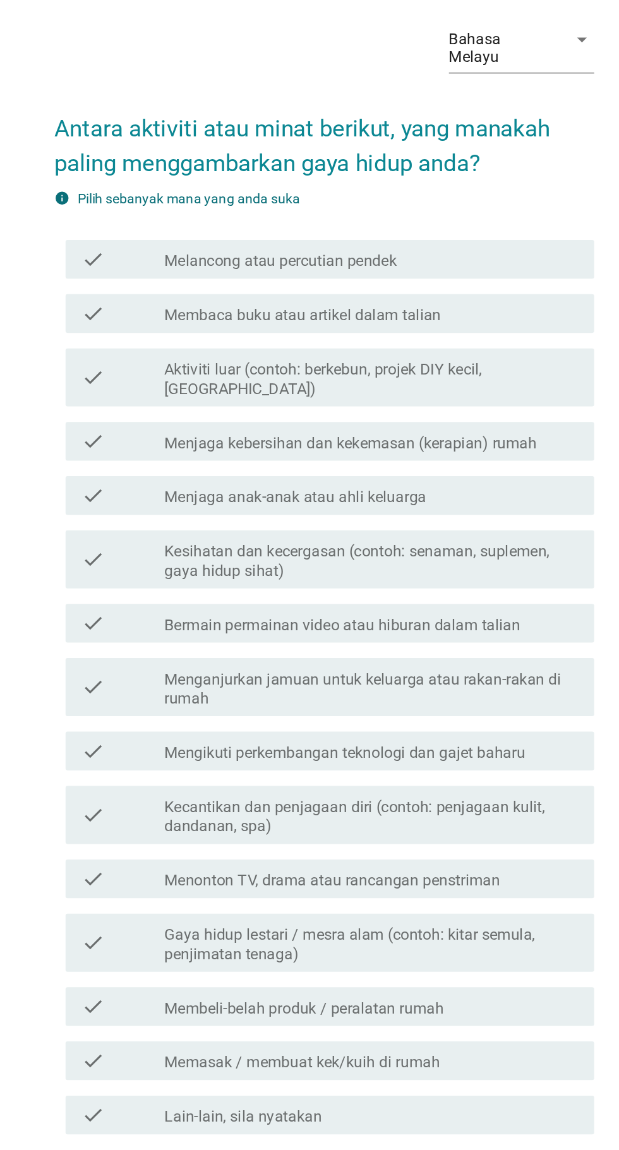
click at [223, 503] on label "Menjaga anak-anak atau ahli keluarga" at bounding box center [290, 496] width 171 height 13
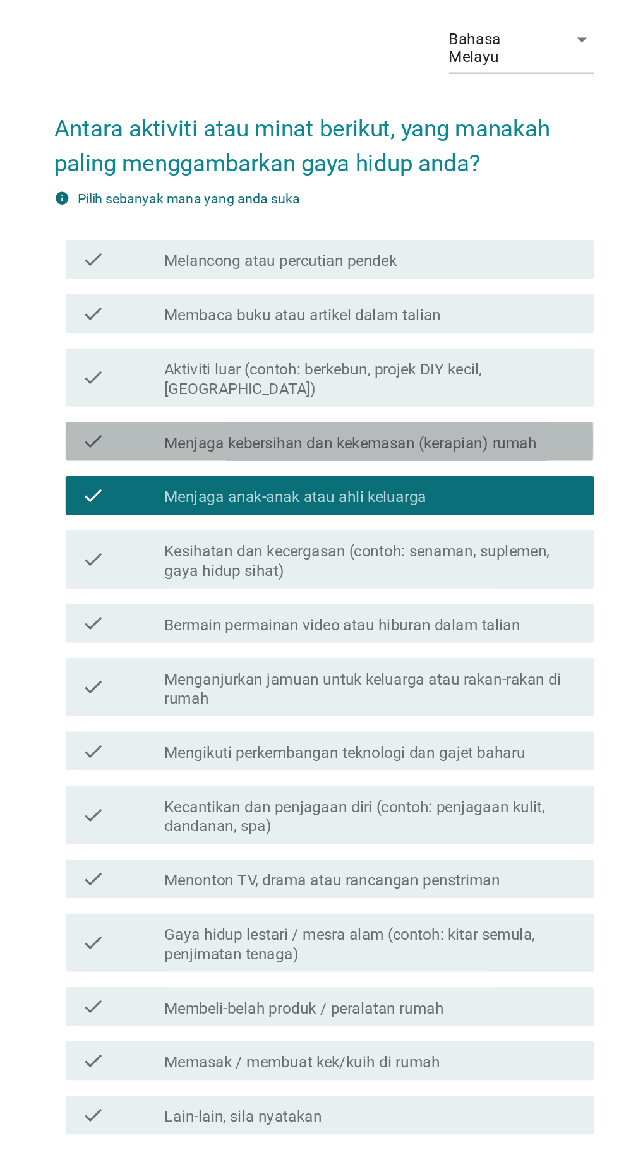
click at [208, 467] on label "Menjaga kebersihan dan kekemasan (kerapian) rumah" at bounding box center [326, 461] width 243 height 13
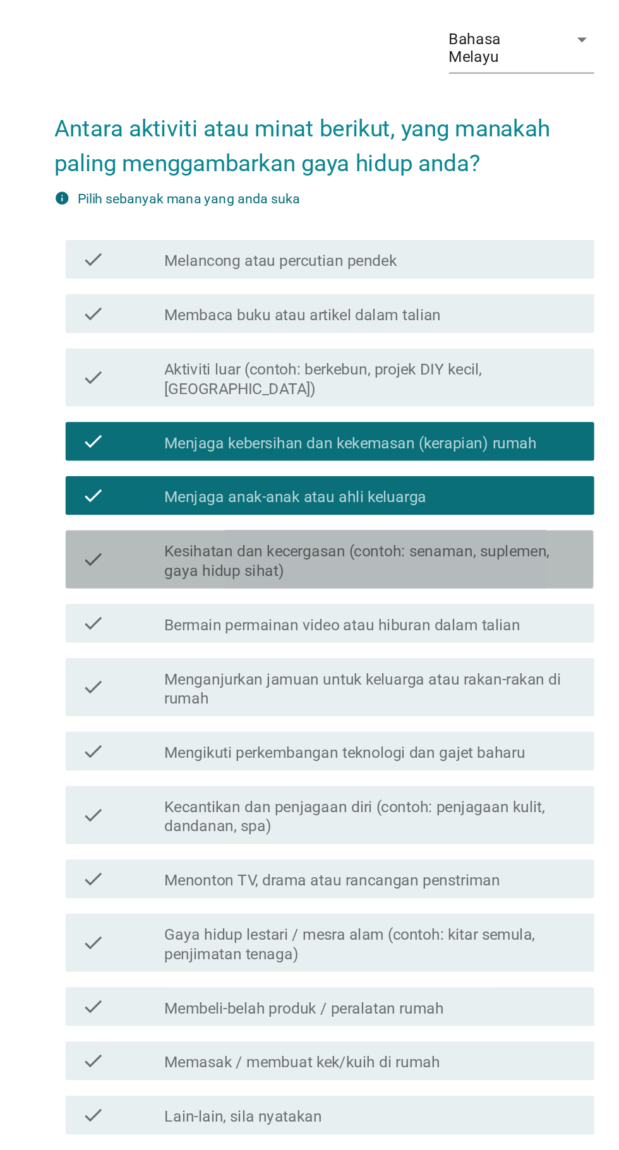
click at [212, 551] on label "Kesihatan dan kecergasan (contoh: senaman, suplemen, gaya hidup sihat)" at bounding box center [340, 537] width 270 height 25
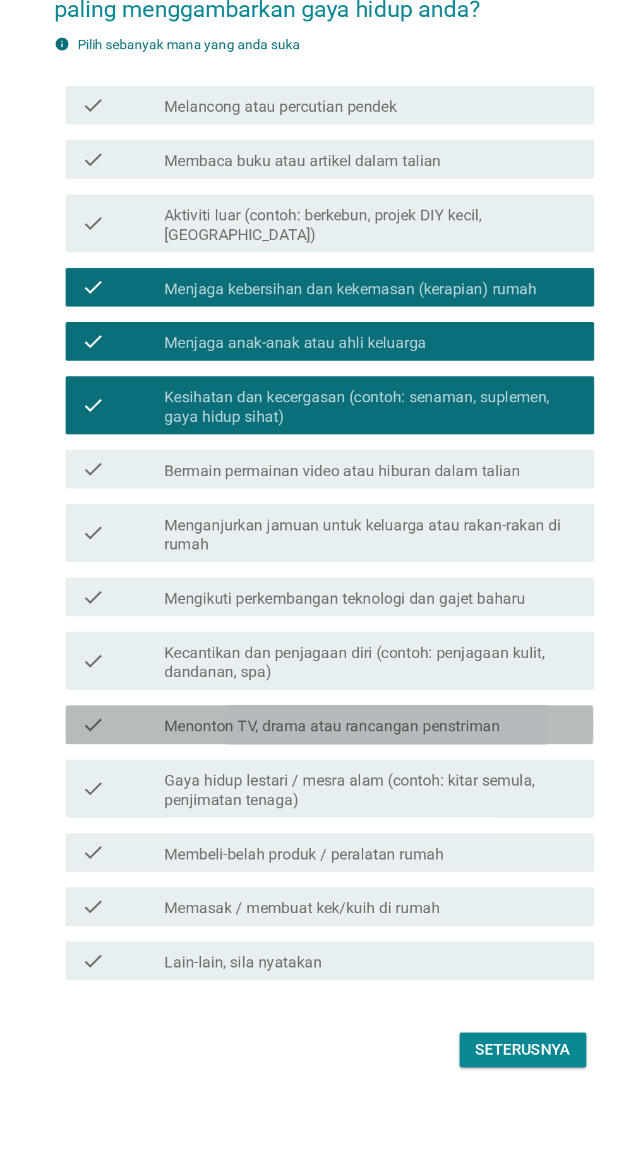
click at [237, 753] on label "Menonton TV, drama atau rancangan penstriman" at bounding box center [314, 746] width 219 height 13
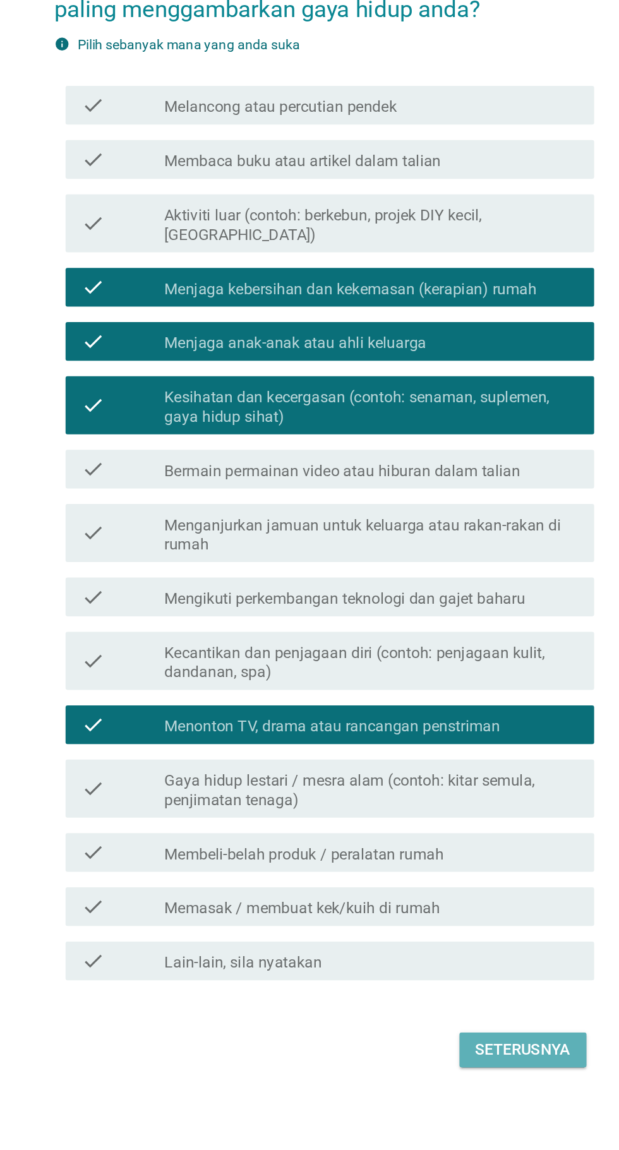
click at [445, 965] on div "Seterusnya" at bounding box center [439, 957] width 63 height 15
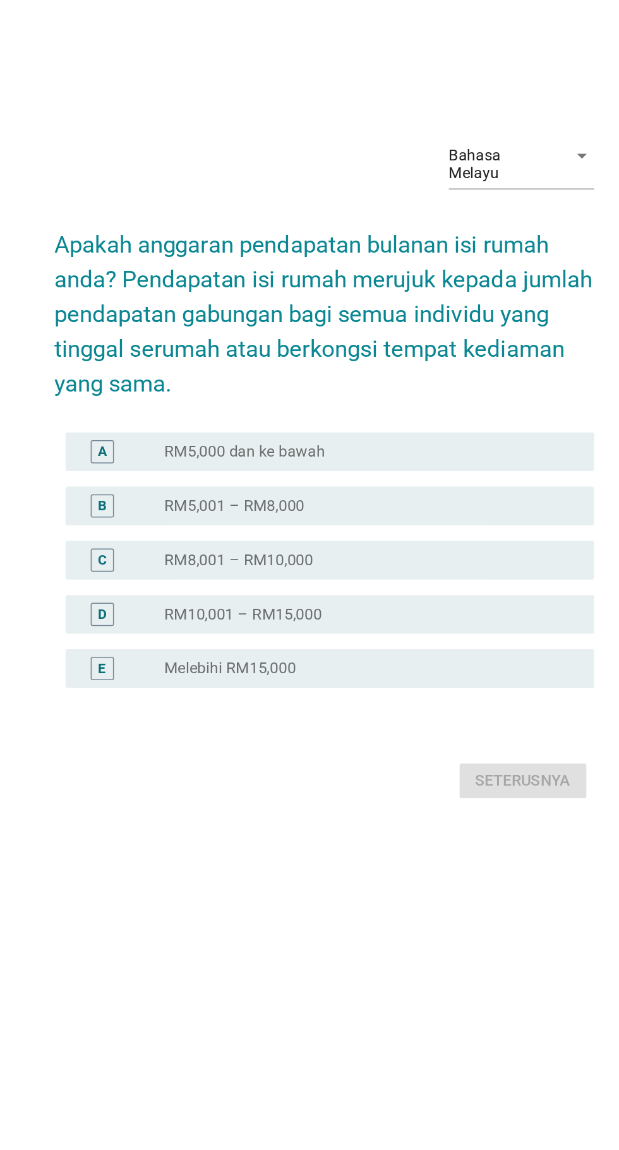
scroll to position [32, 0]
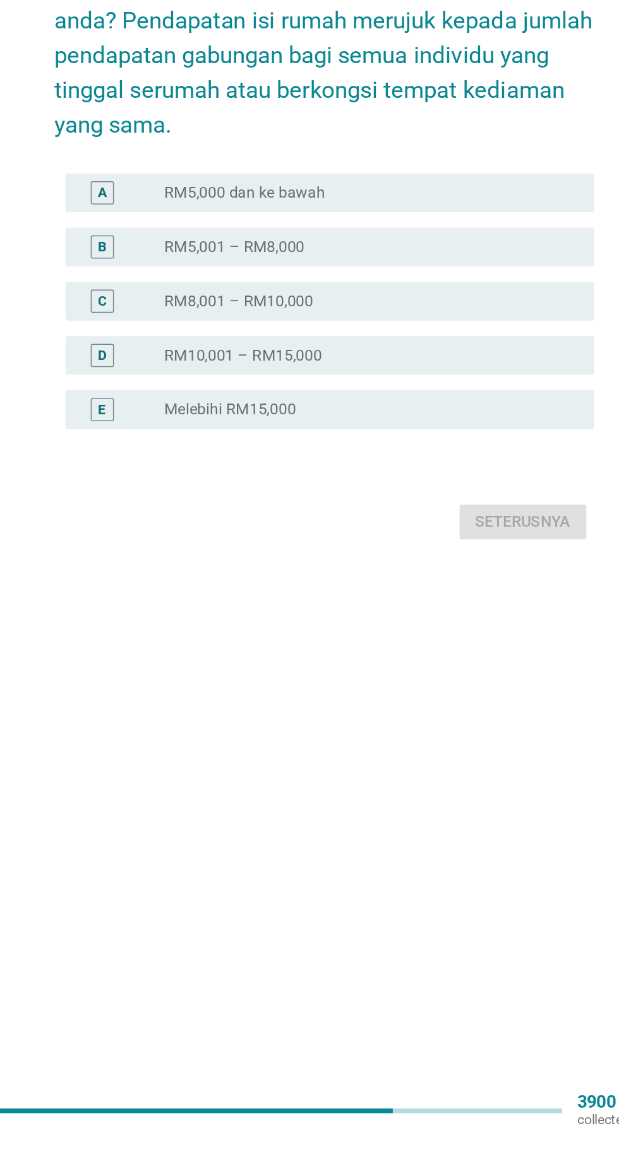
click at [243, 541] on label "RM5,000 dan ke bawah" at bounding box center [257, 535] width 105 height 13
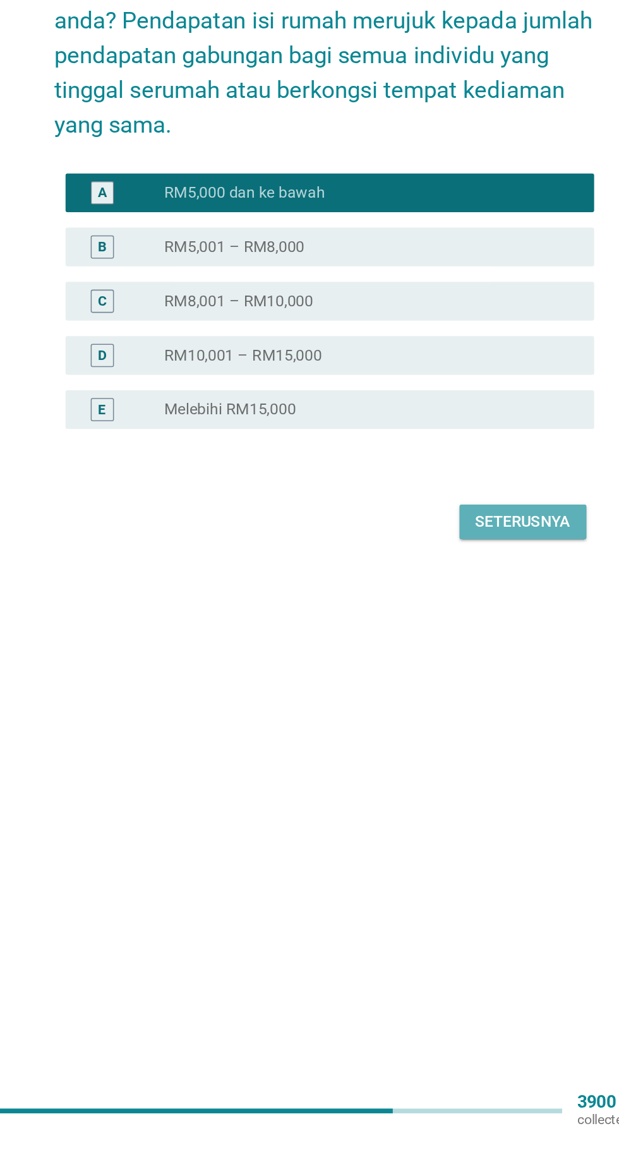
click at [411, 757] on div "Seterusnya" at bounding box center [439, 749] width 63 height 15
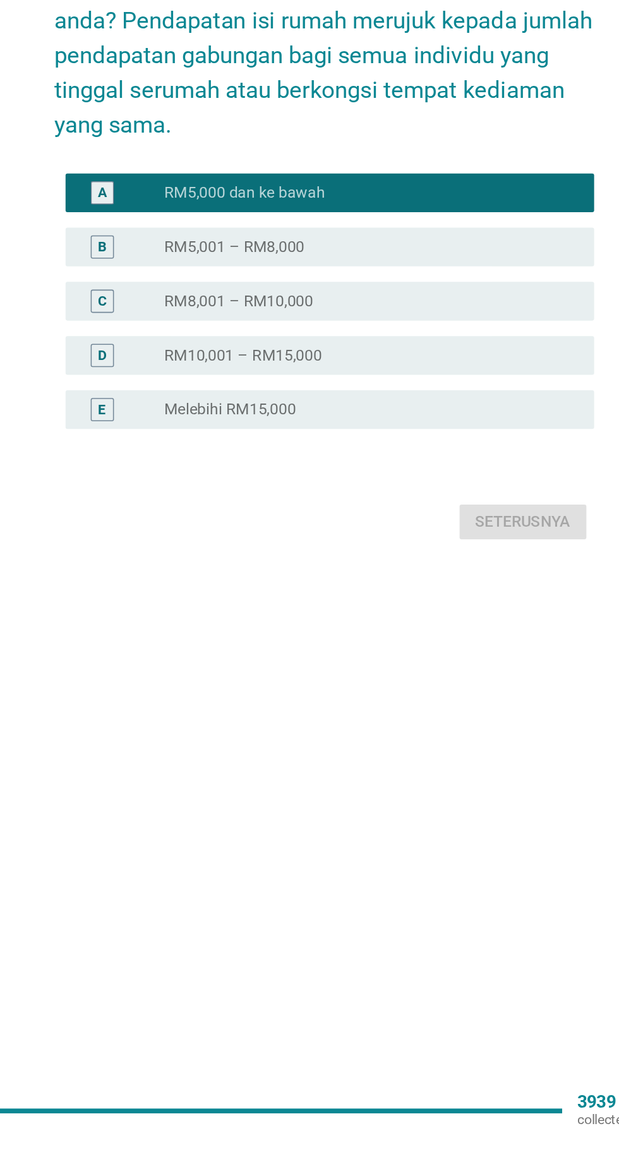
scroll to position [0, 0]
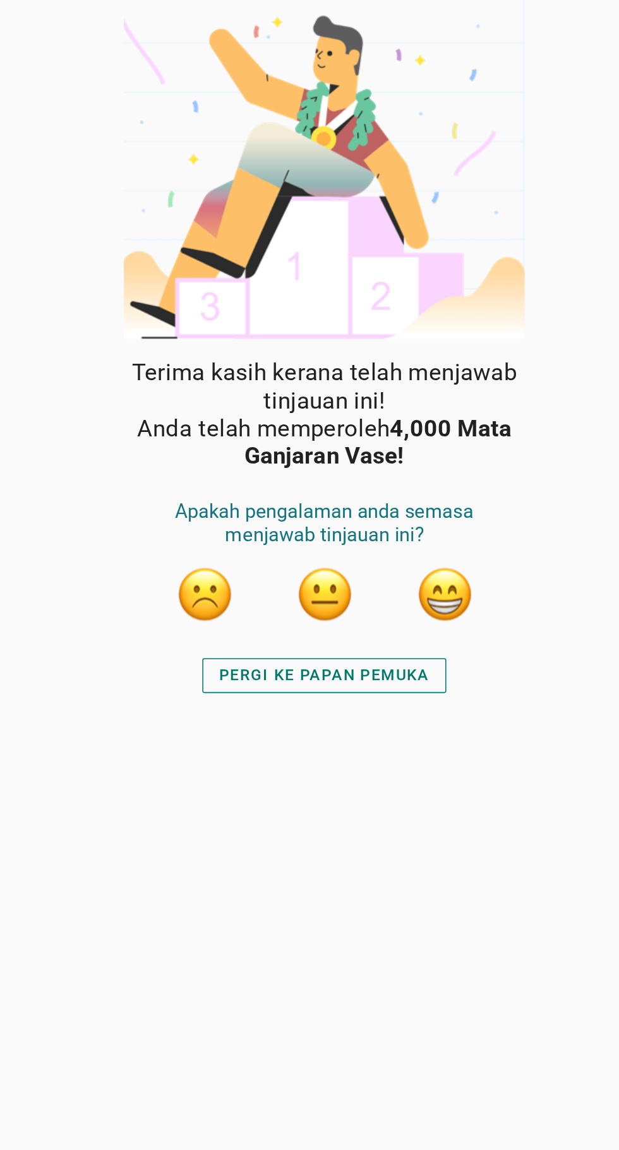
click at [391, 382] on button "button" at bounding box center [388, 388] width 38 height 38
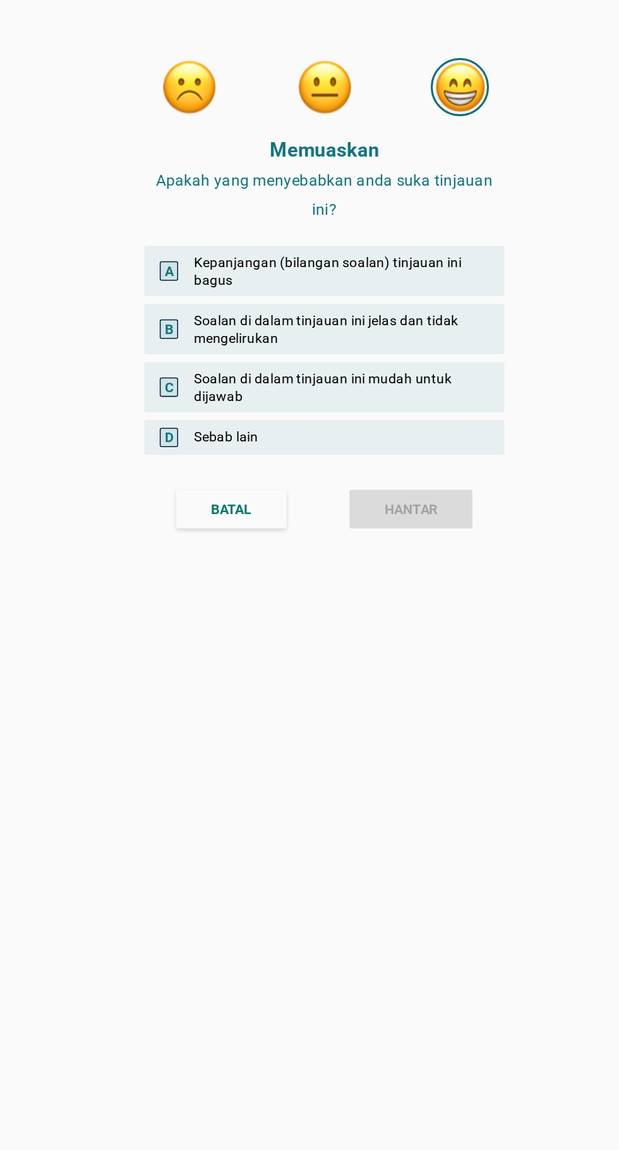
click at [206, 172] on span "A" at bounding box center [208, 177] width 12 height 13
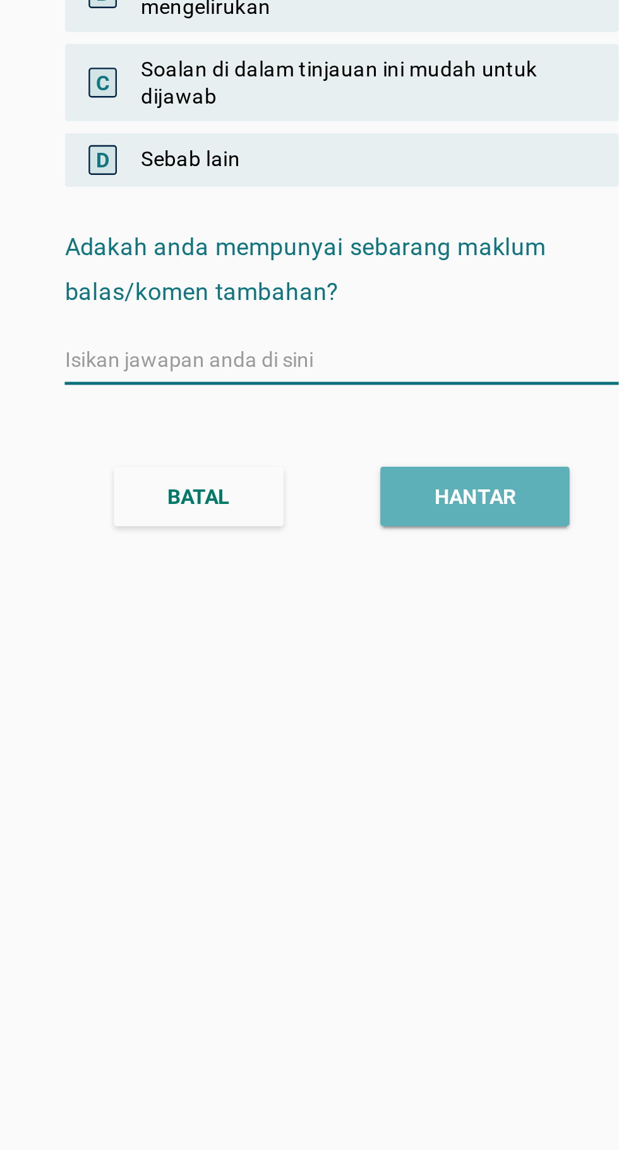
click at [375, 423] on div "HANTAR" at bounding box center [366, 428] width 35 height 13
